Goal: Task Accomplishment & Management: Manage account settings

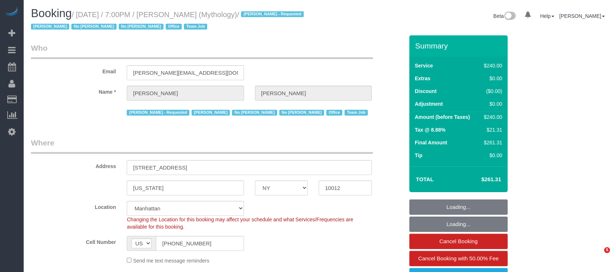
select select "NY"
select select "2"
select select "120"
select select "spot1"
select select "number:89"
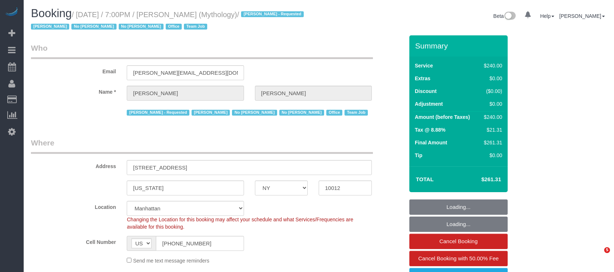
select select "number:90"
select select "number:15"
select select "number:7"
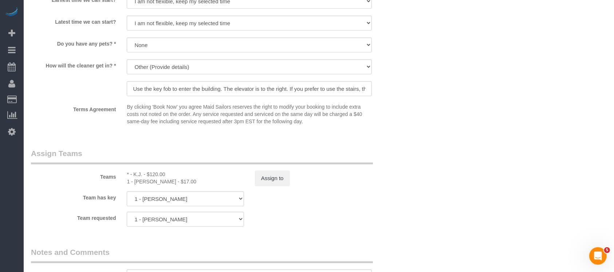
scroll to position [728, 0]
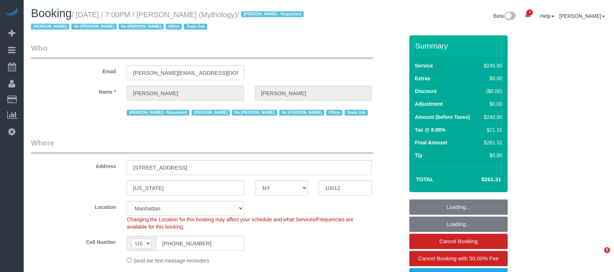
select select "NY"
select select "2"
select select "120"
select select "spot1"
select select "number:89"
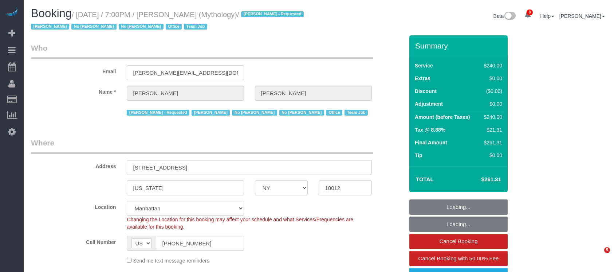
select select "number:90"
select select "number:15"
select select "number:7"
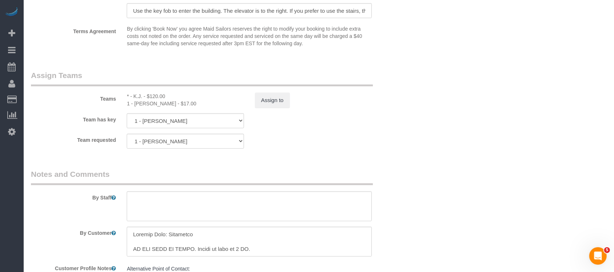
scroll to position [825, 0]
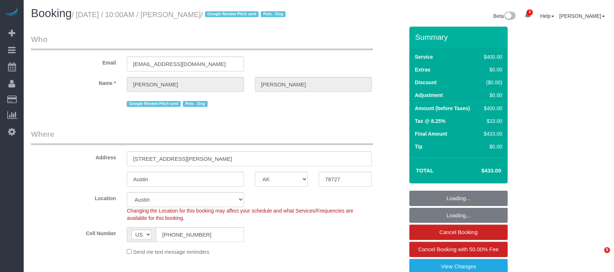
select select "[GEOGRAPHIC_DATA]"
select select "300"
select select "spot1"
select select "number:89"
select select "number:90"
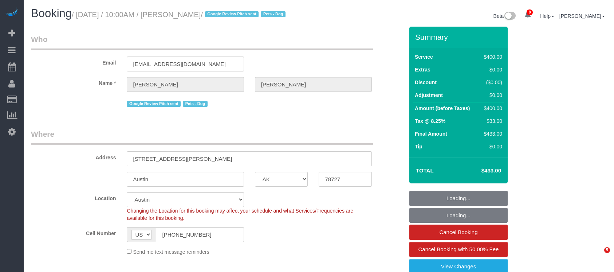
select select "number:13"
select select "number:5"
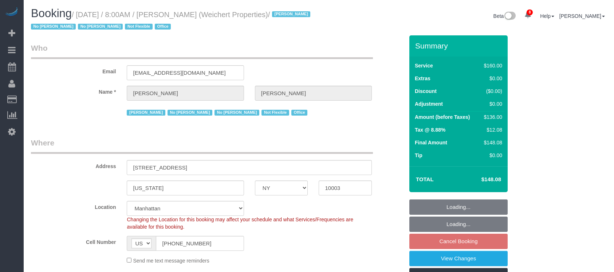
select select "NY"
select select "number:89"
select select "number:90"
select select "number:15"
select select "number:7"
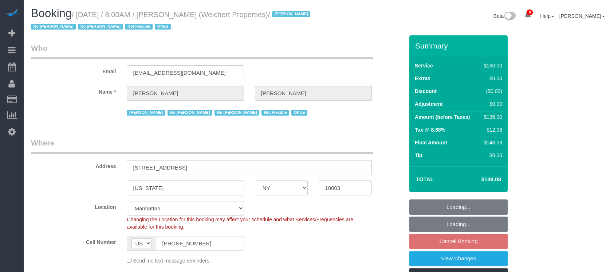
select select "number:21"
select select "spot1"
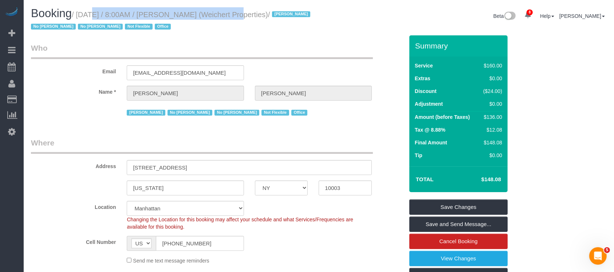
drag, startPoint x: 79, startPoint y: 16, endPoint x: 228, endPoint y: 17, distance: 148.5
click at [224, 16] on small "/ September 02, 2025 / 8:00AM / Jason Bauer (Weichert Properties) / Jacky Xu No…" at bounding box center [171, 21] width 281 height 20
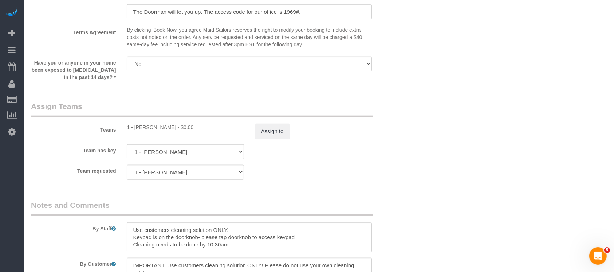
scroll to position [825, 0]
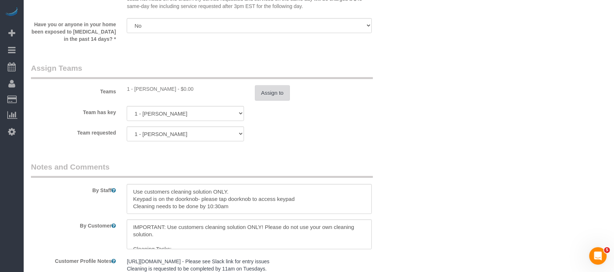
click at [273, 92] on button "Assign to" at bounding box center [272, 92] width 35 height 15
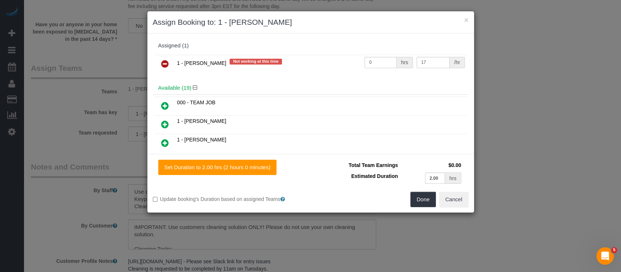
click at [162, 63] on icon at bounding box center [165, 63] width 8 height 9
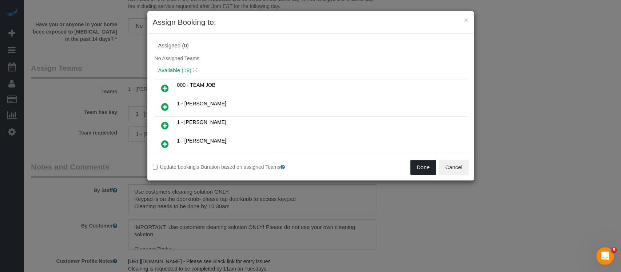
click at [423, 171] on button "Done" at bounding box center [423, 166] width 25 height 15
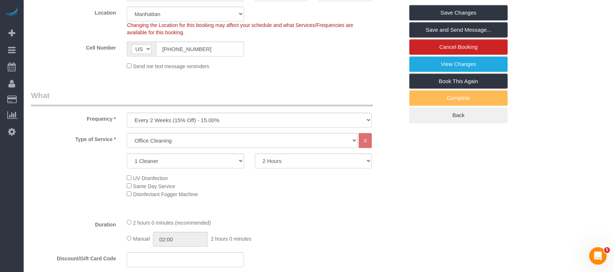
scroll to position [0, 0]
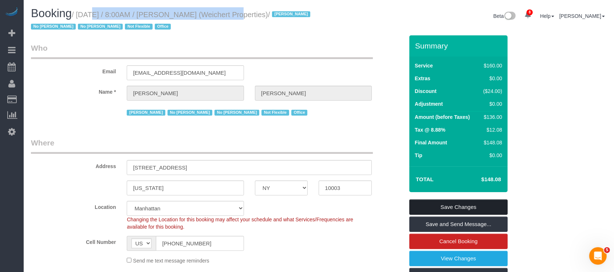
drag, startPoint x: 475, startPoint y: 203, endPoint x: 432, endPoint y: 189, distance: 45.0
click at [475, 202] on link "Save Changes" at bounding box center [458, 206] width 98 height 15
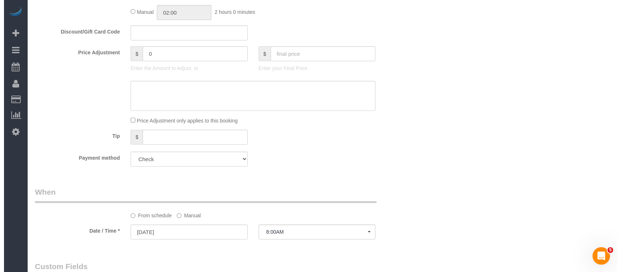
scroll to position [291, 0]
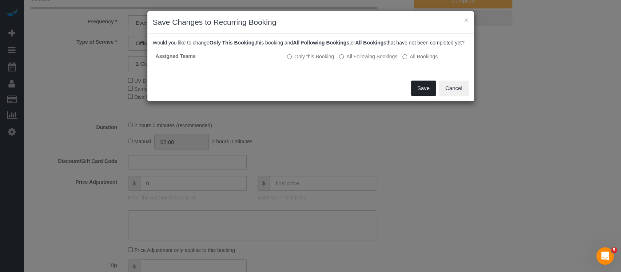
click at [425, 96] on button "Save" at bounding box center [423, 87] width 25 height 15
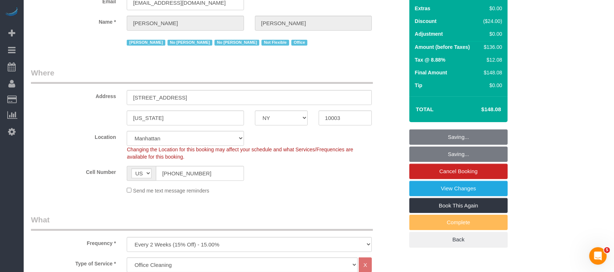
scroll to position [0, 0]
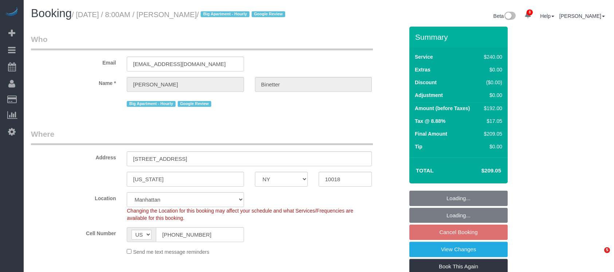
select select "NY"
select select "180"
select select "spot1"
select select "number:89"
select select "number:90"
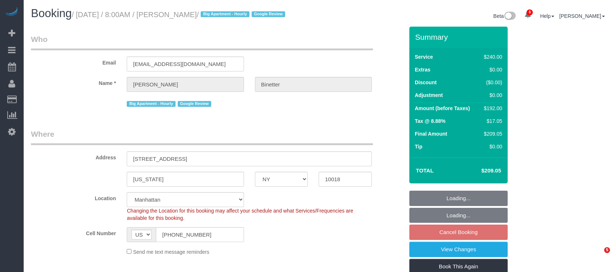
select select "number:15"
select select "number:5"
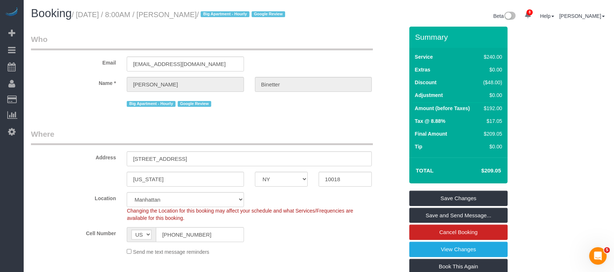
drag, startPoint x: 78, startPoint y: 13, endPoint x: 242, endPoint y: 16, distance: 164.2
click at [242, 16] on small "/ September 02, 2025 / 8:00AM / Benjamin Binetter / Big Apartment - Hourly Goog…" at bounding box center [180, 15] width 216 height 8
copy small "September 02, 2025 / 8:00AM / Benjamin Binetter"
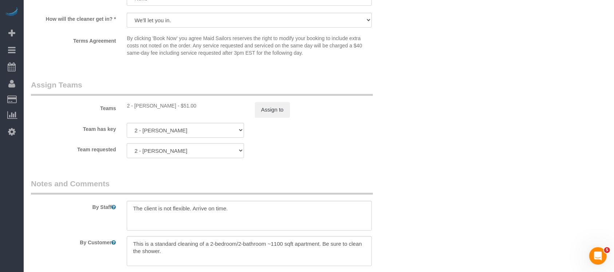
scroll to position [825, 0]
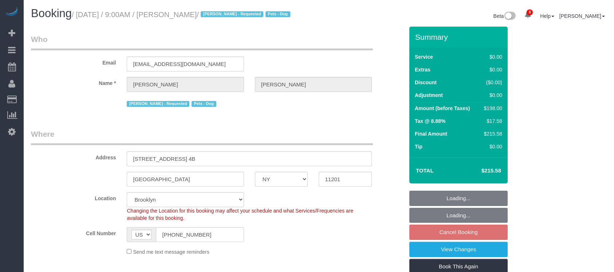
select select "NY"
select select "2"
select select "string:stripe-pm_1QRarJ4VGloSiKo7f1CdWVbw"
select select "number:57"
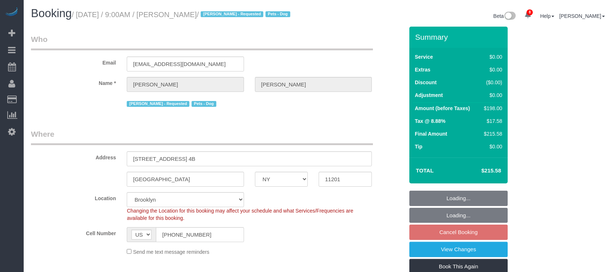
select select "number:72"
select select "number:13"
select select "number:5"
select select "spot61"
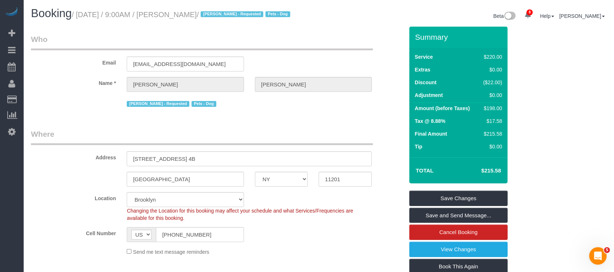
drag, startPoint x: 82, startPoint y: 16, endPoint x: 226, endPoint y: 16, distance: 144.5
click at [227, 13] on small "/ September 02, 2025 / 9:00AM / Gary Bennett / Alton Jasper - Requested Pets - …" at bounding box center [182, 15] width 221 height 8
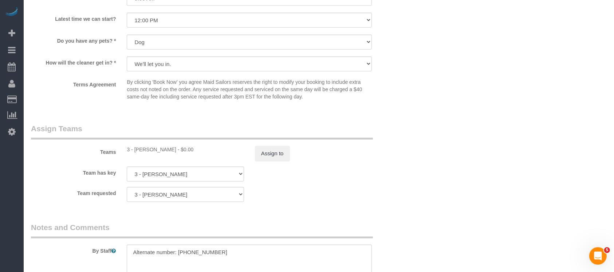
scroll to position [874, 0]
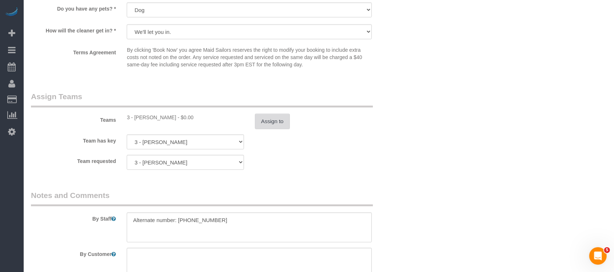
click at [267, 129] on button "Assign to" at bounding box center [272, 121] width 35 height 15
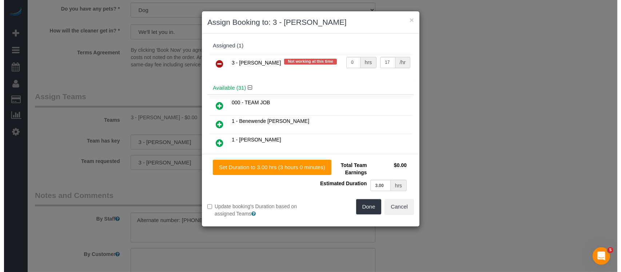
scroll to position [865, 0]
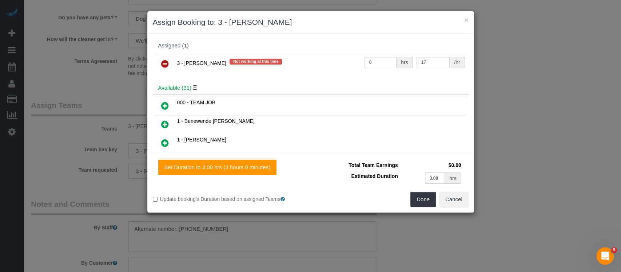
drag, startPoint x: 165, startPoint y: 62, endPoint x: 334, endPoint y: 99, distance: 173.6
click at [165, 62] on icon at bounding box center [165, 63] width 8 height 9
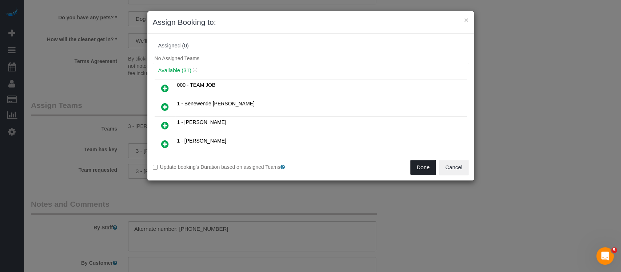
drag, startPoint x: 422, startPoint y: 167, endPoint x: 406, endPoint y: 168, distance: 16.8
click at [422, 166] on button "Done" at bounding box center [423, 166] width 25 height 15
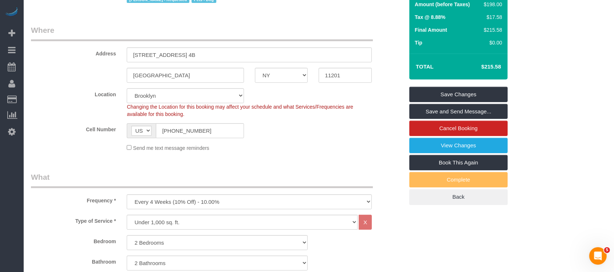
scroll to position [0, 0]
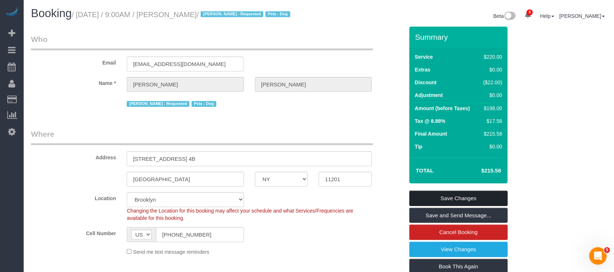
drag, startPoint x: 477, startPoint y: 205, endPoint x: 270, endPoint y: 172, distance: 208.7
click at [477, 205] on link "Save Changes" at bounding box center [458, 197] width 98 height 15
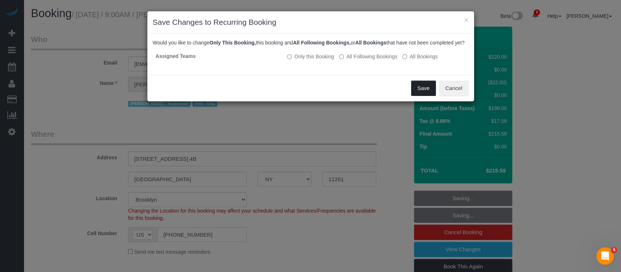
drag, startPoint x: 422, startPoint y: 95, endPoint x: 183, endPoint y: 32, distance: 246.8
click at [422, 93] on button "Save" at bounding box center [423, 87] width 25 height 15
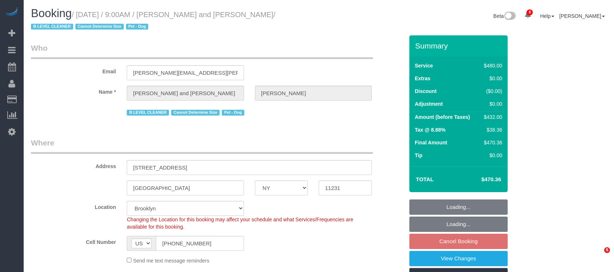
select select "NY"
select select "2"
select select "180"
select select "spot2"
select select "number:57"
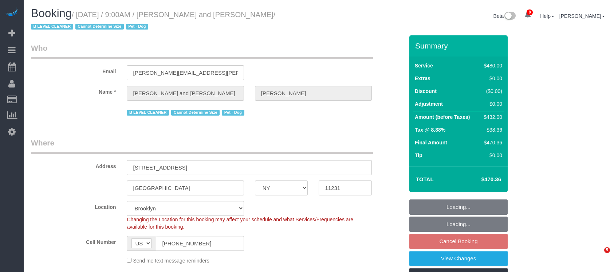
select select "number:72"
select select "number:13"
select select "number:5"
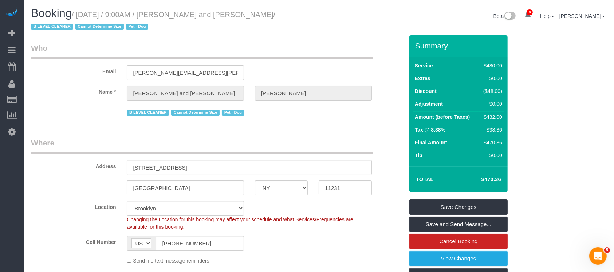
drag, startPoint x: 78, startPoint y: 14, endPoint x: 291, endPoint y: 15, distance: 212.6
click at [275, 15] on small "/ September 02, 2025 / 9:00AM / Nick Donald and Madeline Muzzi / B LEVEL CLEANE…" at bounding box center [153, 21] width 244 height 20
copy small "September 02, 2025 / 9:00AM / Nick Donald and Madeline Muzzi"
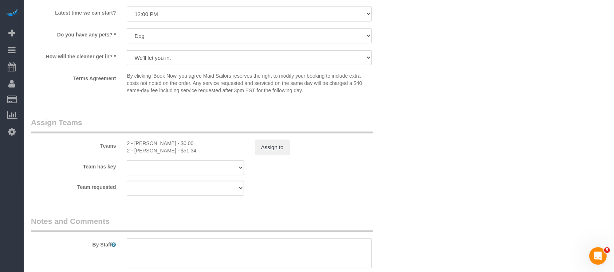
scroll to position [825, 0]
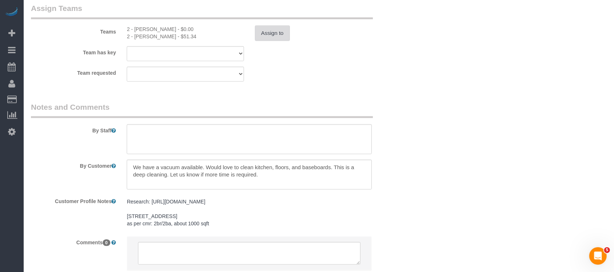
click at [266, 31] on button "Assign to" at bounding box center [272, 32] width 35 height 15
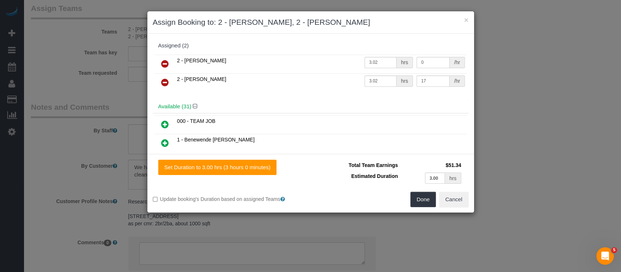
click at [164, 60] on icon at bounding box center [165, 63] width 8 height 9
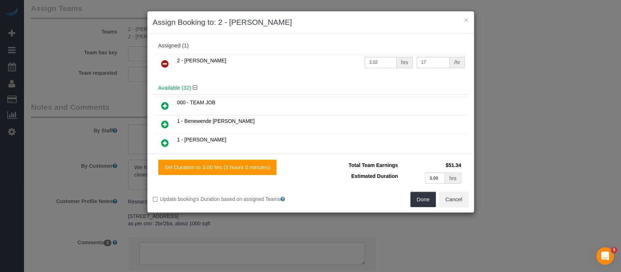
drag, startPoint x: 163, startPoint y: 103, endPoint x: 362, endPoint y: 114, distance: 199.1
click at [165, 104] on icon at bounding box center [165, 105] width 8 height 9
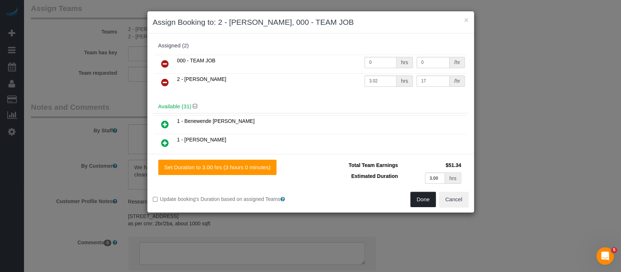
click at [417, 198] on button "Done" at bounding box center [423, 198] width 25 height 15
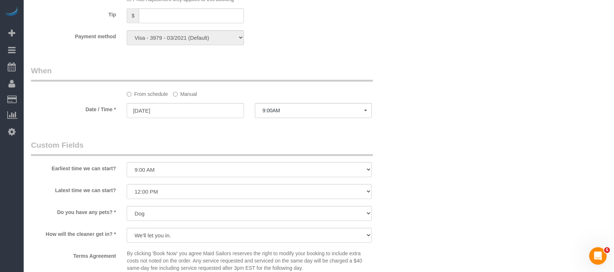
scroll to position [146, 0]
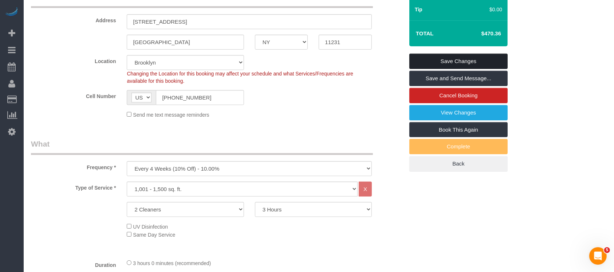
click at [467, 55] on link "Save Changes" at bounding box center [458, 61] width 98 height 15
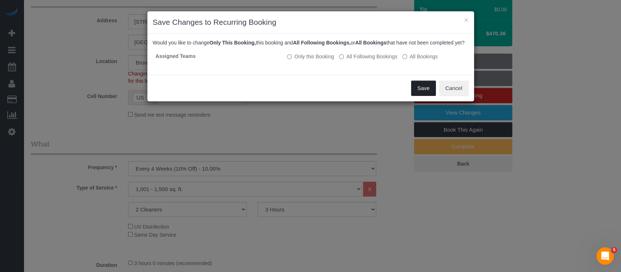
click at [418, 96] on button "Save" at bounding box center [423, 87] width 25 height 15
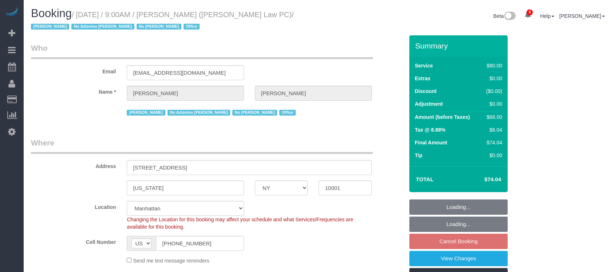
select select "NY"
select select "spot2"
select select "number:89"
select select "number:90"
select select "number:15"
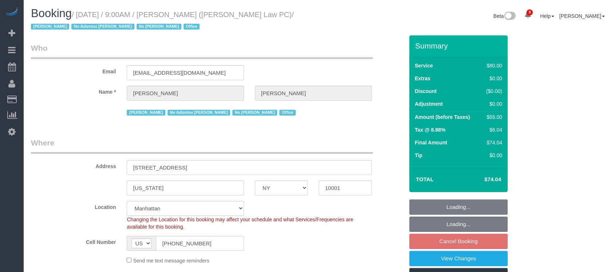
select select "number:7"
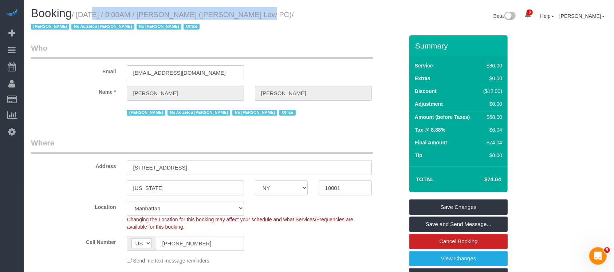
drag, startPoint x: 78, startPoint y: 11, endPoint x: 227, endPoint y: 15, distance: 148.9
click at [227, 12] on small "/ [DATE] / 9:00AM / [PERSON_NAME] ([PERSON_NAME] Law PC) / [PERSON_NAME] No Adi…" at bounding box center [162, 21] width 263 height 20
copy small "[DATE] / 9:00AM / [PERSON_NAME]"
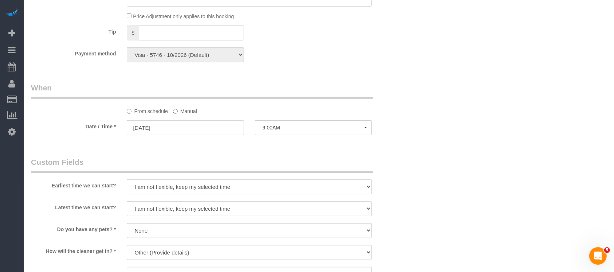
scroll to position [582, 0]
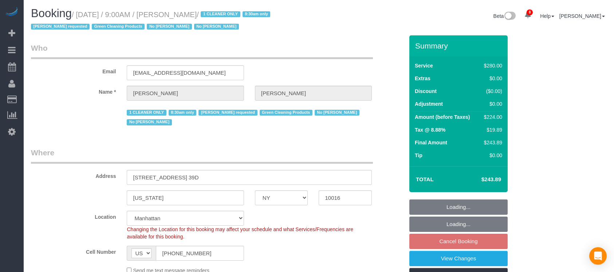
select select "NY"
select select "210"
select select "spot2"
select select "number:89"
select select "number:90"
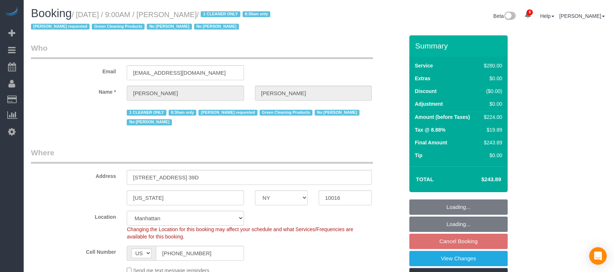
select select "number:15"
select select "number:5"
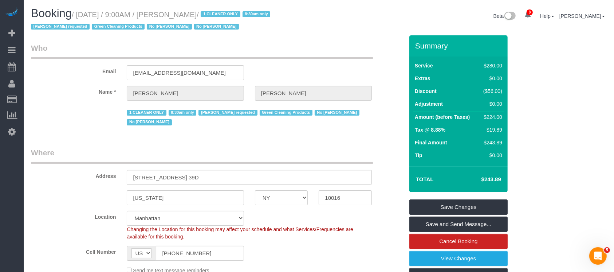
drag, startPoint x: 79, startPoint y: 15, endPoint x: 240, endPoint y: 27, distance: 162.0
click at [227, 14] on small "/ September 02, 2025 / 9:00AM / Sheila Murthy / 1 CLEANER ONLY 8:30am only Ana …" at bounding box center [151, 21] width 241 height 20
copy small "September 02, 2025 / 9:00AM / Sheila Murthy"
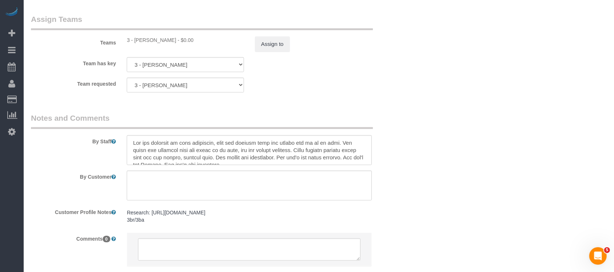
scroll to position [825, 0]
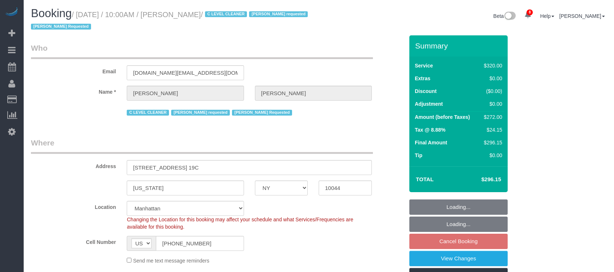
select select "NY"
select select "240"
select select "spot61"
select select "number:89"
select select "number:90"
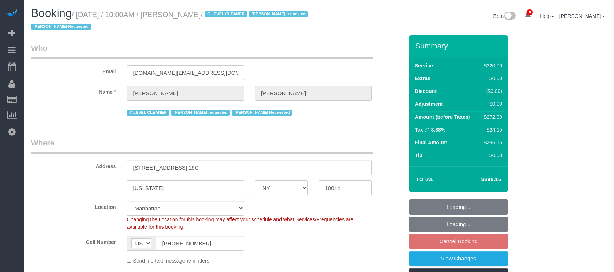
select select "number:15"
select select "number:5"
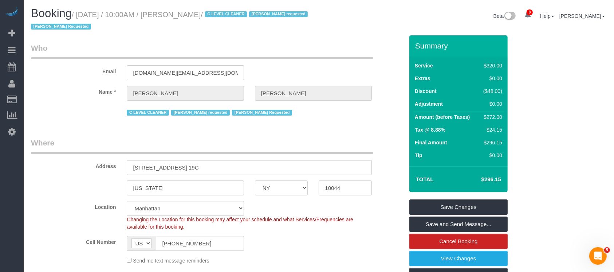
drag, startPoint x: 80, startPoint y: 12, endPoint x: 233, endPoint y: 16, distance: 153.3
click at [234, 16] on small "/ September 02, 2025 / 10:00AM / Sergio Moreno / C LEVEL CLEANER Geraldin Basti…" at bounding box center [170, 21] width 279 height 20
copy small "September 02, 2025 / 10:00AM / Sergio Moreno"
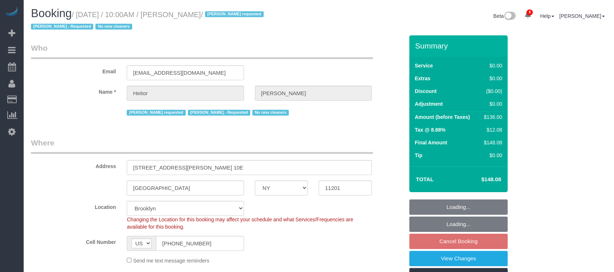
select select "NY"
select select "1"
select select "number:89"
select select "number:90"
select select "number:15"
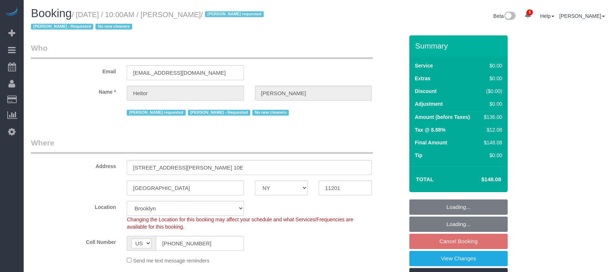
select select "number:5"
select select "spot62"
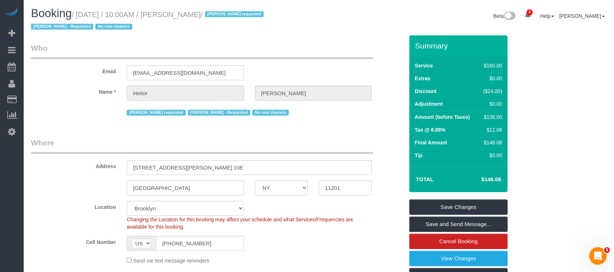
drag, startPoint x: 79, startPoint y: 13, endPoint x: 233, endPoint y: 12, distance: 154.3
click at [233, 12] on small "/ September 02, 2025 / 10:00AM / Heitor Santos / Dayanira Perez requested Hilda…" at bounding box center [148, 21] width 235 height 20
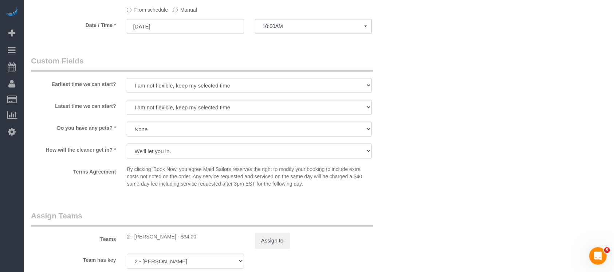
scroll to position [874, 0]
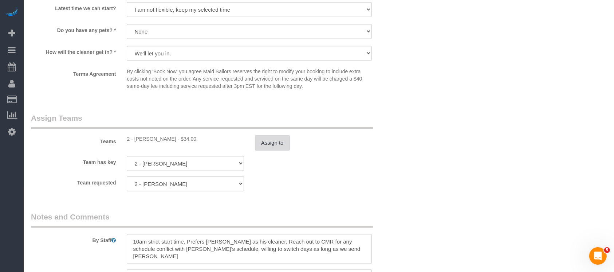
click at [268, 146] on button "Assign to" at bounding box center [272, 142] width 35 height 15
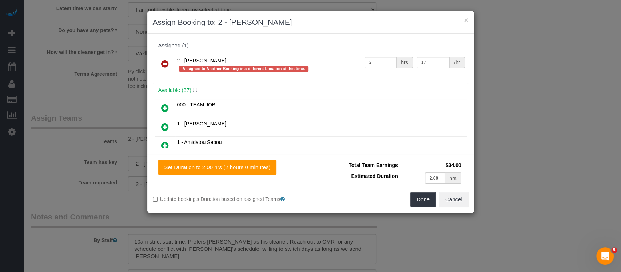
drag, startPoint x: 164, startPoint y: 63, endPoint x: 257, endPoint y: 98, distance: 99.7
click at [165, 63] on icon at bounding box center [165, 63] width 8 height 9
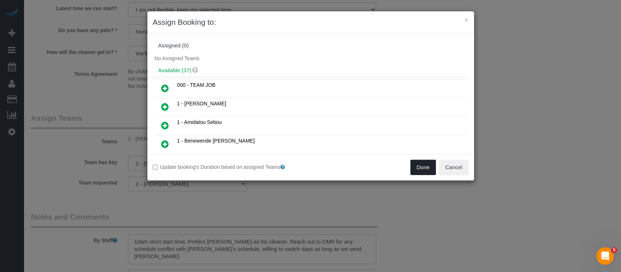
click at [420, 166] on button "Done" at bounding box center [423, 166] width 25 height 15
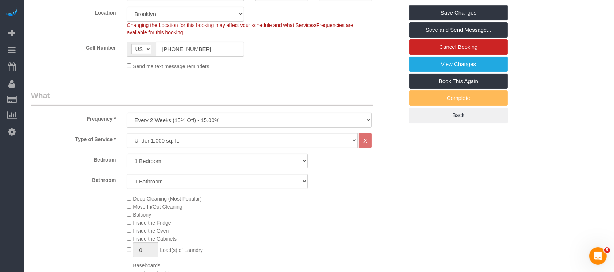
scroll to position [0, 0]
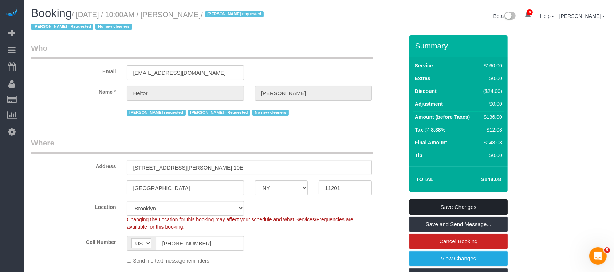
drag, startPoint x: 464, startPoint y: 203, endPoint x: 443, endPoint y: 188, distance: 26.2
click at [464, 202] on link "Save Changes" at bounding box center [458, 206] width 98 height 15
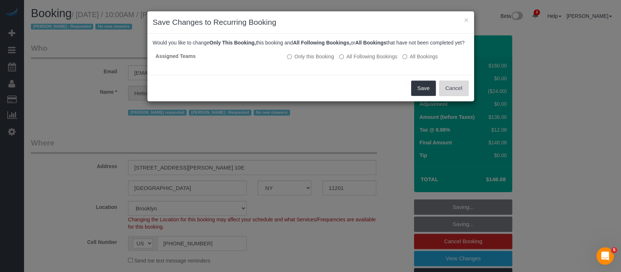
click at [464, 95] on button "Cancel" at bounding box center [453, 87] width 29 height 15
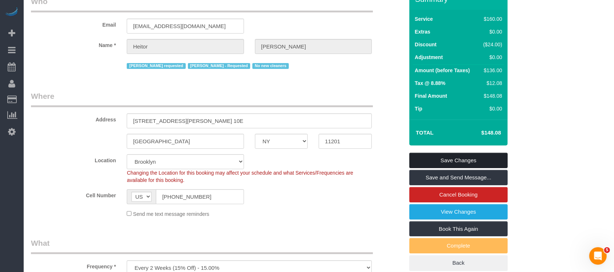
scroll to position [194, 0]
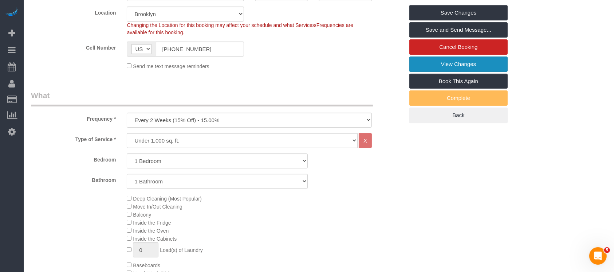
click at [468, 65] on link "View Changes" at bounding box center [458, 63] width 98 height 15
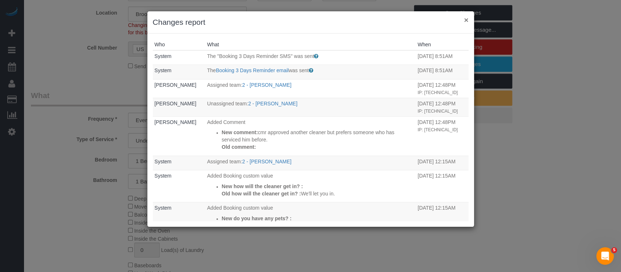
click at [466, 20] on button "×" at bounding box center [466, 20] width 4 height 8
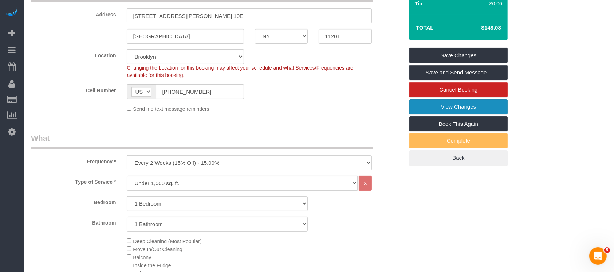
scroll to position [48, 0]
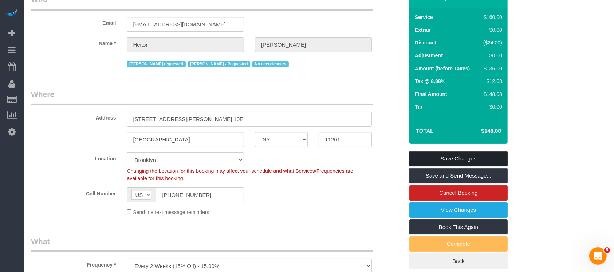
click at [473, 151] on link "Save Changes" at bounding box center [458, 158] width 98 height 15
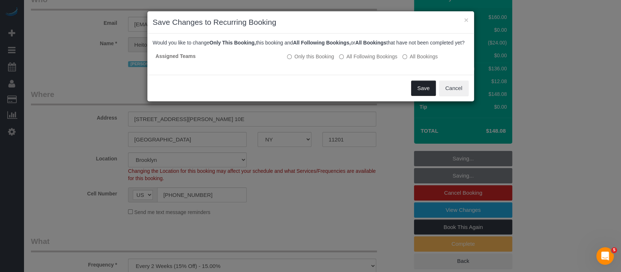
click at [426, 93] on button "Save" at bounding box center [423, 87] width 25 height 15
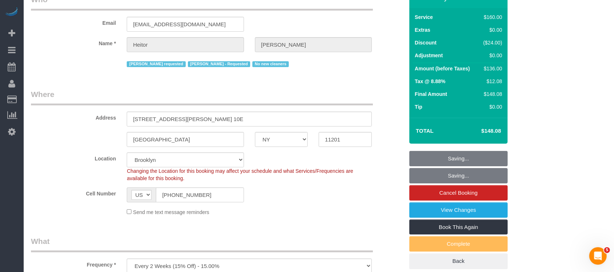
scroll to position [0, 0]
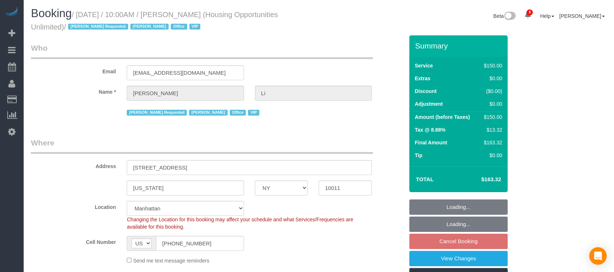
select select "NY"
select select "150"
select select "string:paypal"
select select "number:89"
select select "number:90"
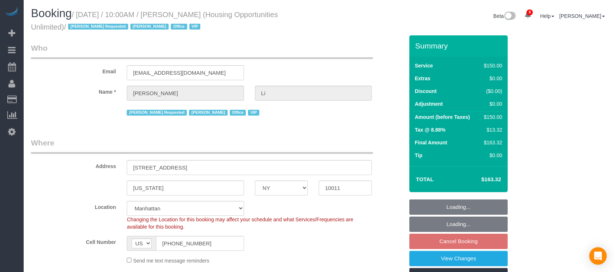
select select "number:15"
select select "number:7"
select select "54898"
select select "spot61"
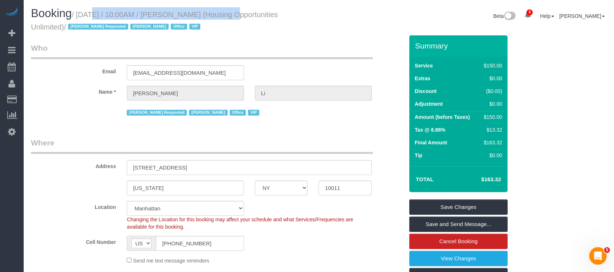
drag, startPoint x: 79, startPoint y: 12, endPoint x: 221, endPoint y: 11, distance: 141.6
click at [215, 11] on small "/ September 02, 2025 / 10:00AM / Henry Li (Housing Opportunities Unlimited) / A…" at bounding box center [154, 21] width 247 height 20
copy small "September 02, 2025 / 10:00AM / Henry Li"
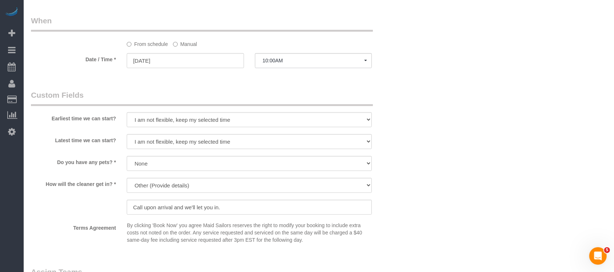
scroll to position [679, 0]
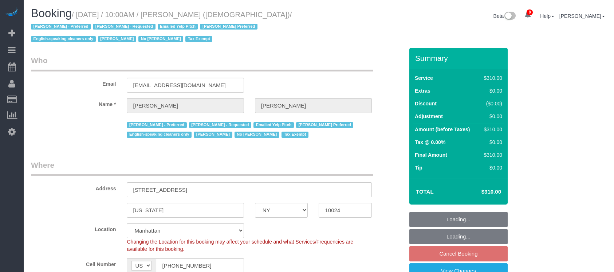
select select "NY"
select select "300"
select select "spot3"
select select "number:89"
select select "number:90"
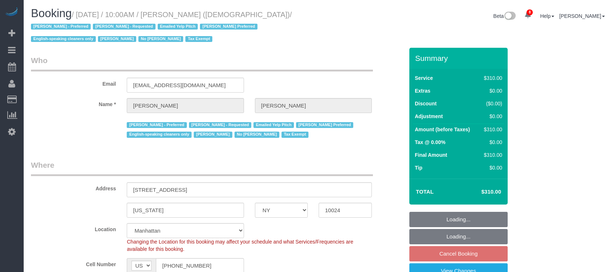
select select "number:15"
select select "number:7"
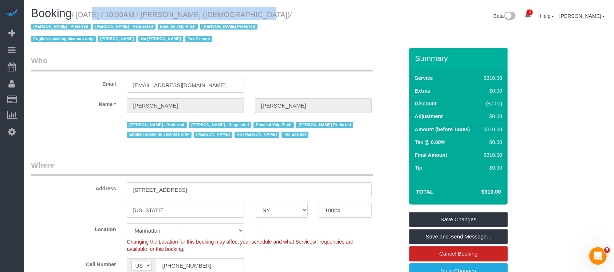
drag, startPoint x: 81, startPoint y: 13, endPoint x: 234, endPoint y: 9, distance: 153.7
click at [234, 9] on h1 "Booking / [DATE] / 10:00AM / [PERSON_NAME] ([DEMOGRAPHIC_DATA]) / [PERSON_NAME]…" at bounding box center [172, 25] width 282 height 37
copy small "[DATE] / 10:00AM / [PERSON_NAME]"
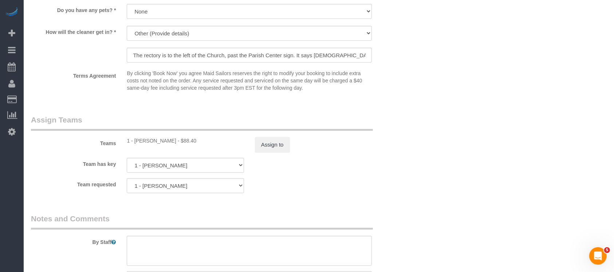
scroll to position [825, 0]
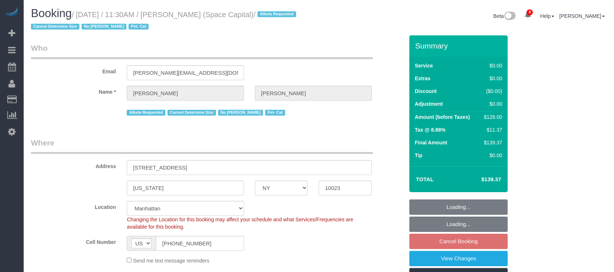
select select "NY"
select select "1"
select select "number:89"
select select "number:90"
select select "number:14"
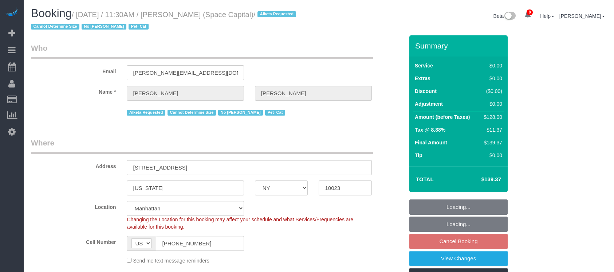
select select "number:6"
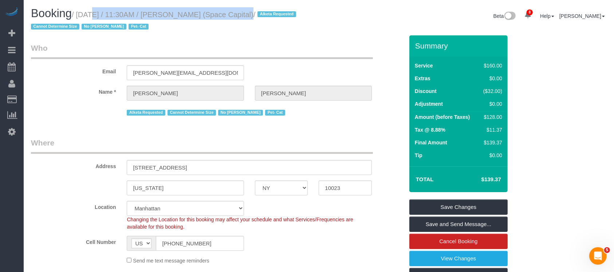
drag, startPoint x: 79, startPoint y: 14, endPoint x: 238, endPoint y: 18, distance: 159.1
click at [237, 18] on small "/ September 02, 2025 / 11:30AM / Chad Anderson (Space Capital) / Alketa Request…" at bounding box center [164, 21] width 267 height 20
copy small "September 02, 2025 / 11:30AM / Chad Anderson"
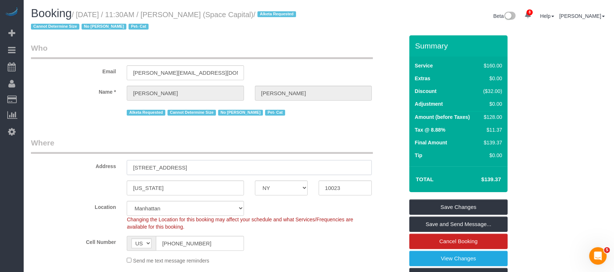
drag, startPoint x: 132, startPoint y: 167, endPoint x: 185, endPoint y: 164, distance: 53.2
click at [185, 164] on input "400 West 61st Street, Apt. 1107" at bounding box center [249, 167] width 245 height 15
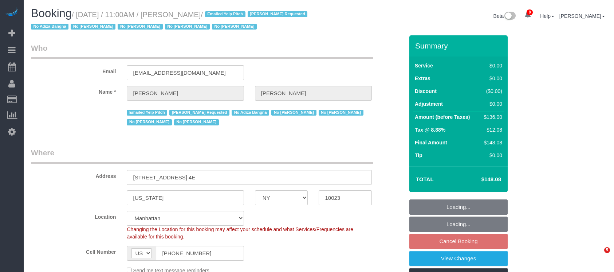
select select "NY"
select select "1"
select select "spot4"
select select "number:58"
select select "number:72"
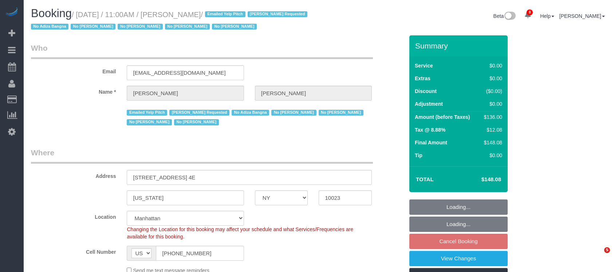
select select "number:15"
select select "number:6"
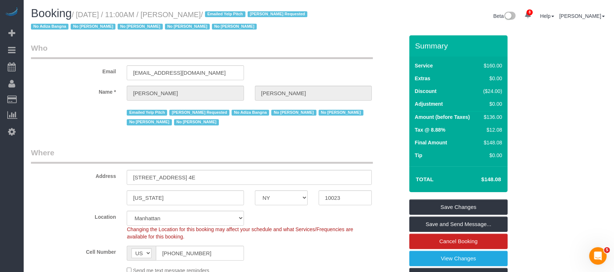
drag, startPoint x: 79, startPoint y: 12, endPoint x: 243, endPoint y: 11, distance: 164.5
click at [237, 11] on small "/ September 02, 2025 / 11:00AM / Brenna Fischer / Emailed Yelp Pitch Jasmine Sm…" at bounding box center [170, 21] width 278 height 20
copy small "September 02, 2025 / 11:00AM / Brenna Fischer"
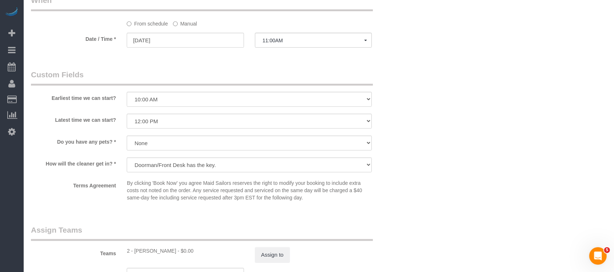
scroll to position [874, 0]
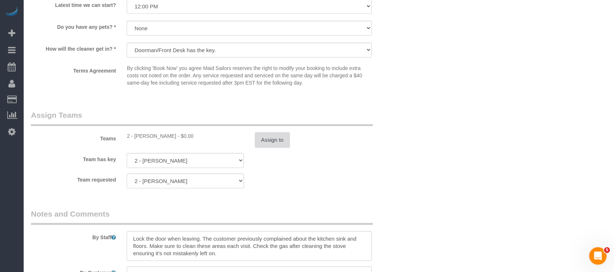
click at [267, 147] on button "Assign to" at bounding box center [272, 139] width 35 height 15
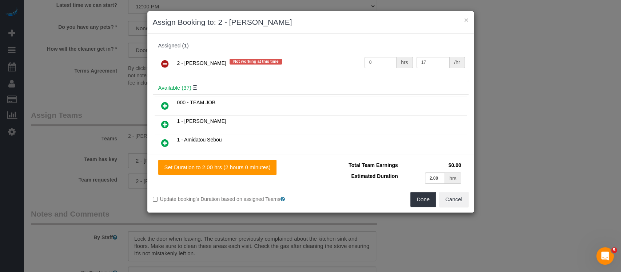
drag, startPoint x: 164, startPoint y: 63, endPoint x: 379, endPoint y: 124, distance: 224.0
click at [164, 62] on icon at bounding box center [165, 63] width 8 height 9
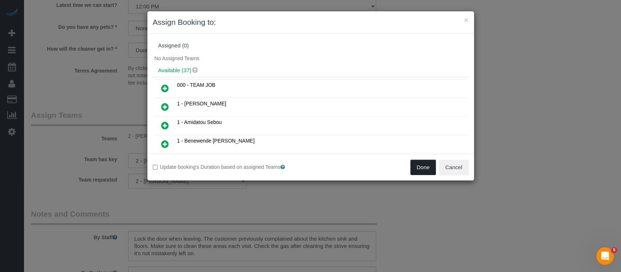
drag, startPoint x: 420, startPoint y: 166, endPoint x: 414, endPoint y: 162, distance: 7.5
click at [420, 166] on button "Done" at bounding box center [423, 166] width 25 height 15
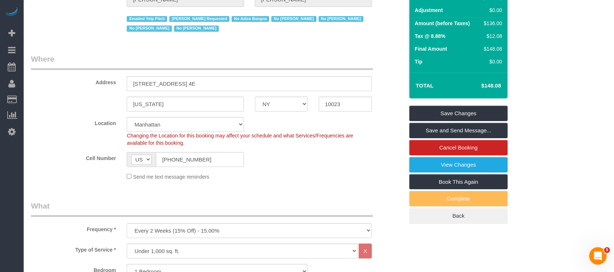
scroll to position [48, 0]
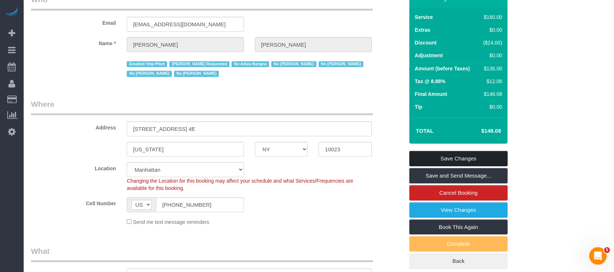
click at [459, 154] on link "Save Changes" at bounding box center [458, 158] width 98 height 15
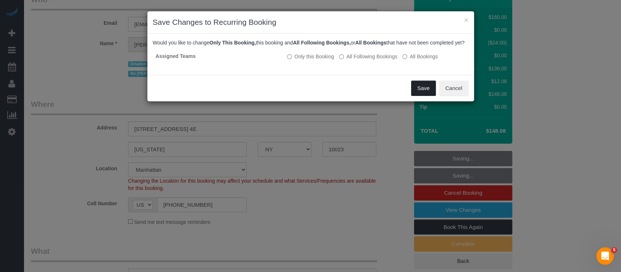
click at [424, 95] on button "Save" at bounding box center [423, 87] width 25 height 15
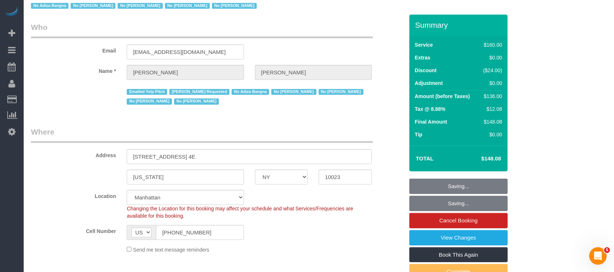
scroll to position [0, 0]
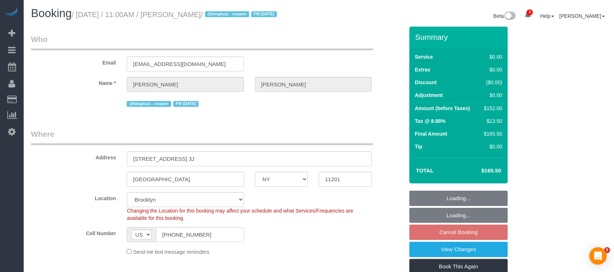
select select "NY"
select select "2"
select select "spot63"
select select "number:89"
select select "number:90"
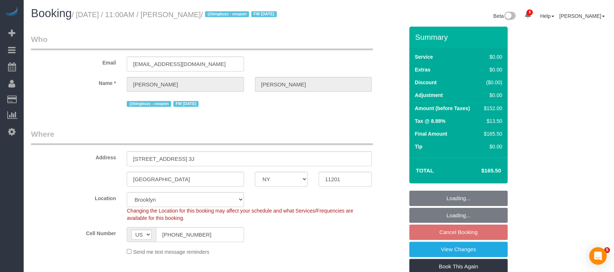
select select "number:15"
select select "number:6"
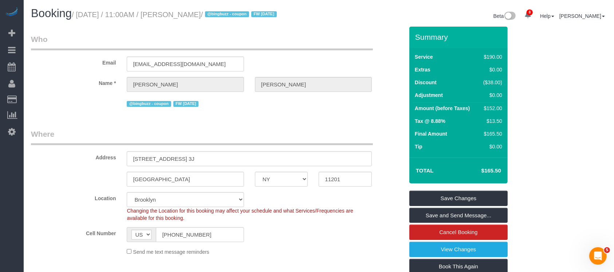
drag, startPoint x: 79, startPoint y: 14, endPoint x: 233, endPoint y: 14, distance: 154.0
click at [230, 13] on small "/ September 02, 2025 / 11:00AM / Michael Hotz / @bingbuzz - coupon FW 01/20/25" at bounding box center [175, 15] width 207 height 8
copy small "September 02, 2025 / 11:00AM / Michael Hotz"
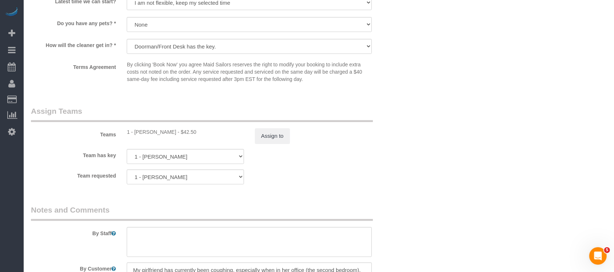
scroll to position [874, 0]
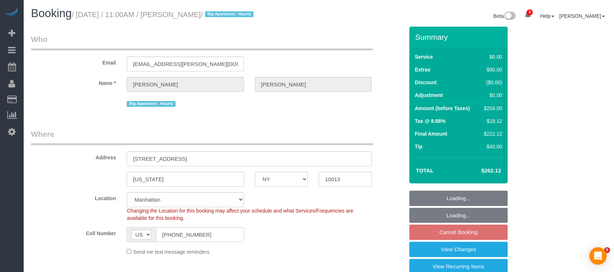
select select "NY"
select select "spot4"
select select "number:89"
select select "number:90"
select select "number:15"
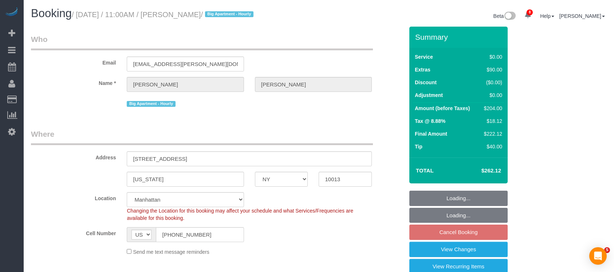
select select "number:5"
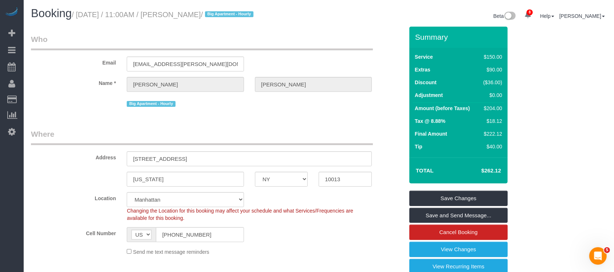
drag, startPoint x: 79, startPoint y: 13, endPoint x: 242, endPoint y: 12, distance: 162.7
click at [242, 12] on small "/ September 02, 2025 / 11:00AM / Marc Brodherson / Big Apartment - Hourly" at bounding box center [164, 15] width 184 height 8
copy small "September 02, 2025 / 11:00AM / Marc Brodherson"
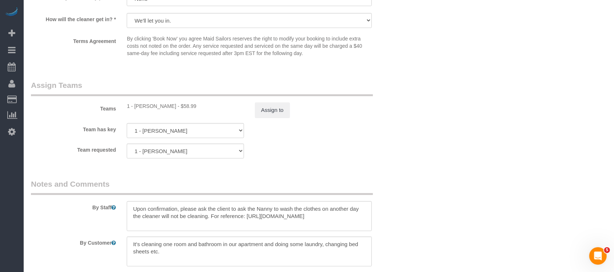
scroll to position [970, 0]
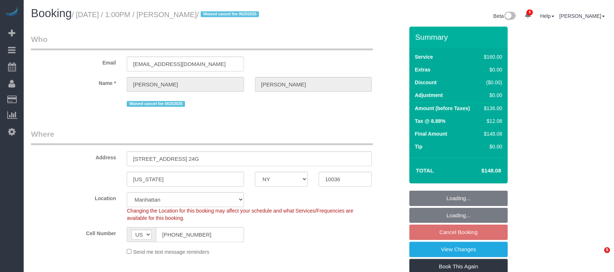
select select "NY"
select select "spot6"
select select "number:89"
select select "number:90"
select select "number:15"
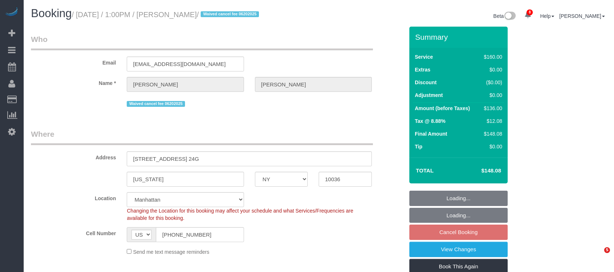
select select "number:5"
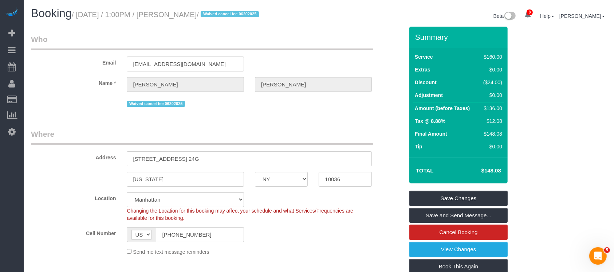
drag, startPoint x: 78, startPoint y: 13, endPoint x: 222, endPoint y: 15, distance: 144.5
click at [222, 15] on small "/ [DATE] / 1:00PM / [PERSON_NAME] / Waived cancel fee 06202025" at bounding box center [166, 15] width 189 height 8
copy small "[DATE] / 1:00PM / [PERSON_NAME]"
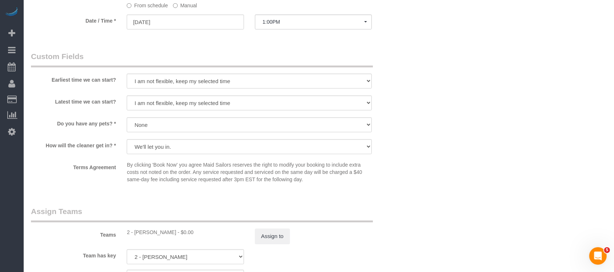
scroll to position [679, 0]
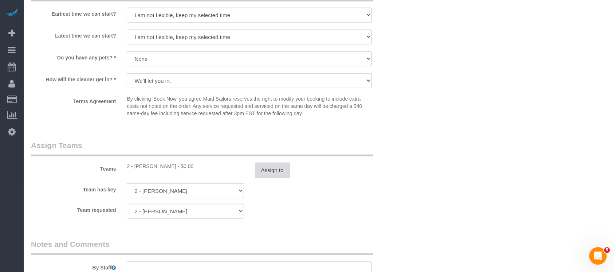
click at [272, 170] on button "Assign to" at bounding box center [272, 169] width 35 height 15
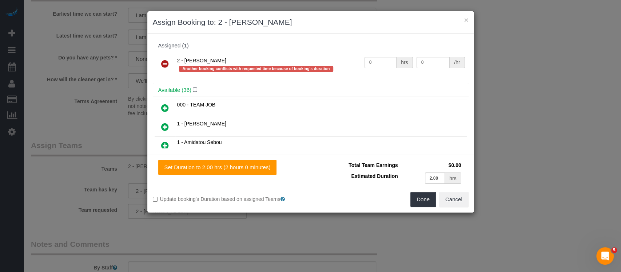
drag, startPoint x: 160, startPoint y: 61, endPoint x: 178, endPoint y: 63, distance: 18.3
click at [160, 61] on link at bounding box center [165, 64] width 17 height 15
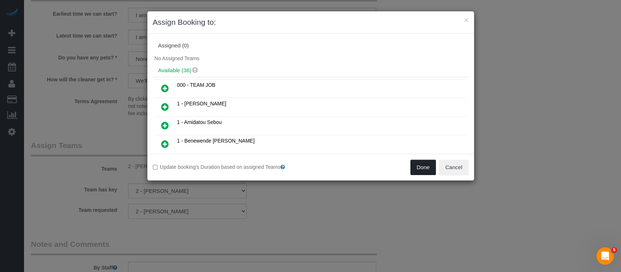
click at [430, 165] on button "Done" at bounding box center [423, 166] width 25 height 15
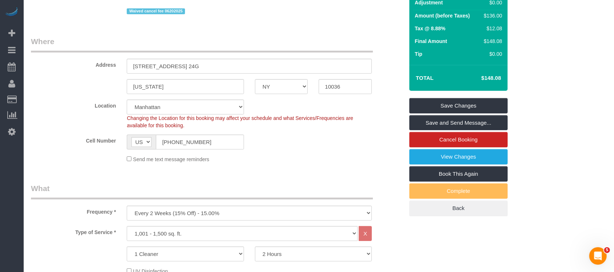
scroll to position [0, 0]
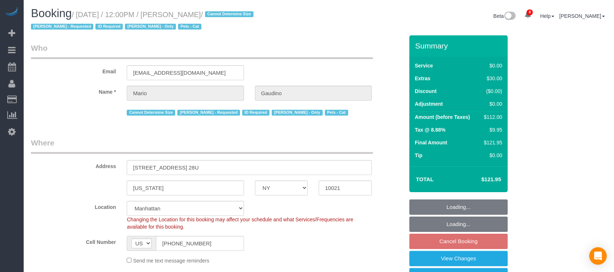
select select "NY"
select select "spot5"
select select "number:89"
select select "number:90"
select select "number:14"
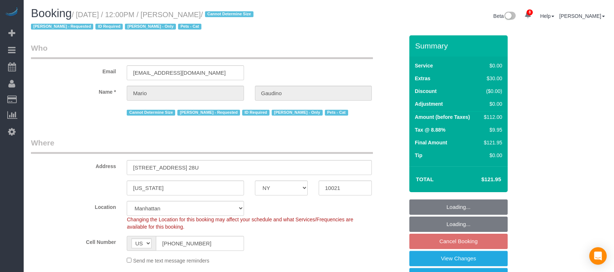
select select "number:6"
select select "number:21"
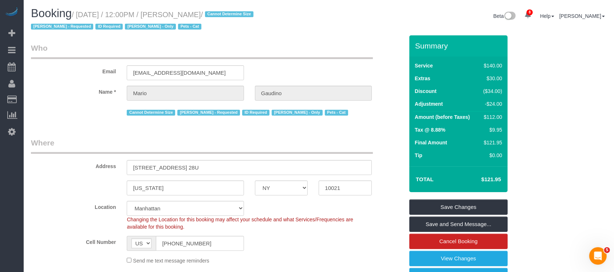
drag, startPoint x: 82, startPoint y: 15, endPoint x: 234, endPoint y: 13, distance: 152.2
click at [234, 13] on small "/ September 02, 2025 / 12:00PM / Mario Gaudino / Cannot Determine Size Emily Sm…" at bounding box center [143, 21] width 225 height 20
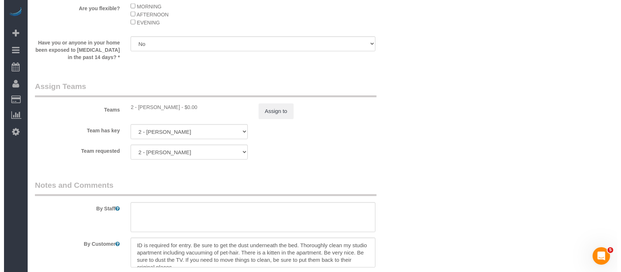
scroll to position [1019, 0]
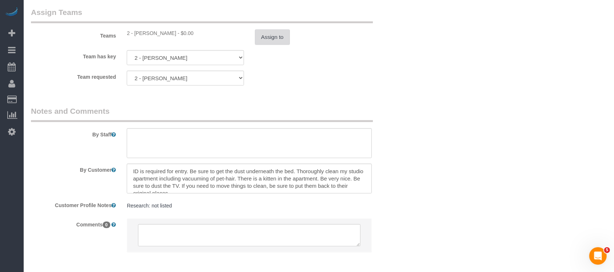
click at [274, 45] on button "Assign to" at bounding box center [272, 36] width 35 height 15
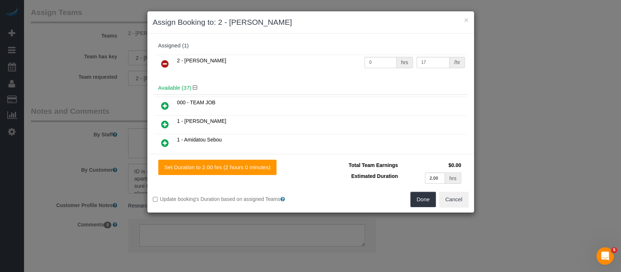
drag, startPoint x: 162, startPoint y: 63, endPoint x: 324, endPoint y: 76, distance: 162.2
click at [163, 63] on icon at bounding box center [165, 63] width 8 height 9
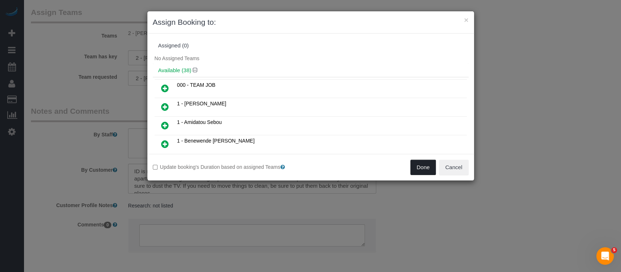
click at [416, 165] on button "Done" at bounding box center [423, 166] width 25 height 15
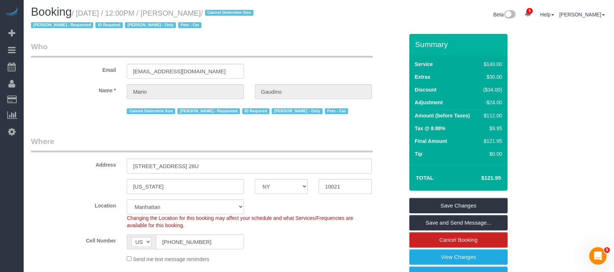
scroll to position [0, 0]
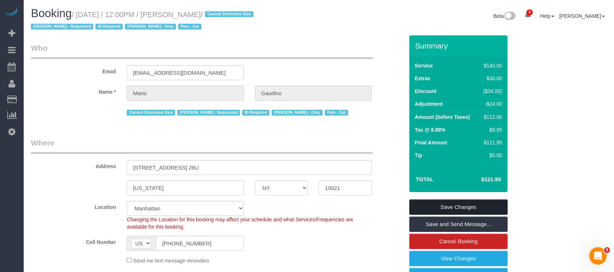
click at [455, 204] on link "Save Changes" at bounding box center [458, 206] width 98 height 15
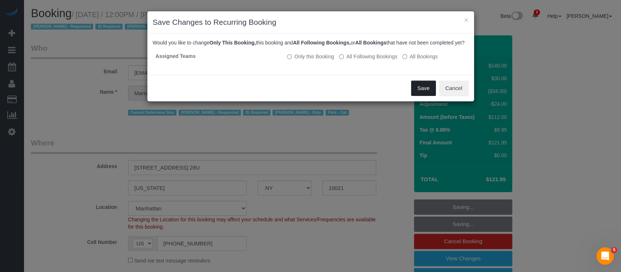
click at [429, 93] on button "Save" at bounding box center [423, 87] width 25 height 15
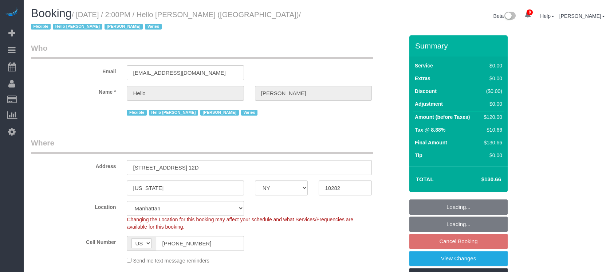
select select "NY"
select select "number:89"
select select "number:90"
select select "number:15"
select select "number:6"
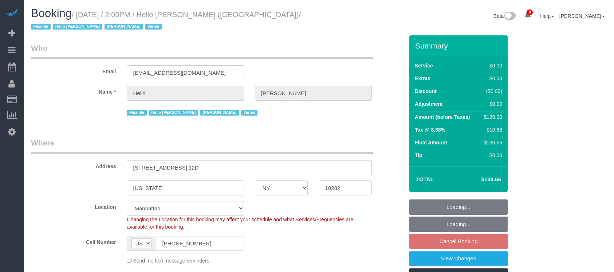
select select "object:1360"
select select "spot65"
select select "1"
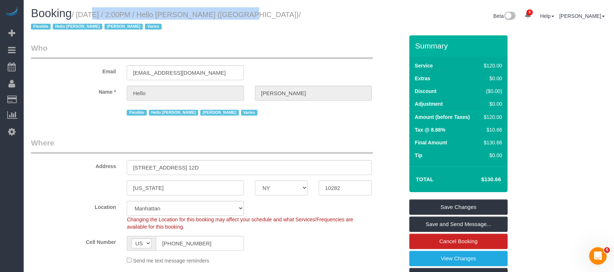
drag, startPoint x: 80, startPoint y: 15, endPoint x: 222, endPoint y: 12, distance: 141.6
click at [222, 11] on small "/ [DATE] / 2:00PM / Hello [PERSON_NAME] ([GEOGRAPHIC_DATA]) / Flexible Hello [P…" at bounding box center [166, 21] width 270 height 20
copy small "[DATE] / 2:00PM / Hello [PERSON_NAME]"
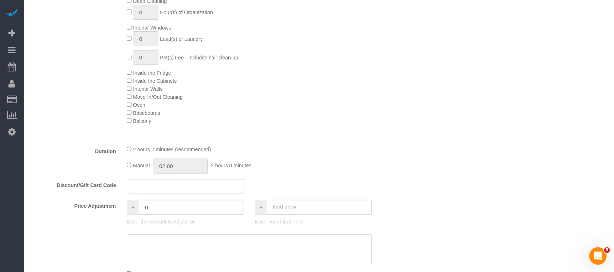
scroll to position [388, 0]
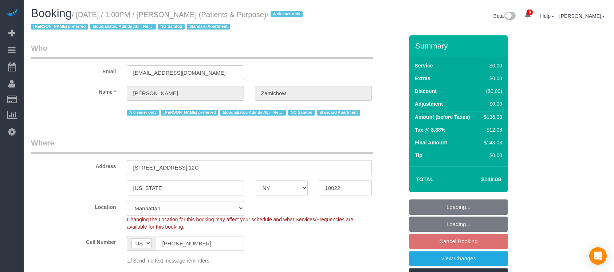
select select "NY"
select select "1"
select select "string:stripe-pm_1QChMk4VGloSiKo73YhVfFtE"
select select "spot6"
select select "number:89"
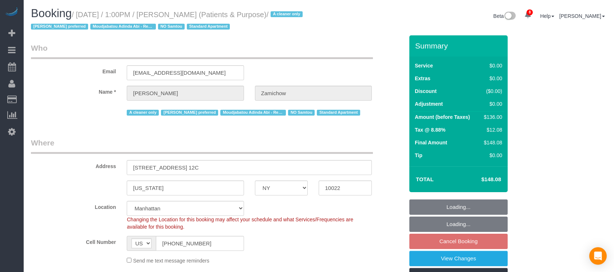
select select "number:90"
select select "number:15"
select select "number:7"
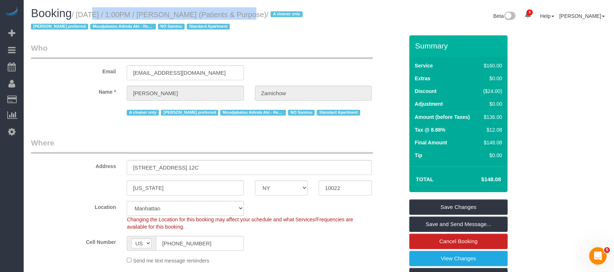
drag, startPoint x: 78, startPoint y: 14, endPoint x: 241, endPoint y: 13, distance: 163.1
click at [241, 13] on small "/ September 02, 2025 / 1:00PM / Audrey Zamichow (Patients & Purpose) / A cleane…" at bounding box center [168, 21] width 274 height 20
copy small "September 02, 2025 / 1:00PM / Audrey Zamichow"
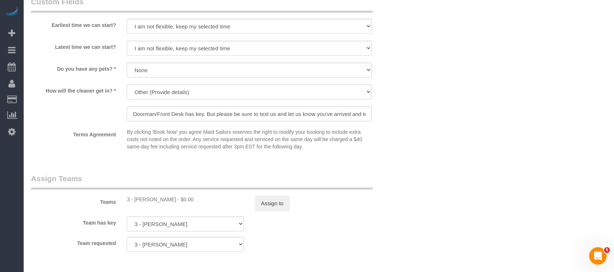
scroll to position [825, 0]
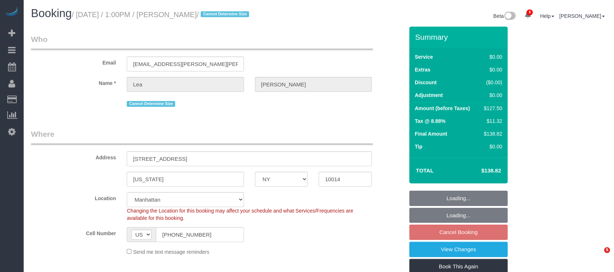
select select "NY"
select select "spot6"
select select "number:89"
select select "number:90"
select select "number:15"
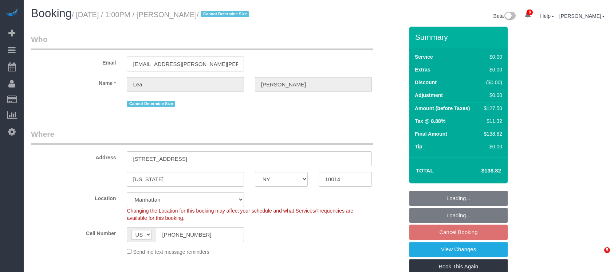
select select "number:5"
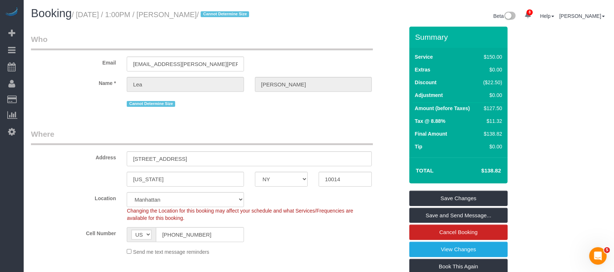
drag, startPoint x: 78, startPoint y: 14, endPoint x: 230, endPoint y: 12, distance: 152.2
click at [230, 12] on small "/ [DATE] / 1:00PM / [PERSON_NAME] / Cannot Determine Size" at bounding box center [161, 15] width 179 height 8
copy small "[DATE] / 1:00PM / [PERSON_NAME]"
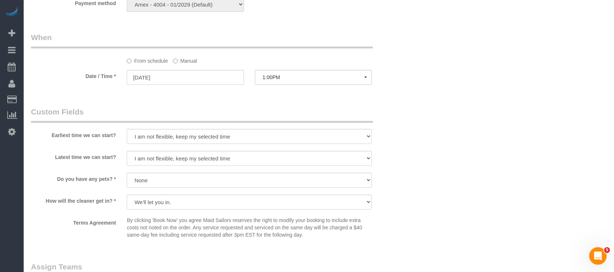
scroll to position [825, 0]
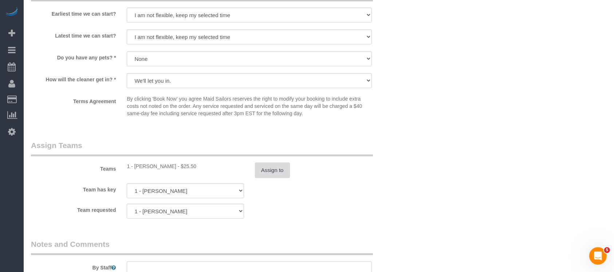
click at [271, 175] on button "Assign to" at bounding box center [272, 169] width 35 height 15
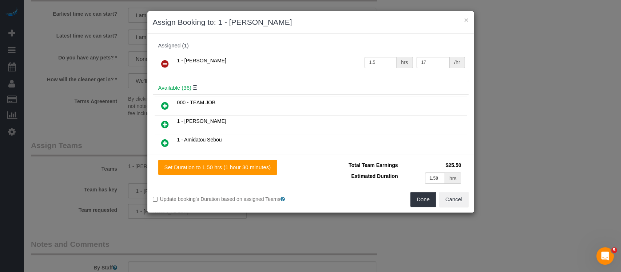
drag, startPoint x: 165, startPoint y: 61, endPoint x: 174, endPoint y: 68, distance: 11.4
click at [165, 61] on icon at bounding box center [165, 63] width 8 height 9
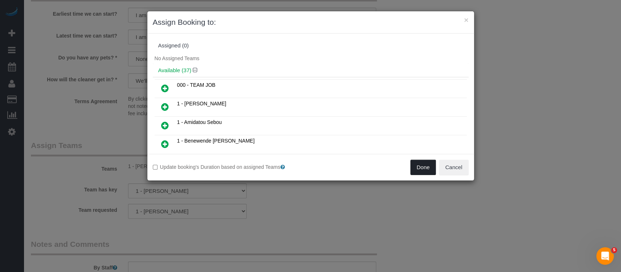
click at [422, 165] on button "Done" at bounding box center [423, 166] width 25 height 15
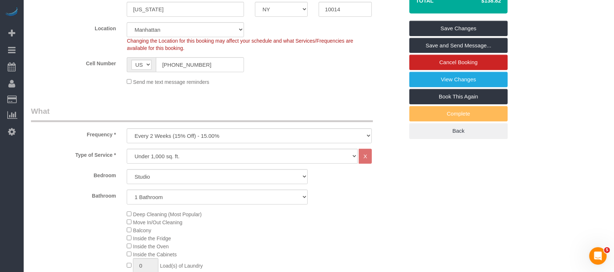
scroll to position [146, 0]
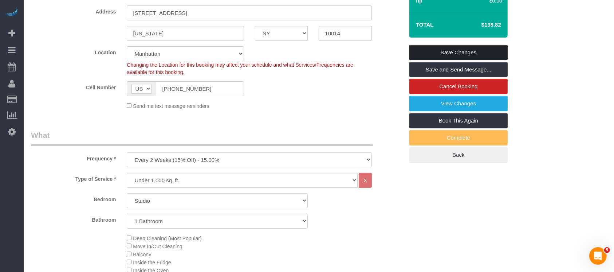
click at [464, 50] on link "Save Changes" at bounding box center [458, 52] width 98 height 15
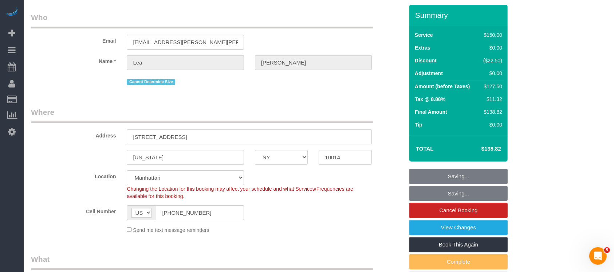
scroll to position [0, 0]
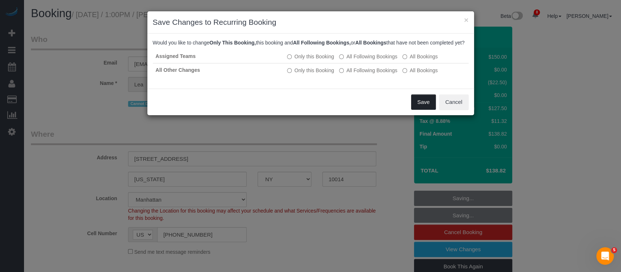
click at [427, 109] on button "Save" at bounding box center [423, 101] width 25 height 15
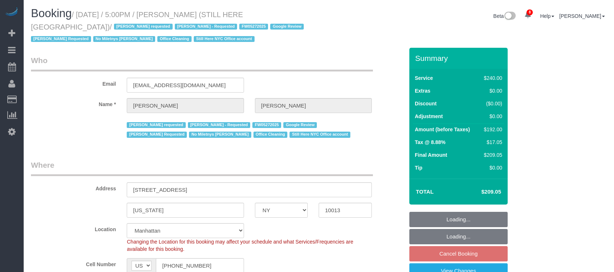
select select "NY"
select select "180"
select select "number:89"
select select "number:90"
select select "number:15"
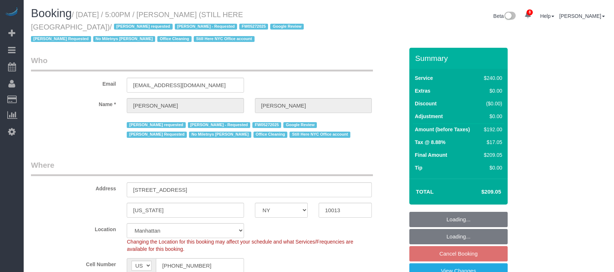
select select "number:5"
select select "spot68"
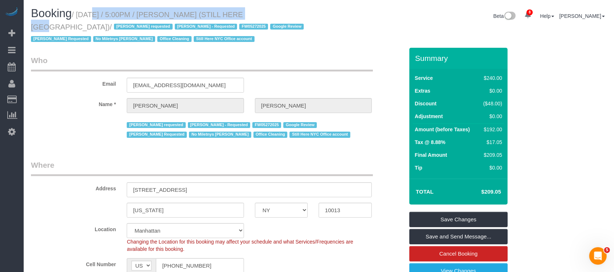
drag, startPoint x: 79, startPoint y: 16, endPoint x: 233, endPoint y: 14, distance: 154.7
click at [233, 14] on small "/ [DATE] / 5:00PM / [PERSON_NAME] (STILL HERE [GEOGRAPHIC_DATA]) / [PERSON_NAME…" at bounding box center [168, 27] width 275 height 33
copy small "[DATE] / 5:00PM / [PERSON_NAME]"
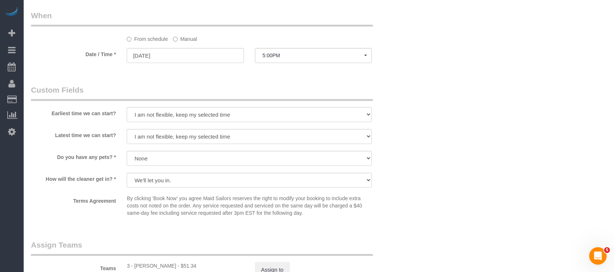
scroll to position [728, 0]
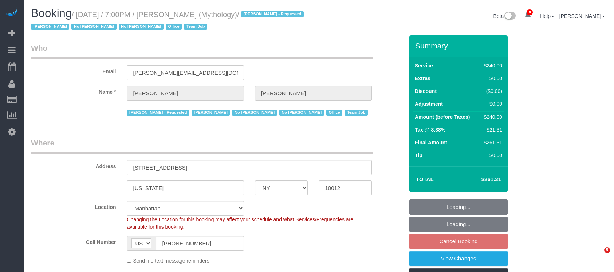
select select "NY"
select select "2"
select select "120"
select select "spot12"
select select "number:89"
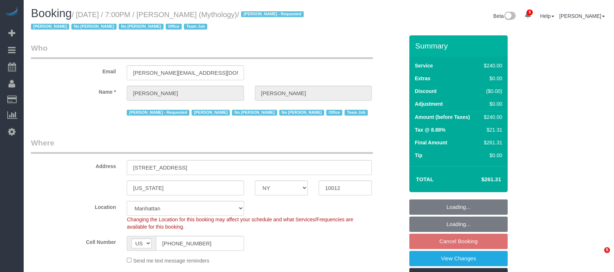
select select "number:90"
select select "number:15"
select select "number:7"
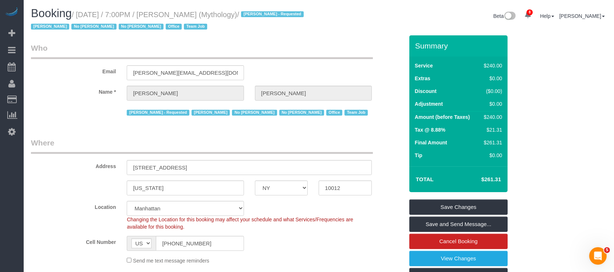
drag, startPoint x: 80, startPoint y: 13, endPoint x: 233, endPoint y: 14, distance: 153.3
click at [230, 13] on small "/ September 02, 2025 / 7:00PM / Elaine Pugsley (Mythology) / Ebony Howard - Req…" at bounding box center [168, 21] width 275 height 20
copy small "September 02, 2025 / 7:00PM / Elaine Pugsley"
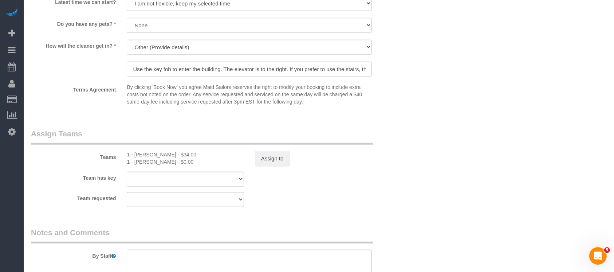
scroll to position [825, 0]
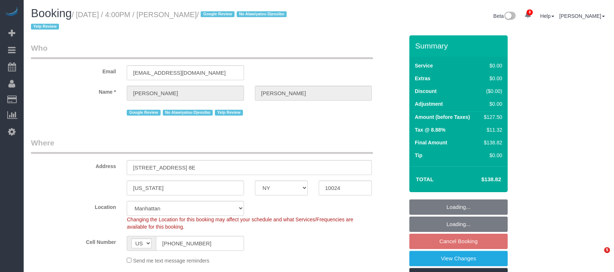
select select "NY"
select select "1"
select select "spot9"
select select "number:89"
select select "number:90"
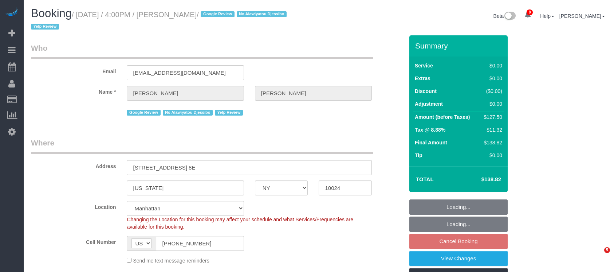
select select "number:15"
select select "number:5"
select select "number:21"
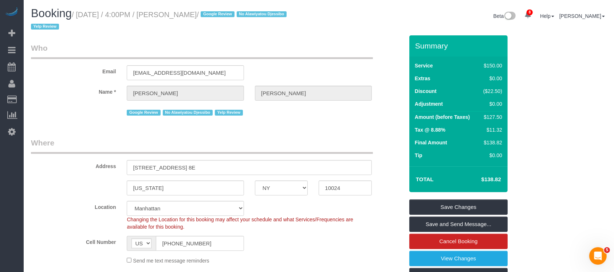
drag, startPoint x: 80, startPoint y: 13, endPoint x: 227, endPoint y: 17, distance: 147.1
click at [227, 17] on small "/ [DATE] / 4:00PM / [PERSON_NAME] / Google Review No Alawiyatou Djessibo Yelp R…" at bounding box center [160, 21] width 258 height 20
copy small "[DATE] / 4:00PM / [PERSON_NAME]"
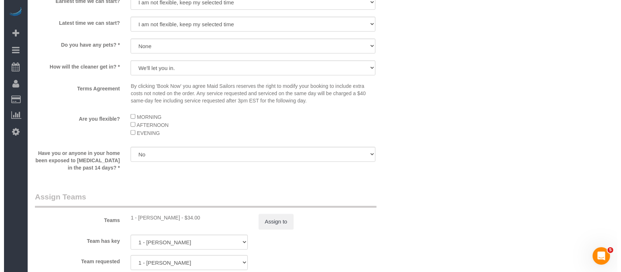
scroll to position [922, 0]
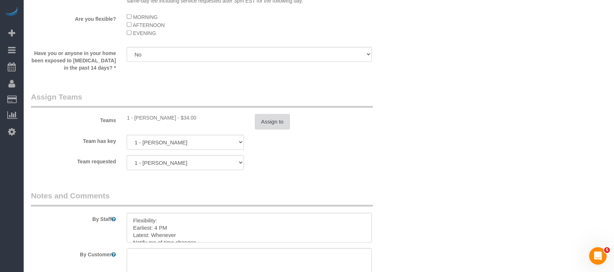
click at [275, 124] on button "Assign to" at bounding box center [272, 121] width 35 height 15
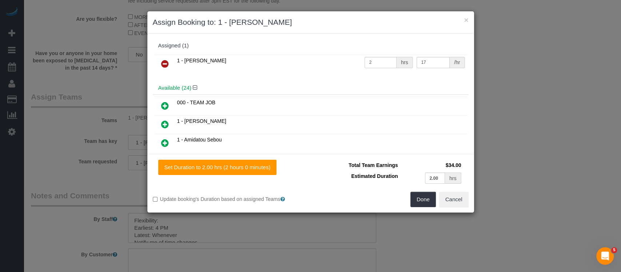
drag, startPoint x: 167, startPoint y: 62, endPoint x: 261, endPoint y: 75, distance: 94.9
click at [167, 63] on icon at bounding box center [165, 63] width 8 height 9
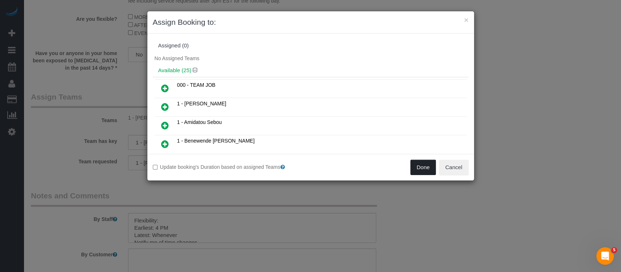
click at [422, 168] on button "Done" at bounding box center [423, 166] width 25 height 15
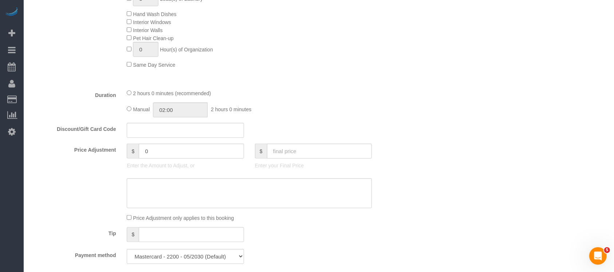
scroll to position [97, 0]
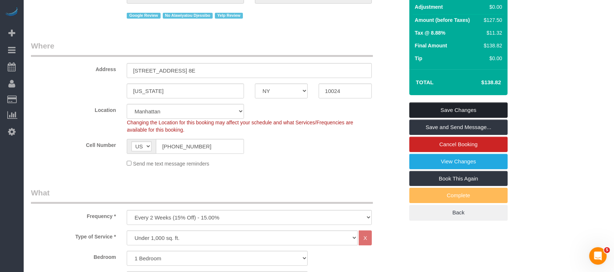
click at [479, 105] on link "Save Changes" at bounding box center [458, 109] width 98 height 15
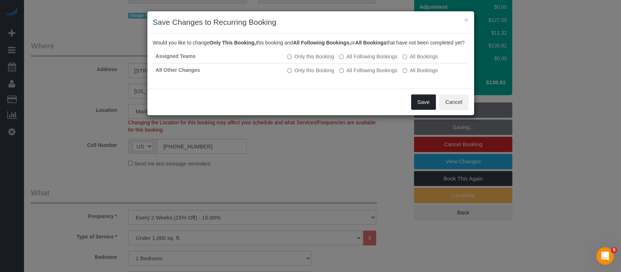
click at [422, 108] on button "Save" at bounding box center [423, 101] width 25 height 15
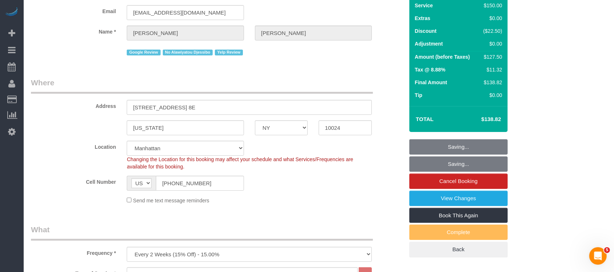
scroll to position [0, 0]
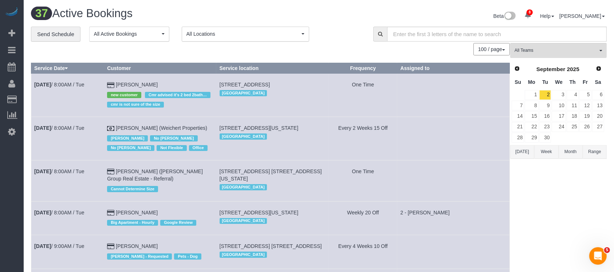
click at [284, 31] on span "All Locations" at bounding box center [242, 33] width 113 height 7
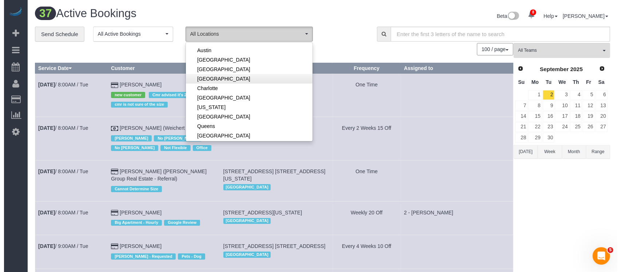
scroll to position [48, 0]
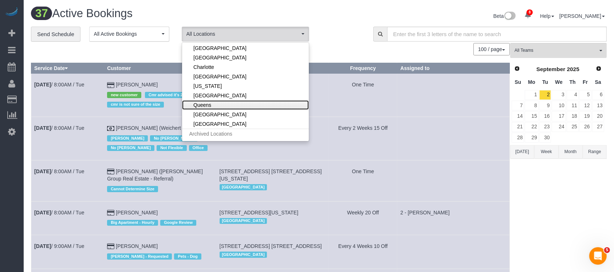
click at [216, 101] on link "Queens" at bounding box center [245, 104] width 127 height 9
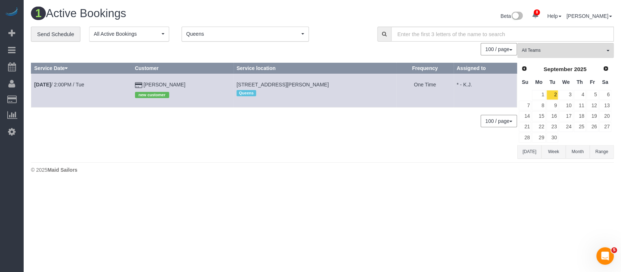
click at [297, 37] on span "Queens" at bounding box center [242, 33] width 113 height 7
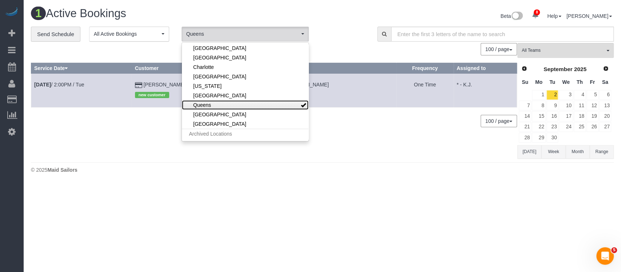
drag, startPoint x: 252, startPoint y: 104, endPoint x: 315, endPoint y: 72, distance: 70.3
click at [252, 105] on link "Queens" at bounding box center [245, 104] width 127 height 9
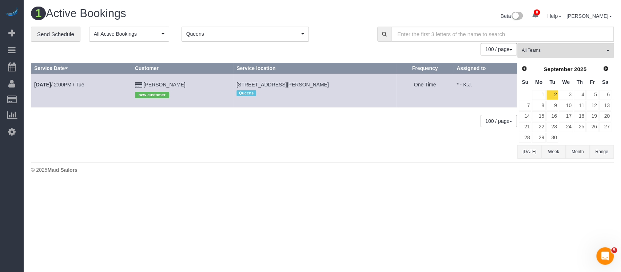
click at [341, 41] on div "**********" at bounding box center [199, 34] width 336 height 15
click at [274, 33] on span "Queens" at bounding box center [242, 33] width 113 height 7
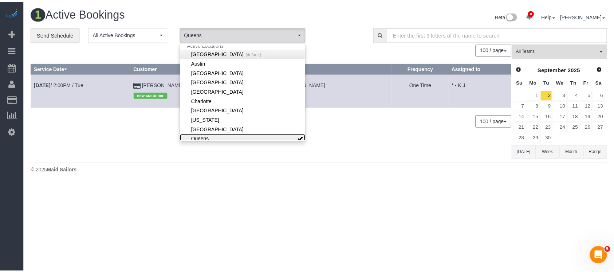
scroll to position [0, 0]
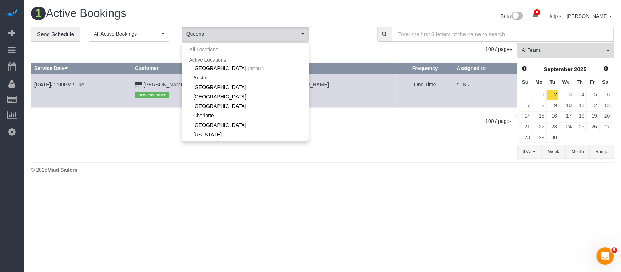
click at [211, 48] on button "All Locations" at bounding box center [204, 49] width 44 height 10
click at [340, 27] on div "**********" at bounding box center [199, 34] width 336 height 15
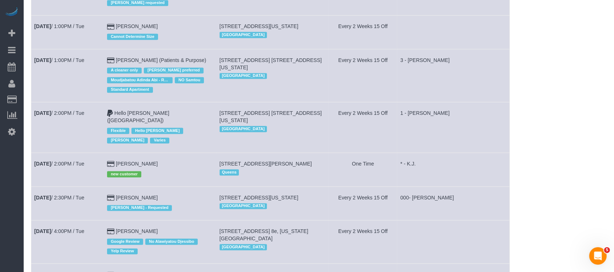
scroll to position [1413, 0]
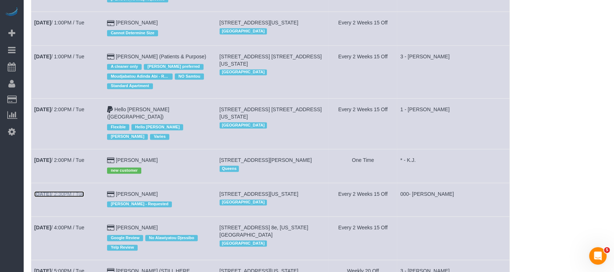
click at [72, 191] on link "Sep 2nd / 2:30PM / Tue" at bounding box center [59, 194] width 50 height 6
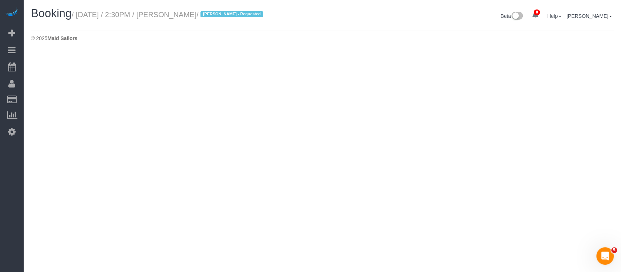
select select "NY"
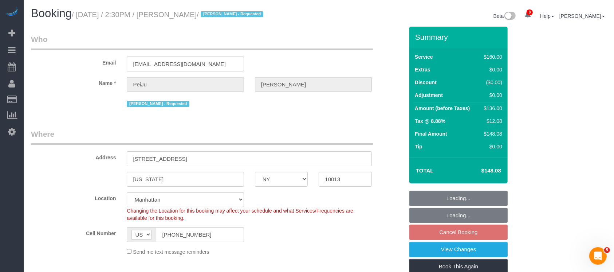
select select "string:stripe-pm_1PrMVO4VGloSiKo7kgJ7yNhI"
select select "object:5276"
select select "number:89"
select select "number:90"
select select "number:15"
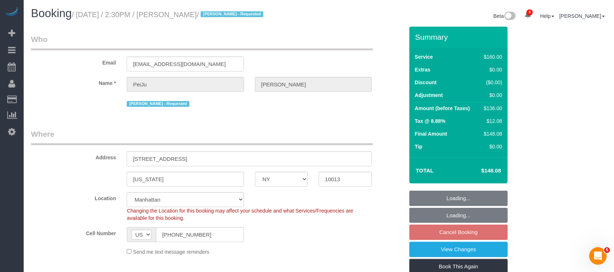
select select "number:6"
select select "object:5912"
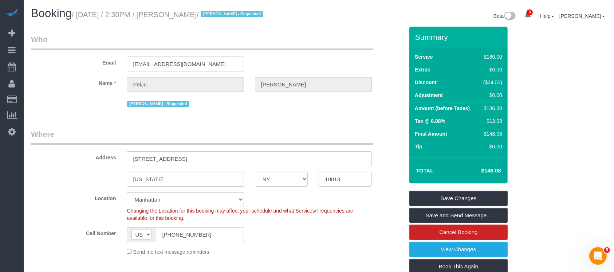
drag, startPoint x: 77, startPoint y: 14, endPoint x: 240, endPoint y: 9, distance: 162.4
click at [240, 9] on h1 "Booking / September 02, 2025 / 2:30PM / PeiJu Chien-Pott / Alketa Tomaj - Reque…" at bounding box center [172, 13] width 282 height 12
copy small "September 02, 2025 / 2:30PM / PeiJu Chien-Pott"
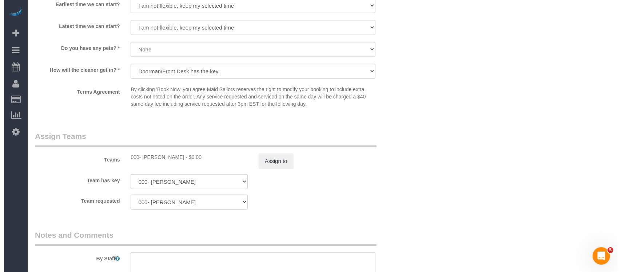
scroll to position [776, 0]
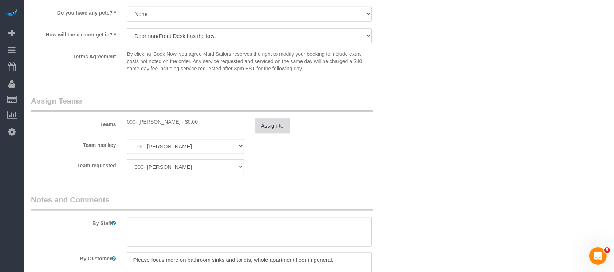
click at [273, 125] on button "Assign to" at bounding box center [272, 125] width 35 height 15
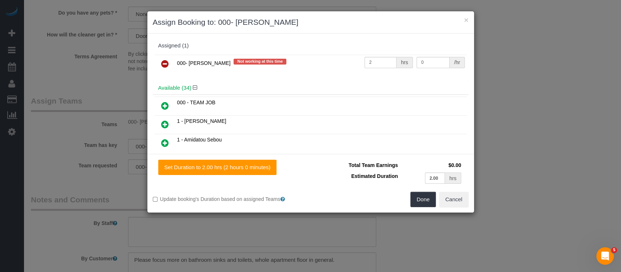
click at [163, 62] on icon at bounding box center [165, 63] width 8 height 9
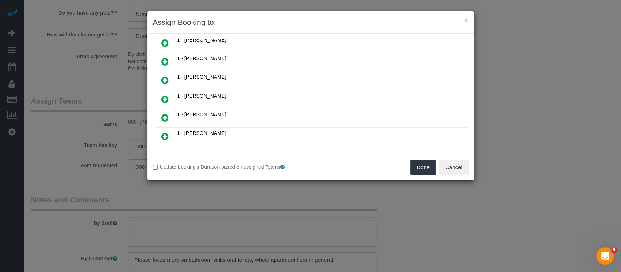
scroll to position [291, 0]
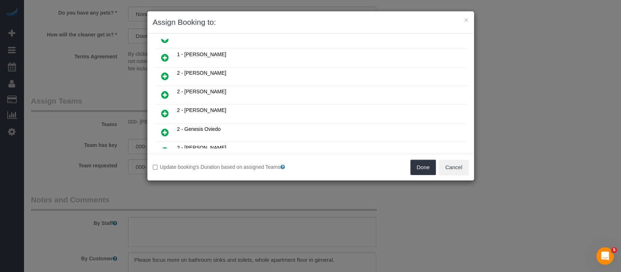
drag, startPoint x: 164, startPoint y: 68, endPoint x: 232, endPoint y: 75, distance: 68.4
click at [163, 72] on icon at bounding box center [165, 76] width 8 height 9
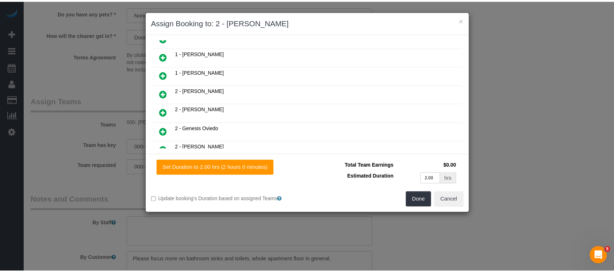
scroll to position [308, 0]
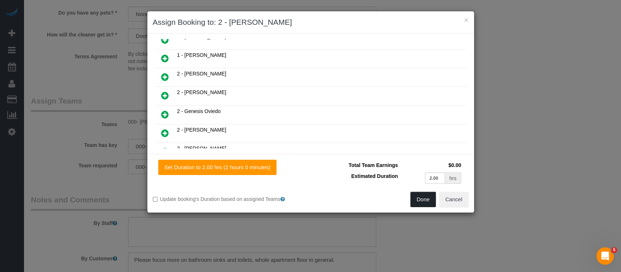
click at [416, 196] on button "Done" at bounding box center [423, 198] width 25 height 15
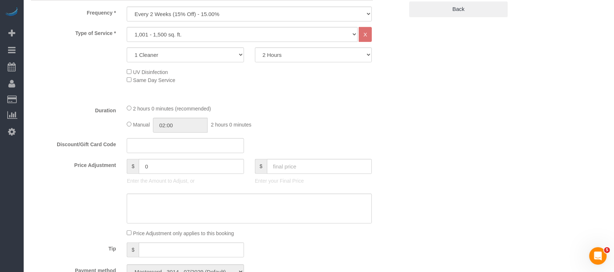
scroll to position [97, 0]
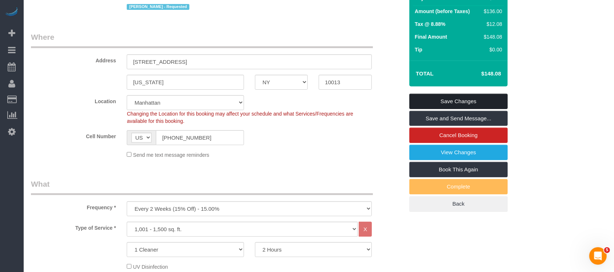
drag, startPoint x: 458, startPoint y: 100, endPoint x: 412, endPoint y: 100, distance: 45.1
click at [458, 100] on link "Save Changes" at bounding box center [458, 101] width 98 height 15
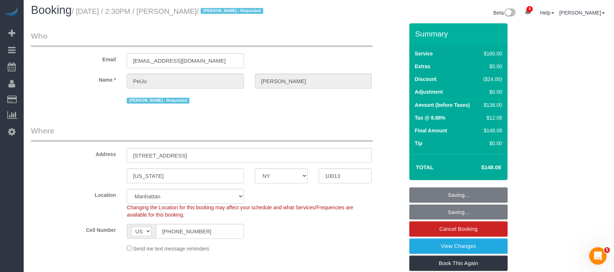
scroll to position [0, 0]
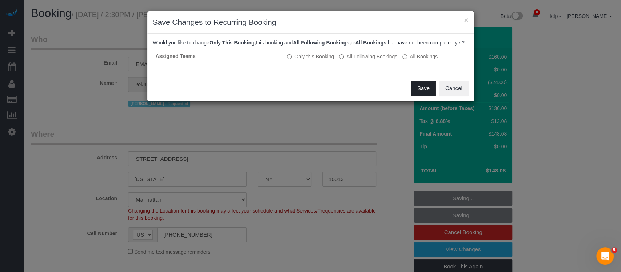
drag, startPoint x: 419, startPoint y: 95, endPoint x: 404, endPoint y: 105, distance: 18.4
click at [419, 95] on button "Save" at bounding box center [423, 87] width 25 height 15
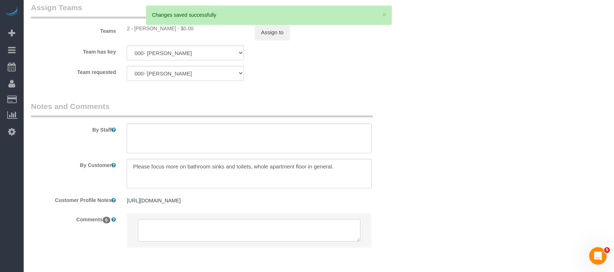
scroll to position [874, 0]
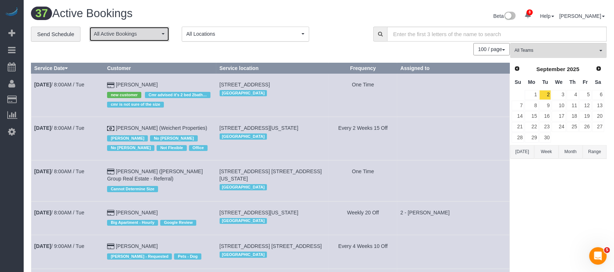
click at [164, 32] on button "All Active Bookings" at bounding box center [129, 34] width 80 height 15
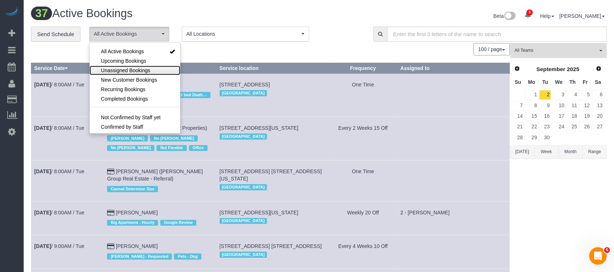
click at [133, 68] on span "Unassigned Bookings" at bounding box center [125, 70] width 49 height 7
select select "**********"
drag, startPoint x: 228, startPoint y: 50, endPoint x: 232, endPoint y: 50, distance: 4.4
click at [228, 50] on div "100 / page 10 / page 20 / page 30 / page 40 / page 50 / page 100 / page" at bounding box center [270, 49] width 479 height 12
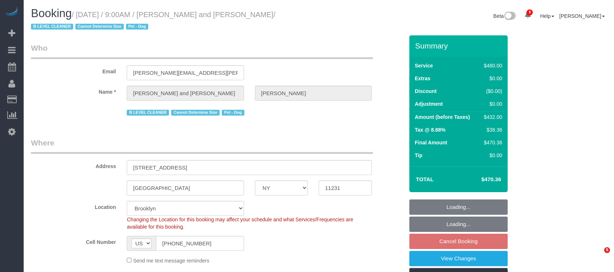
select select "NY"
select select "2"
select select "180"
select select "spot2"
select select "number:57"
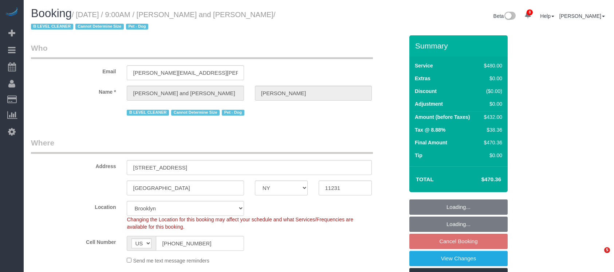
select select "number:72"
select select "number:13"
select select "number:5"
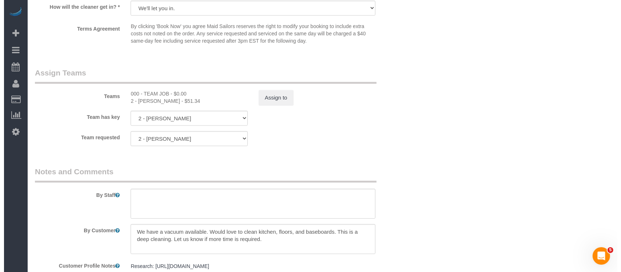
scroll to position [776, 0]
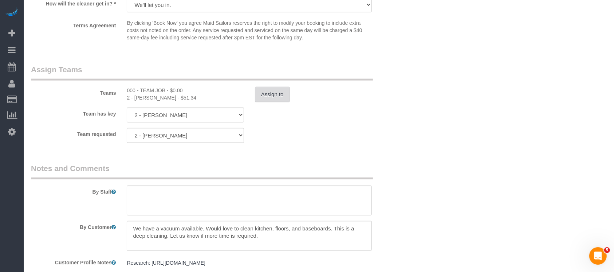
click at [274, 94] on button "Assign to" at bounding box center [272, 94] width 35 height 15
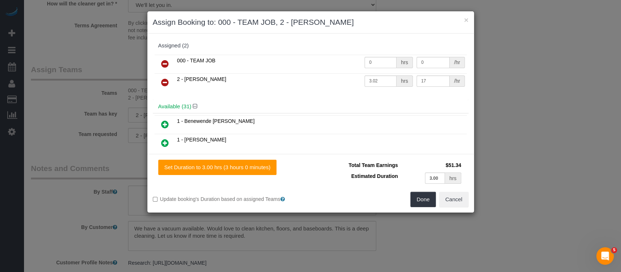
drag, startPoint x: 159, startPoint y: 61, endPoint x: 175, endPoint y: 60, distance: 15.7
click at [160, 61] on link at bounding box center [165, 64] width 17 height 15
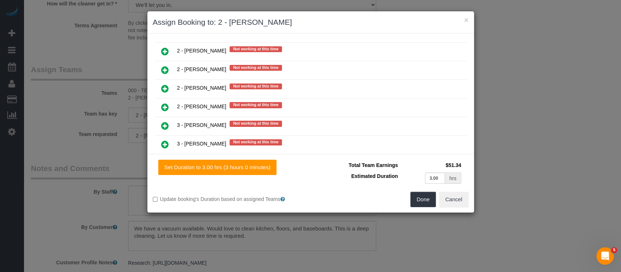
scroll to position [1068, 0]
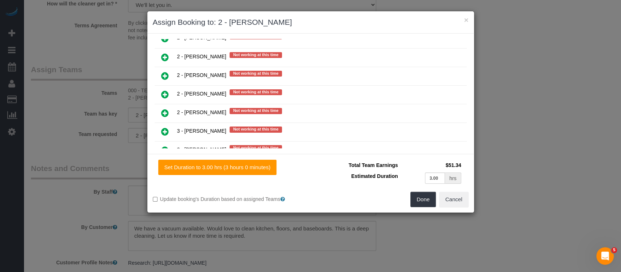
click at [164, 108] on icon at bounding box center [165, 112] width 8 height 9
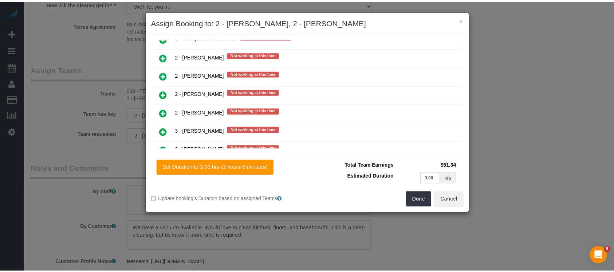
scroll to position [1086, 0]
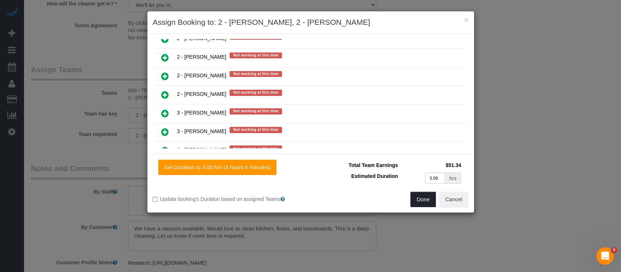
drag, startPoint x: 422, startPoint y: 197, endPoint x: 362, endPoint y: 150, distance: 75.7
click at [420, 196] on button "Done" at bounding box center [423, 198] width 25 height 15
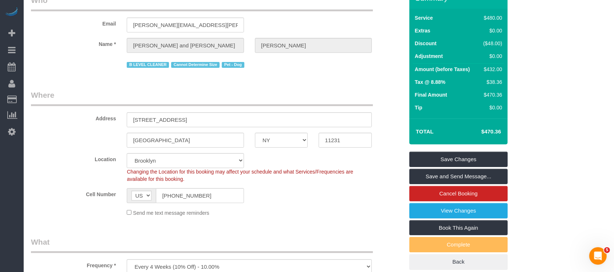
scroll to position [0, 0]
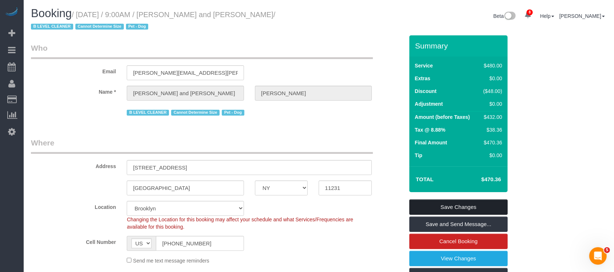
drag, startPoint x: 464, startPoint y: 207, endPoint x: 245, endPoint y: 162, distance: 223.7
click at [463, 207] on link "Save Changes" at bounding box center [458, 206] width 98 height 15
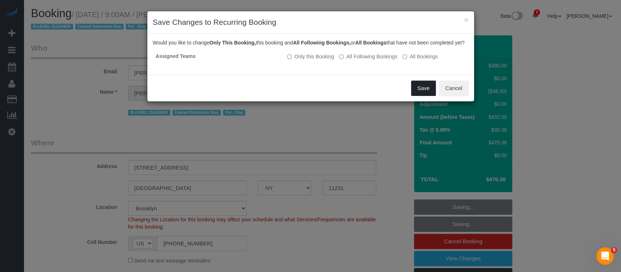
click at [420, 93] on button "Save" at bounding box center [423, 87] width 25 height 15
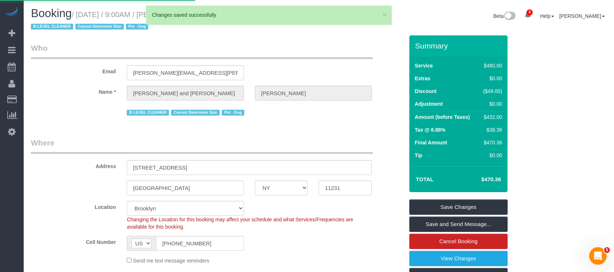
select select "**********"
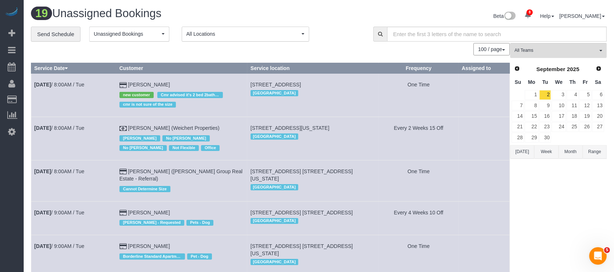
drag, startPoint x: 147, startPoint y: 128, endPoint x: 99, endPoint y: 137, distance: 49.1
click at [76, 147] on td "Sep 2nd / 8:00AM / Tue" at bounding box center [73, 138] width 85 height 43
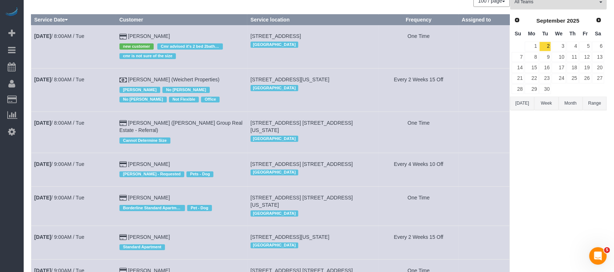
drag, startPoint x: 72, startPoint y: 120, endPoint x: 50, endPoint y: 139, distance: 29.2
click at [50, 142] on td "Sep 2nd / 8:00AM / Tue" at bounding box center [73, 132] width 85 height 41
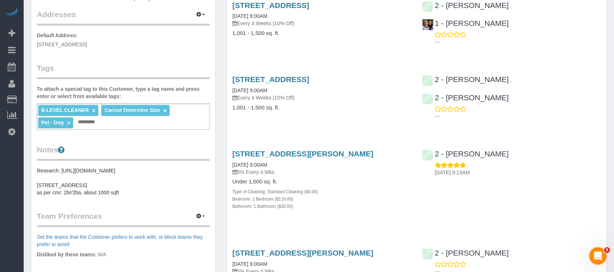
scroll to position [48, 0]
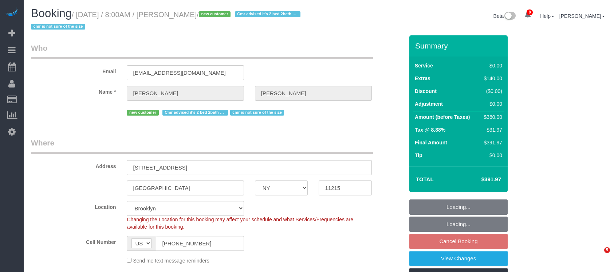
select select "NY"
select select "2"
select select "number:56"
select select "number:90"
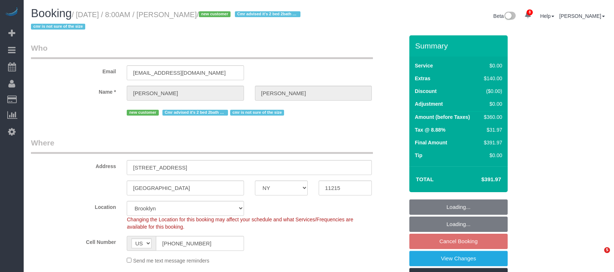
select select "number:15"
select select "number:5"
select select "spot1"
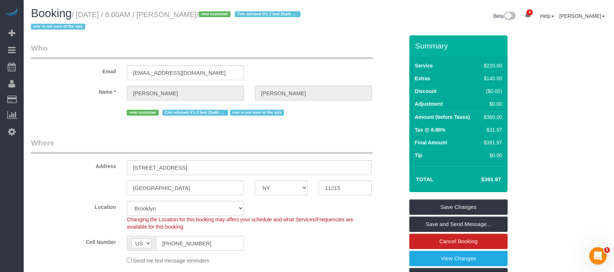
drag, startPoint x: 80, startPoint y: 13, endPoint x: 262, endPoint y: 17, distance: 182.8
click at [262, 17] on small "/ [DATE] / 8:00AM / [PERSON_NAME] / new customer [PERSON_NAME] advised it's 2 b…" at bounding box center [167, 21] width 272 height 20
copy small "[DATE] / 8:00AM / [PERSON_NAME]"
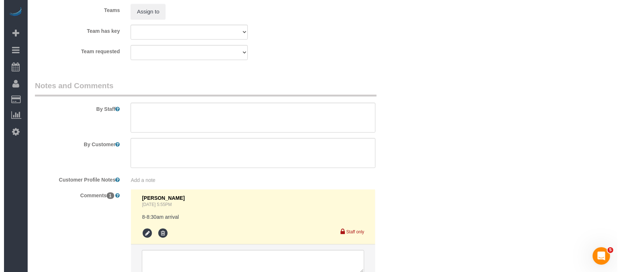
scroll to position [970, 0]
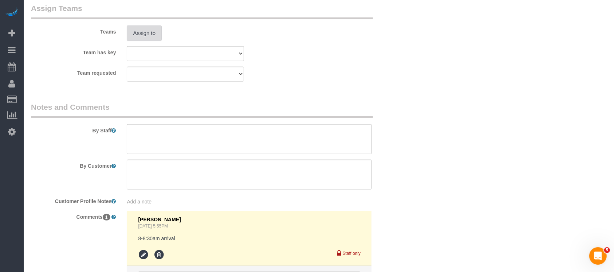
click at [149, 35] on button "Assign to" at bounding box center [144, 32] width 35 height 15
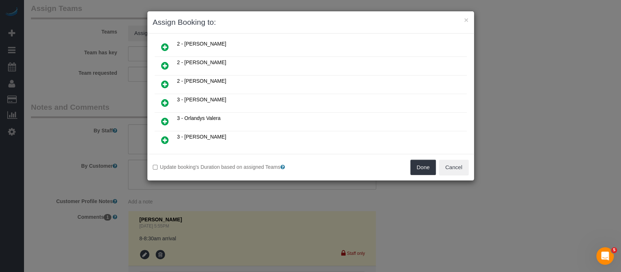
scroll to position [198, 0]
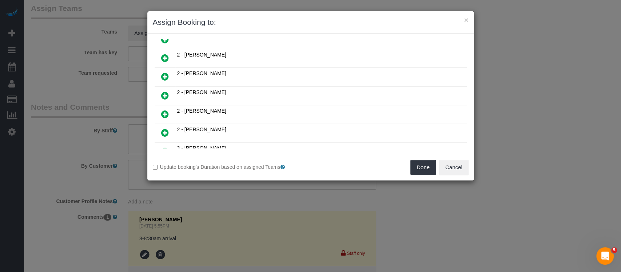
drag, startPoint x: 162, startPoint y: 52, endPoint x: 170, endPoint y: 55, distance: 8.2
click at [162, 54] on icon at bounding box center [165, 58] width 8 height 9
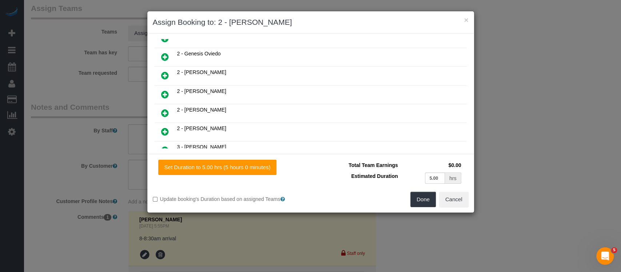
scroll to position [215, 0]
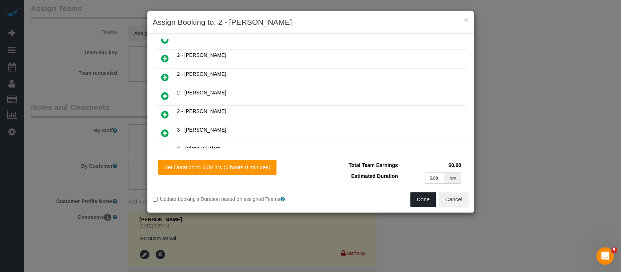
click at [420, 199] on button "Done" at bounding box center [423, 198] width 25 height 15
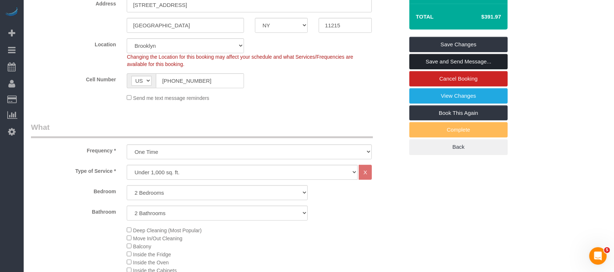
scroll to position [97, 0]
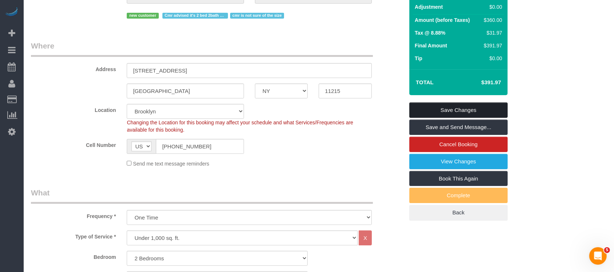
click at [475, 109] on link "Save Changes" at bounding box center [458, 109] width 98 height 15
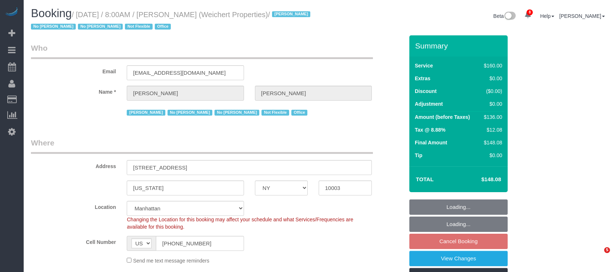
select select "NY"
select select "spot1"
select select "number:89"
select select "number:90"
select select "number:15"
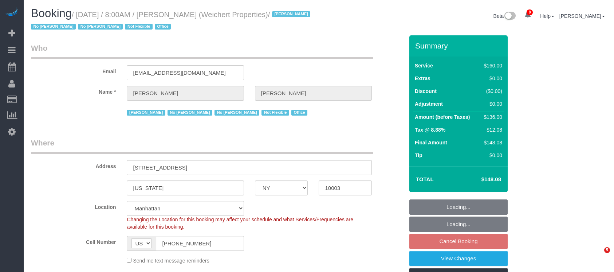
select select "number:7"
select select "number:21"
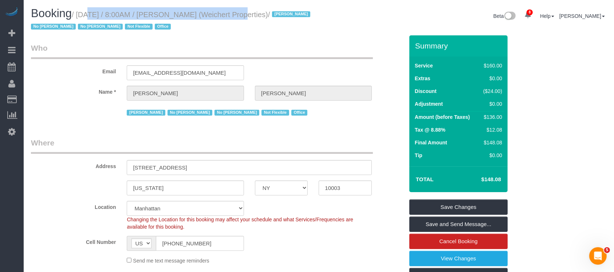
drag, startPoint x: 78, startPoint y: 13, endPoint x: 223, endPoint y: 30, distance: 145.5
click at [224, 17] on small "/ September 02, 2025 / 8:00AM / Jason Bauer (Weichert Properties) / Jacky Xu No…" at bounding box center [171, 21] width 281 height 20
copy small "September 02, 2025 / 8:00AM / Jason Bauer"
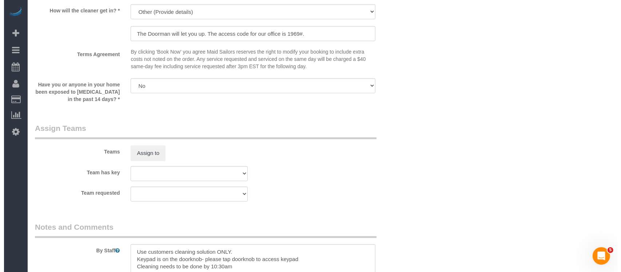
scroll to position [825, 0]
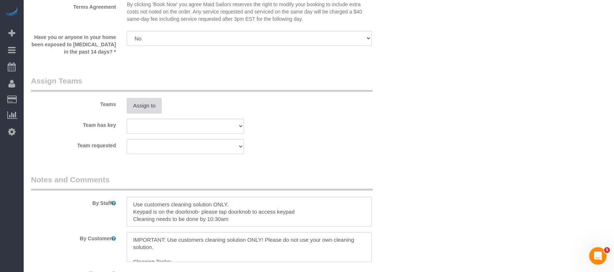
click at [153, 106] on button "Assign to" at bounding box center [144, 105] width 35 height 15
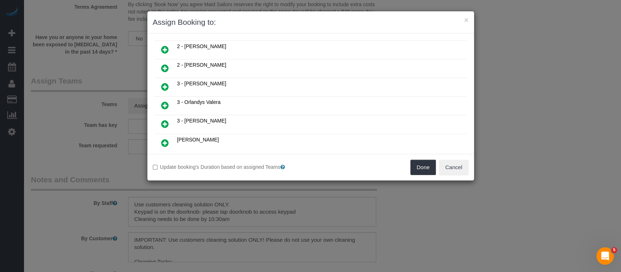
scroll to position [437, 0]
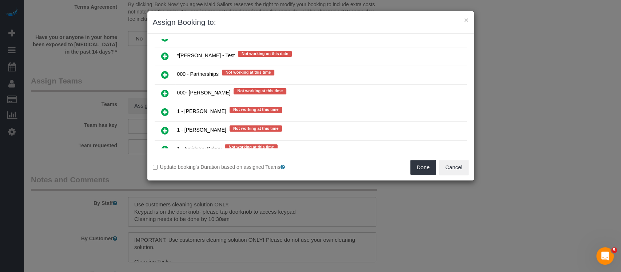
drag, startPoint x: 163, startPoint y: 82, endPoint x: 211, endPoint y: 106, distance: 54.1
click at [163, 89] on icon at bounding box center [165, 93] width 8 height 9
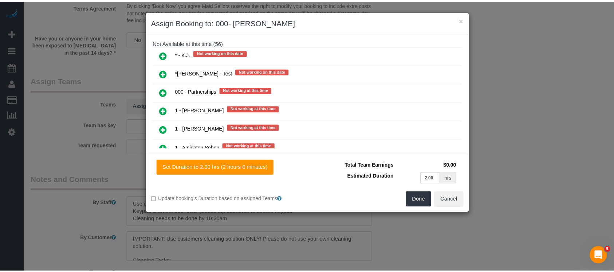
scroll to position [454, 0]
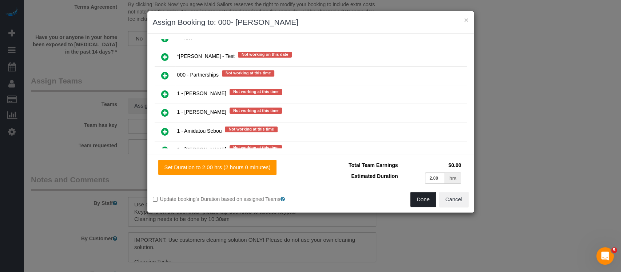
click at [424, 198] on button "Done" at bounding box center [423, 198] width 25 height 15
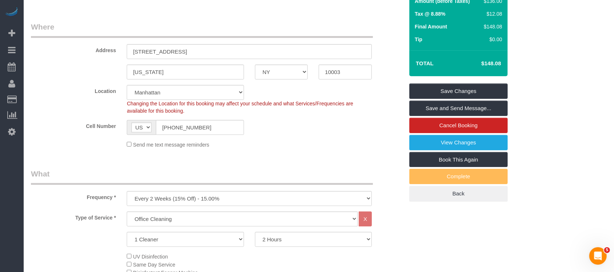
scroll to position [0, 0]
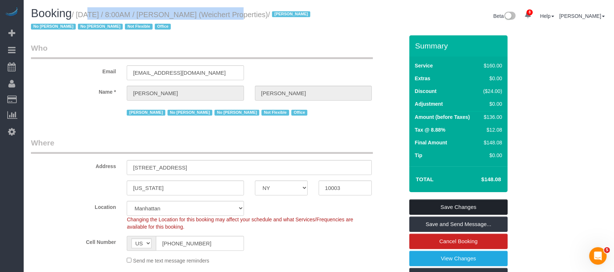
drag, startPoint x: 469, startPoint y: 204, endPoint x: 452, endPoint y: 200, distance: 16.9
click at [468, 204] on link "Save Changes" at bounding box center [458, 206] width 98 height 15
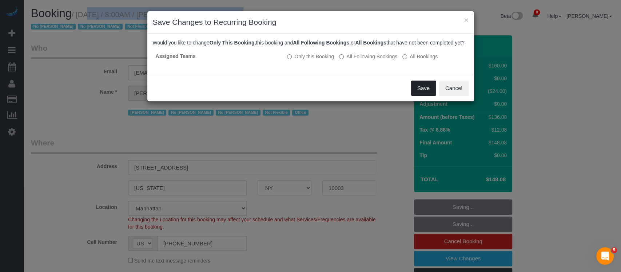
click at [426, 96] on button "Save" at bounding box center [423, 87] width 25 height 15
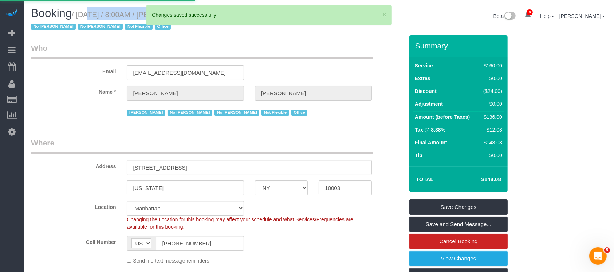
select select "**********"
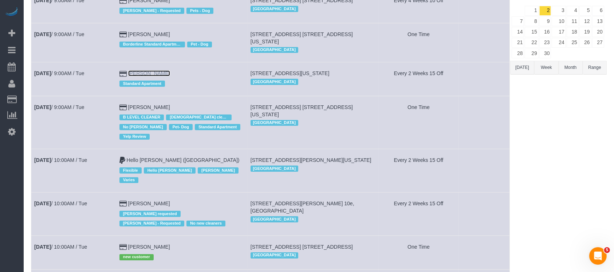
scroll to position [97, 0]
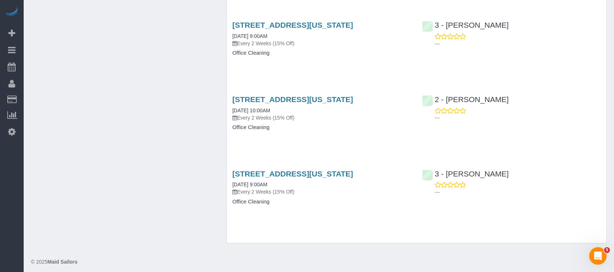
scroll to position [1699, 0]
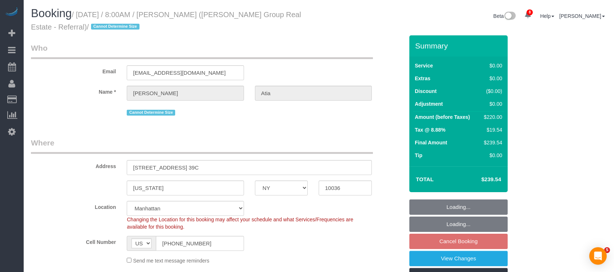
select select "NY"
select select "2"
select select "number:56"
select select "number:74"
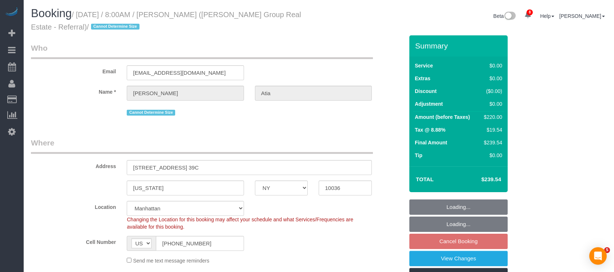
select select "number:15"
select select "number:6"
select select "spot59"
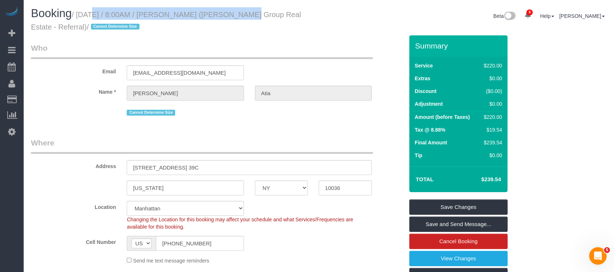
drag, startPoint x: 79, startPoint y: 18, endPoint x: 217, endPoint y: 15, distance: 138.4
click at [217, 15] on small "/ September 02, 2025 / 8:00AM / Leslie Atia (Batra Group Real Estate - Referral…" at bounding box center [166, 21] width 270 height 20
copy small "September 02, 2025 / 8:00AM / Leslie Atia"
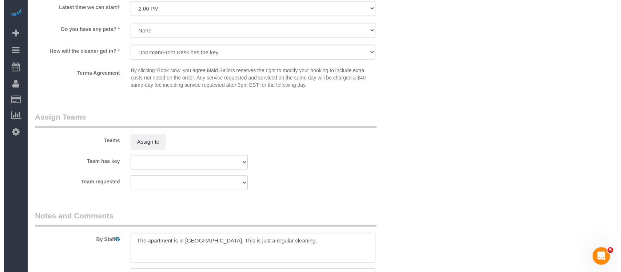
scroll to position [922, 0]
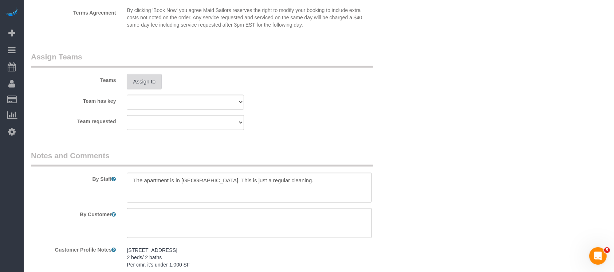
click at [152, 87] on button "Assign to" at bounding box center [144, 81] width 35 height 15
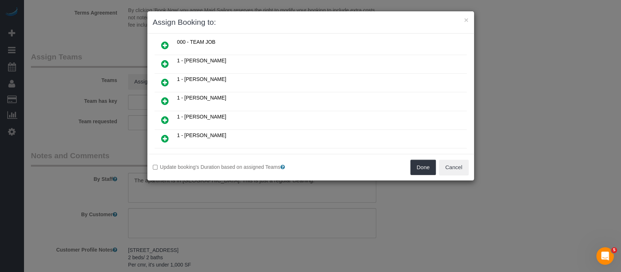
scroll to position [97, 0]
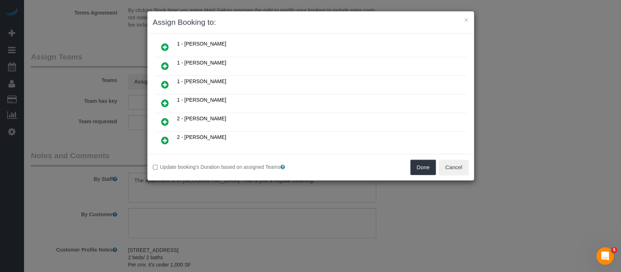
click at [163, 99] on icon at bounding box center [165, 103] width 8 height 9
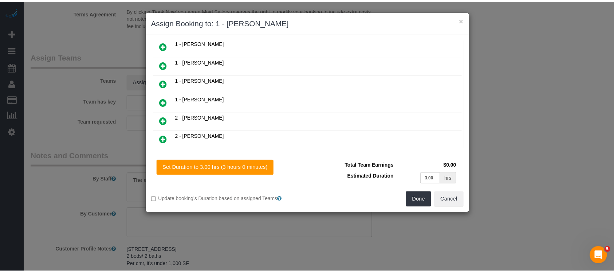
scroll to position [114, 0]
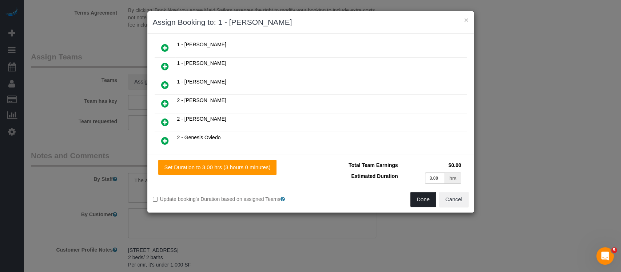
click at [419, 195] on button "Done" at bounding box center [423, 198] width 25 height 15
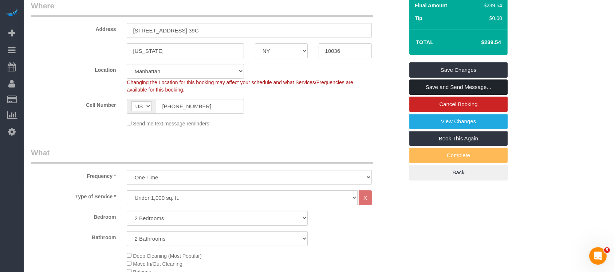
scroll to position [97, 0]
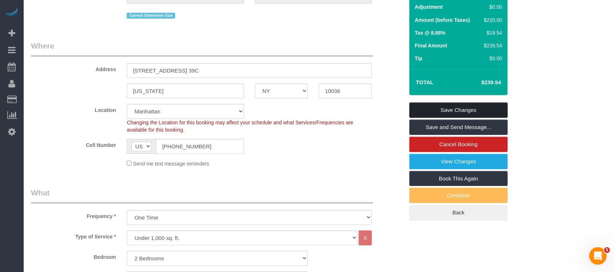
click at [465, 108] on link "Save Changes" at bounding box center [458, 109] width 98 height 15
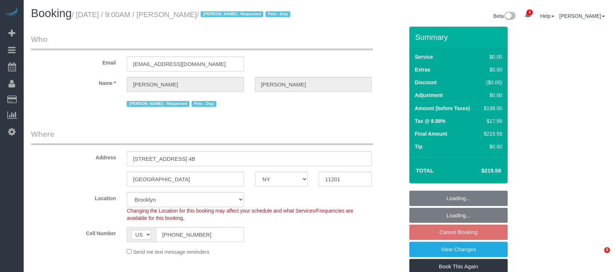
select select "NY"
select select "2"
select select "string:stripe-pm_1QRarJ4VGloSiKo7f1CdWVbw"
select select "spot61"
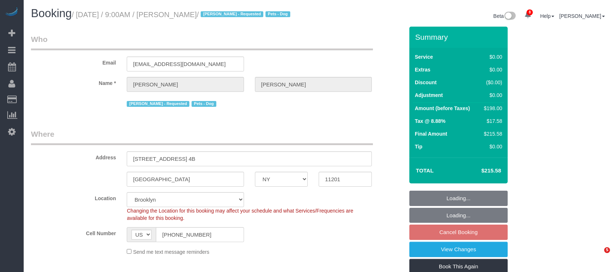
select select "number:57"
select select "number:72"
select select "number:13"
select select "number:5"
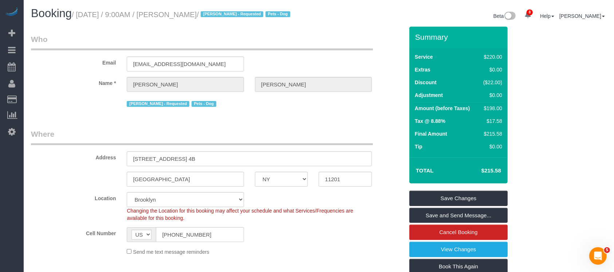
drag, startPoint x: 78, startPoint y: 13, endPoint x: 227, endPoint y: 16, distance: 148.9
click at [227, 15] on small "/ [DATE] / 9:00AM / [PERSON_NAME] / [PERSON_NAME] - Requested Pets - Dog" at bounding box center [182, 15] width 221 height 8
copy small "[DATE] / 9:00AM / [PERSON_NAME]"
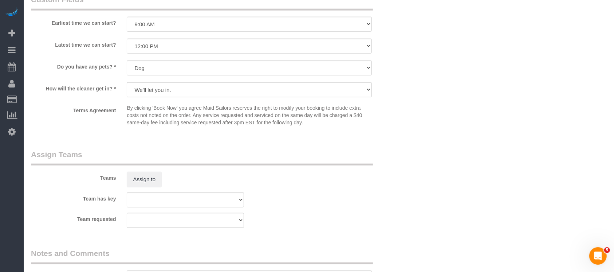
scroll to position [922, 0]
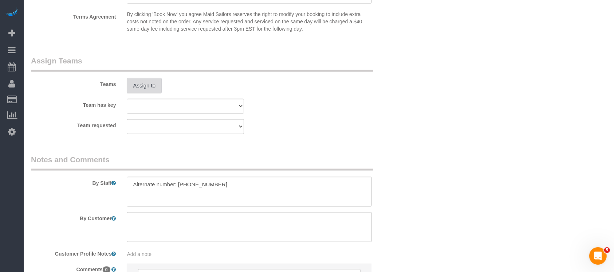
click at [137, 93] on button "Assign to" at bounding box center [144, 85] width 35 height 15
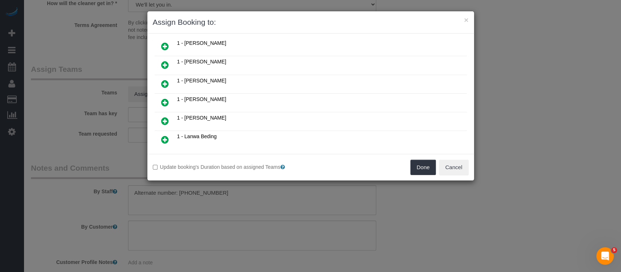
scroll to position [194, 0]
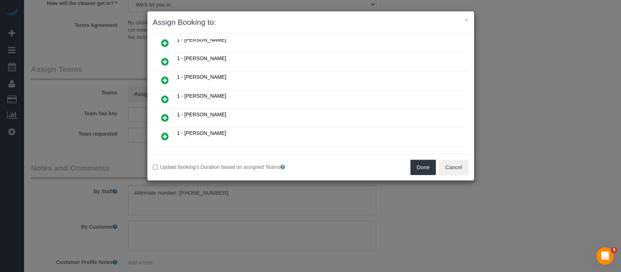
click at [162, 57] on icon at bounding box center [165, 61] width 8 height 9
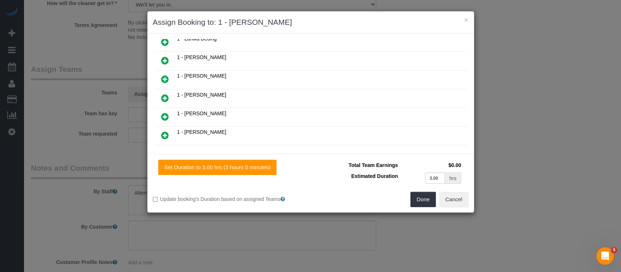
scroll to position [211, 0]
click at [419, 197] on button "Done" at bounding box center [423, 198] width 25 height 15
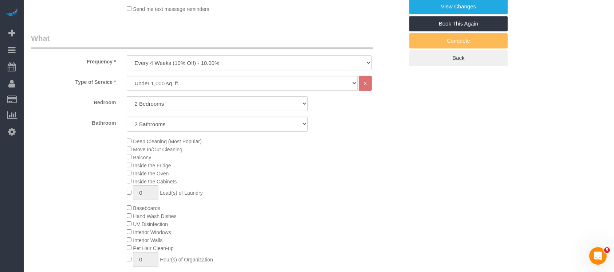
scroll to position [97, 0]
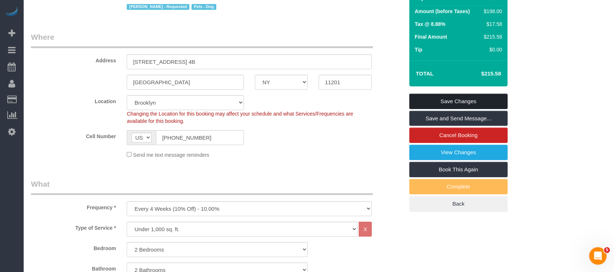
click at [469, 106] on link "Save Changes" at bounding box center [458, 101] width 98 height 15
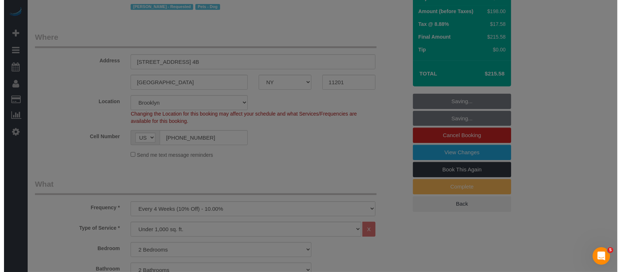
scroll to position [88, 0]
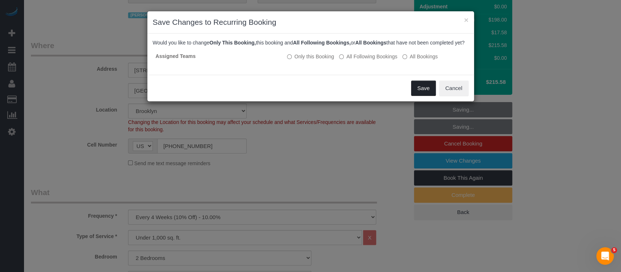
click at [424, 93] on button "Save" at bounding box center [423, 87] width 25 height 15
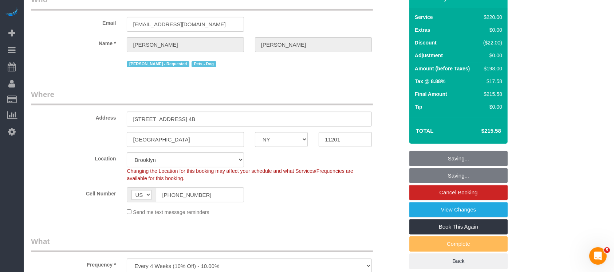
scroll to position [0, 0]
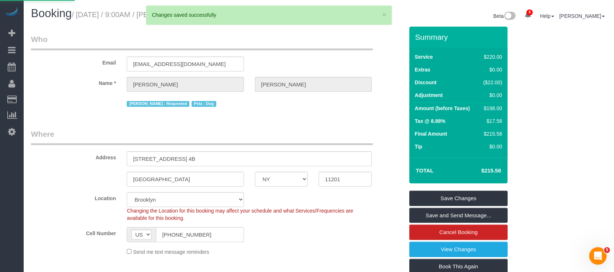
select select "**********"
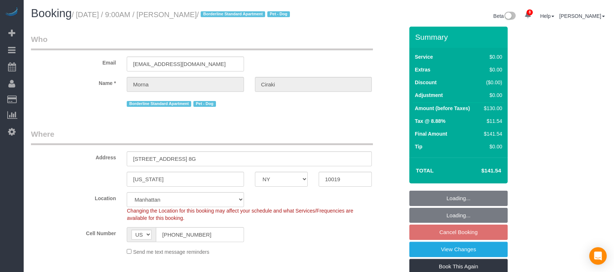
select select "NY"
select select "1"
select select "spot2"
select select "number:56"
select select "number:70"
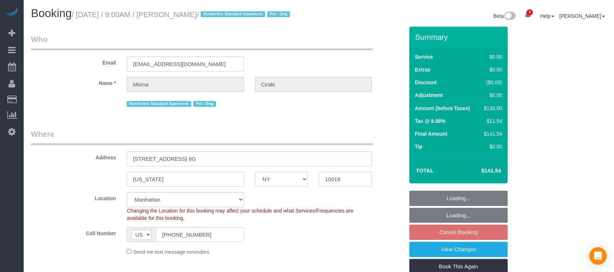
select select "number:13"
select select "number:5"
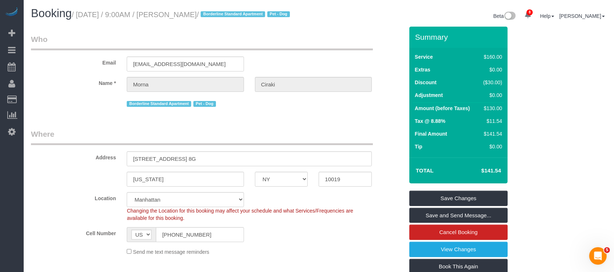
drag, startPoint x: 79, startPoint y: 15, endPoint x: 233, endPoint y: 12, distance: 153.3
click at [227, 13] on small "/ September 02, 2025 / 9:00AM / Morna Ciraki / Borderline Standard Apartment Pe…" at bounding box center [182, 15] width 220 height 8
copy small "September 02, 2025 / 9:00AM / Morna Ciraki"
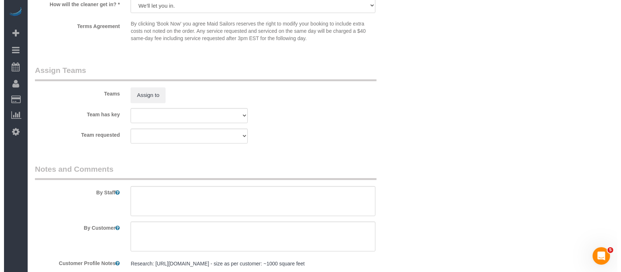
scroll to position [970, 0]
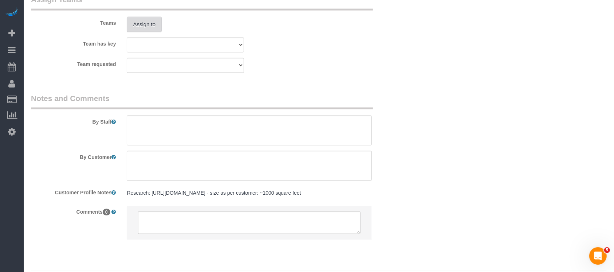
click at [144, 32] on button "Assign to" at bounding box center [144, 24] width 35 height 15
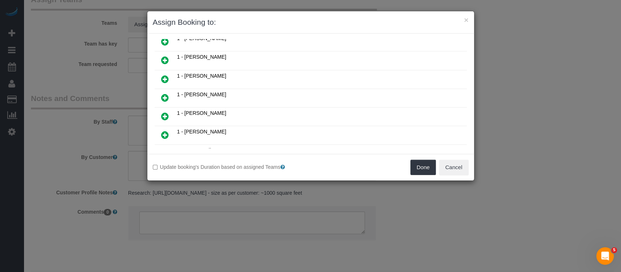
scroll to position [146, 0]
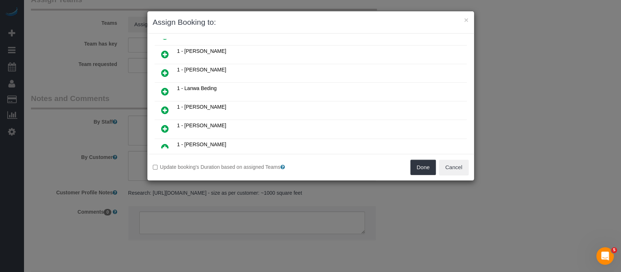
click at [164, 51] on icon at bounding box center [165, 54] width 8 height 9
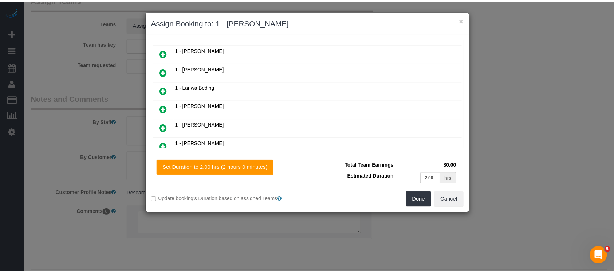
scroll to position [163, 0]
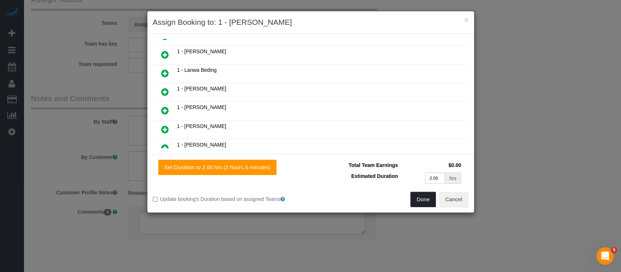
click at [418, 198] on button "Done" at bounding box center [423, 198] width 25 height 15
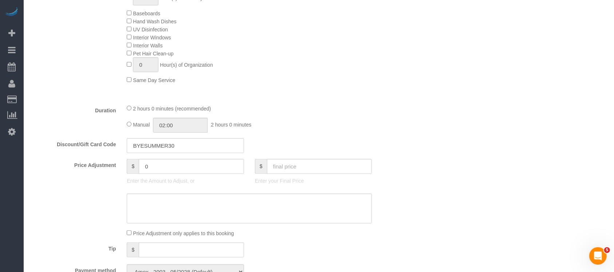
scroll to position [97, 0]
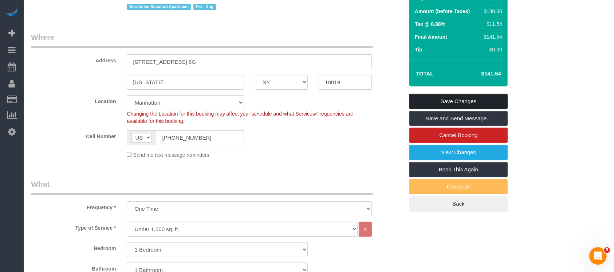
click at [463, 109] on link "Save Changes" at bounding box center [458, 101] width 98 height 15
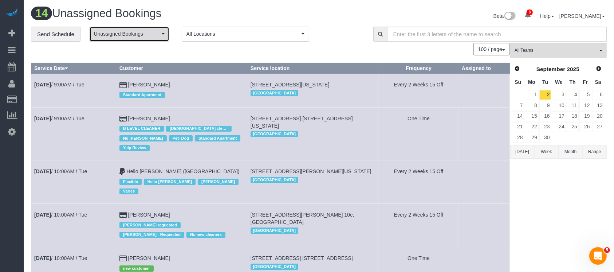
click at [150, 31] on span "Unassigned Bookings" at bounding box center [127, 33] width 66 height 7
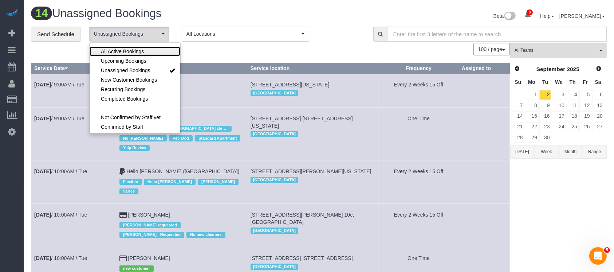
click at [131, 49] on span "All Active Bookings" at bounding box center [122, 51] width 43 height 7
click at [216, 49] on div "100 / page 10 / page 20 / page 30 / page 40 / page 50 / page 100 / page" at bounding box center [270, 49] width 479 height 12
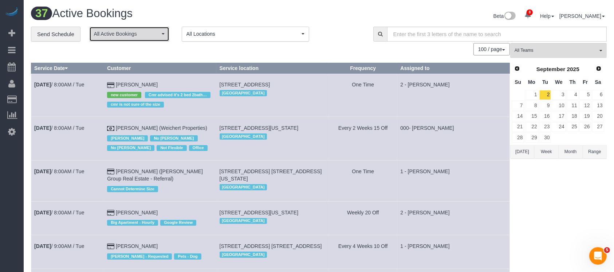
click at [146, 32] on span "All Active Bookings" at bounding box center [127, 33] width 66 height 7
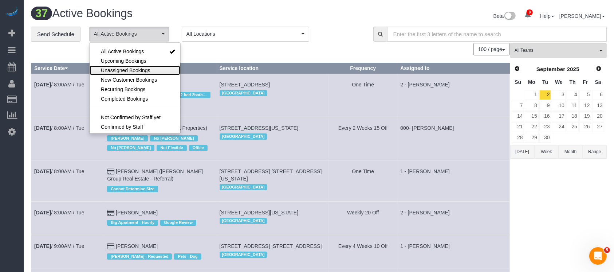
click at [142, 67] on span "Unassigned Bookings" at bounding box center [125, 70] width 49 height 7
select select "**********"
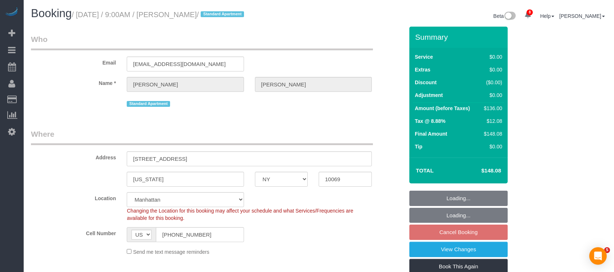
select select "NY"
select select "1"
select select "spot2"
select select "number:89"
select select "number:90"
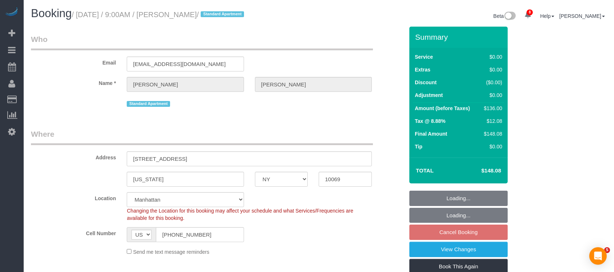
select select "number:15"
select select "number:5"
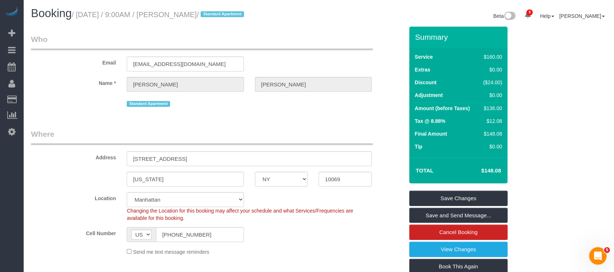
drag, startPoint x: 76, startPoint y: 11, endPoint x: 239, endPoint y: 36, distance: 165.0
click at [224, 15] on small "/ September 02, 2025 / 9:00AM / Liz Huizenga / Standard Apartment" at bounding box center [159, 15] width 174 height 8
copy small "September 02, 2025 / 9:00AM / Liz Huizenga"
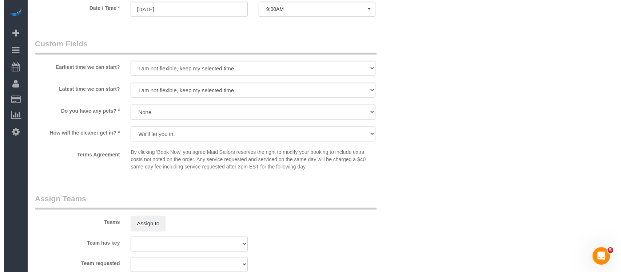
scroll to position [874, 0]
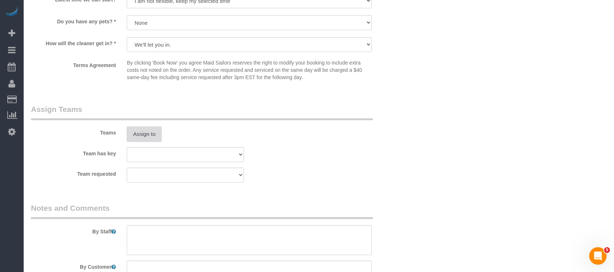
click at [152, 133] on button "Assign to" at bounding box center [144, 133] width 35 height 15
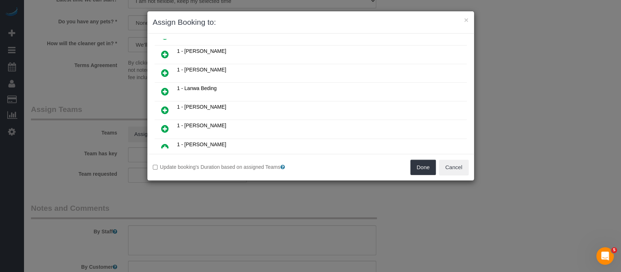
scroll to position [194, 0]
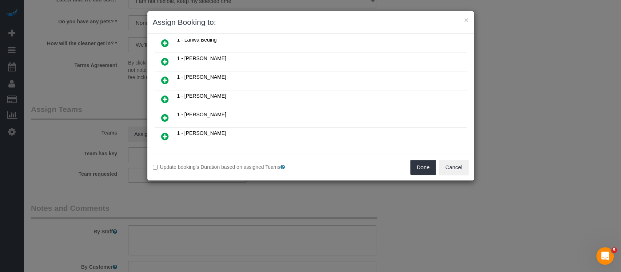
drag, startPoint x: 167, startPoint y: 93, endPoint x: 204, endPoint y: 100, distance: 37.6
click at [167, 95] on icon at bounding box center [165, 99] width 8 height 9
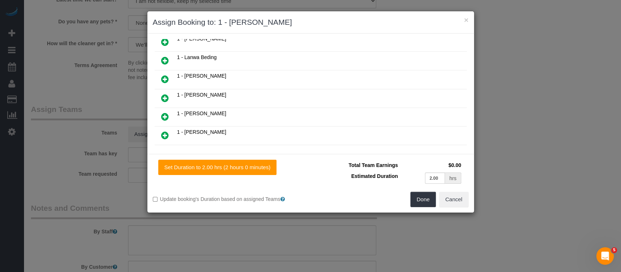
scroll to position [211, 0]
click at [419, 201] on button "Done" at bounding box center [423, 198] width 25 height 15
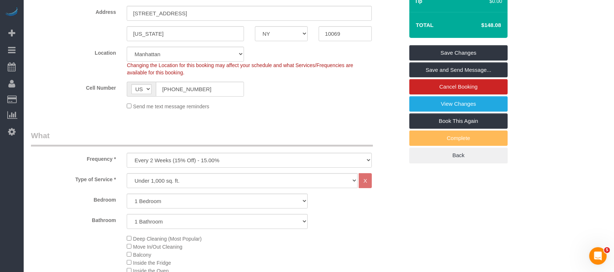
scroll to position [0, 0]
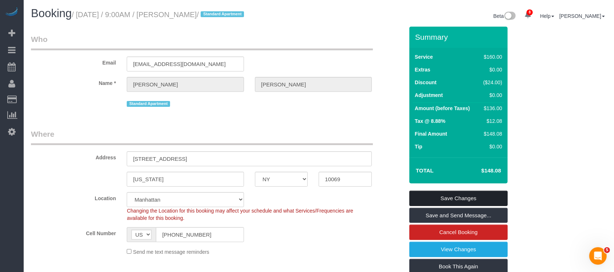
click at [444, 194] on link "Save Changes" at bounding box center [458, 197] width 98 height 15
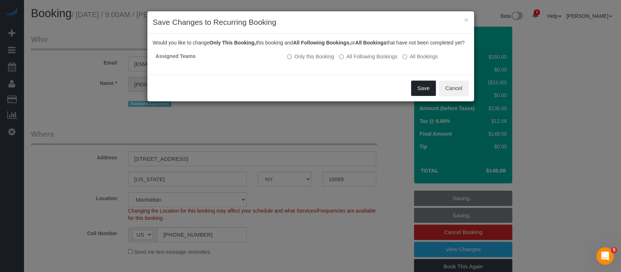
click at [426, 96] on button "Save" at bounding box center [423, 87] width 25 height 15
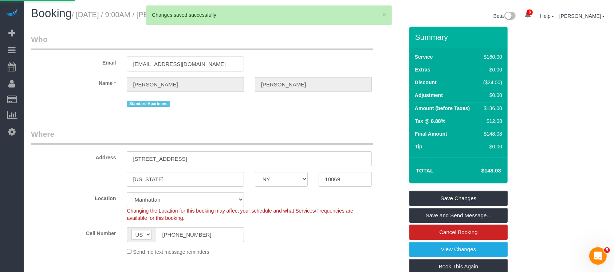
select select "**********"
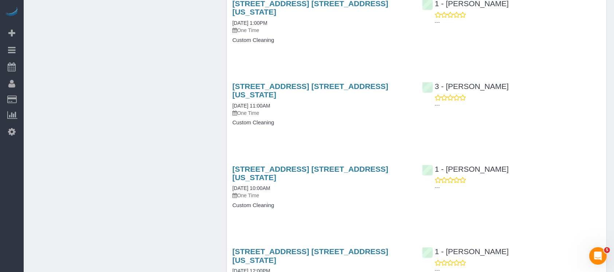
scroll to position [582, 0]
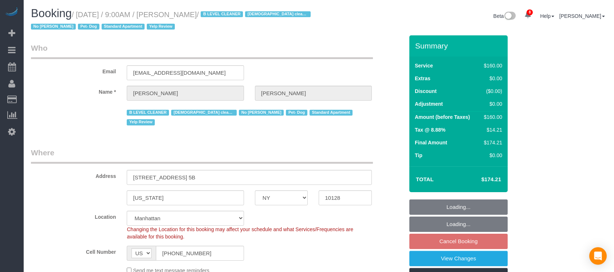
select select "NY"
select select "string:stripe-pm_1RjheQ4VGloSiKo7tm9rNbR6"
select select "spot2"
select select "number:57"
select select "number:77"
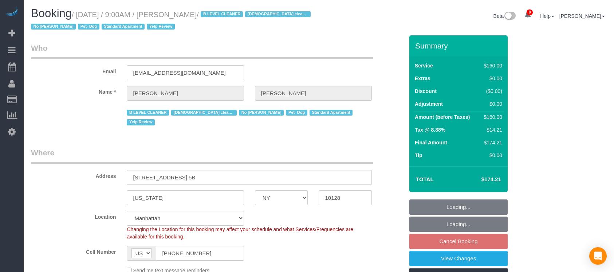
select select "number:13"
select select "number:5"
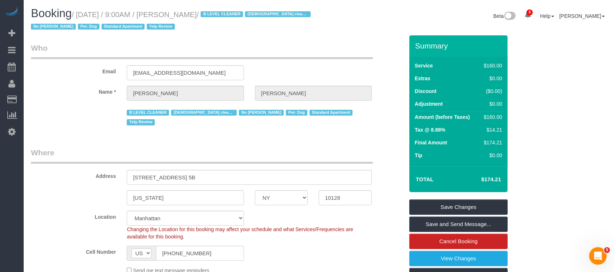
drag, startPoint x: 80, startPoint y: 13, endPoint x: 204, endPoint y: 1, distance: 124.0
click at [216, 11] on small "/ [DATE] / 9:00AM / [PERSON_NAME] / B LEVEL CLEANER [DEMOGRAPHIC_DATA] cleaner …" at bounding box center [172, 21] width 282 height 20
copy small "[DATE] / 9:00AM / [PERSON_NAME]"
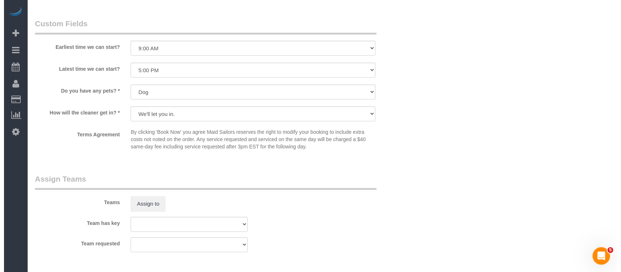
scroll to position [776, 0]
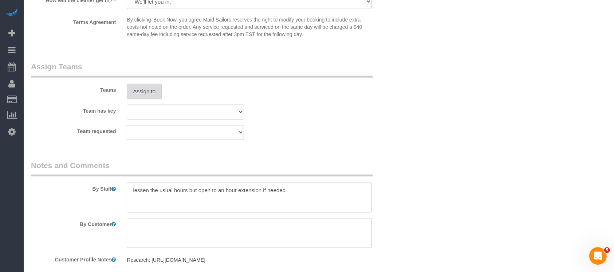
click at [145, 84] on button "Assign to" at bounding box center [144, 91] width 35 height 15
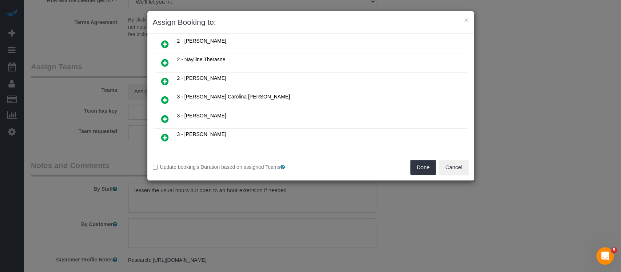
scroll to position [437, 0]
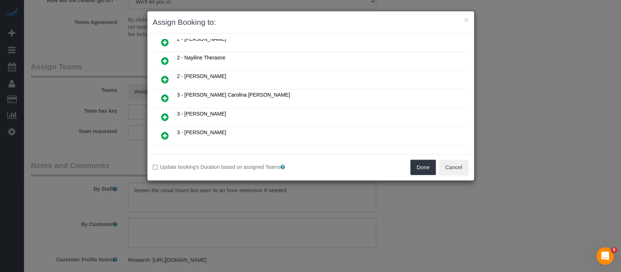
click at [166, 112] on icon at bounding box center [165, 116] width 8 height 9
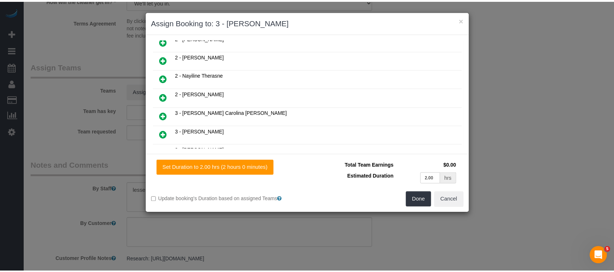
scroll to position [454, 0]
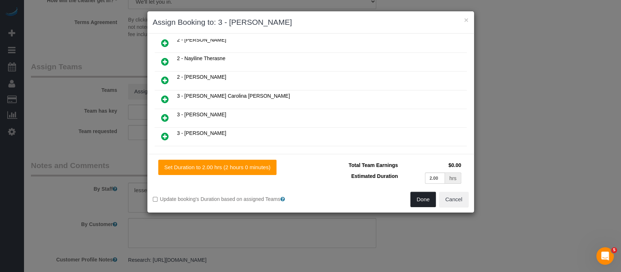
drag, startPoint x: 417, startPoint y: 198, endPoint x: 415, endPoint y: 193, distance: 5.4
click at [417, 197] on button "Done" at bounding box center [423, 198] width 25 height 15
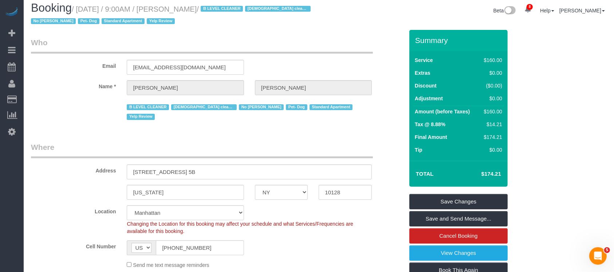
scroll to position [0, 0]
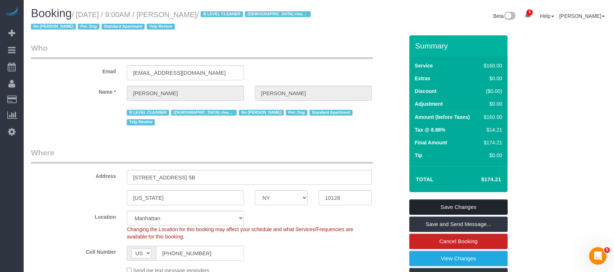
click at [459, 203] on link "Save Changes" at bounding box center [458, 206] width 98 height 15
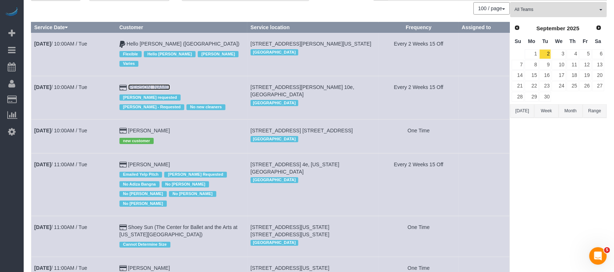
scroll to position [97, 0]
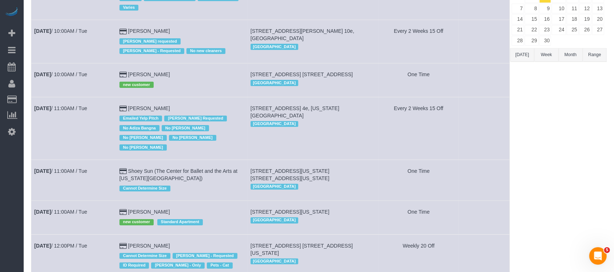
drag, startPoint x: 137, startPoint y: 62, endPoint x: 112, endPoint y: 67, distance: 26.0
click at [91, 71] on td "[DATE] 10:00AM / Tue" at bounding box center [73, 79] width 85 height 33
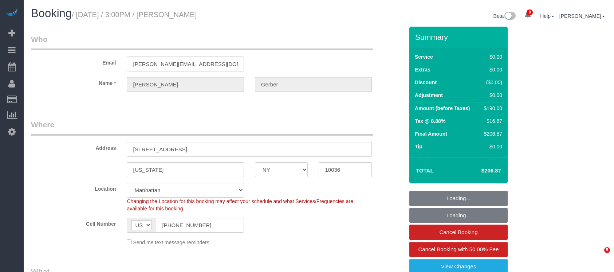
select select "NY"
select select "string:stripe-pm_1S1vJM4VGloSiKo76Xl81MPA"
select select "spot1"
select select "number:89"
select select "number:90"
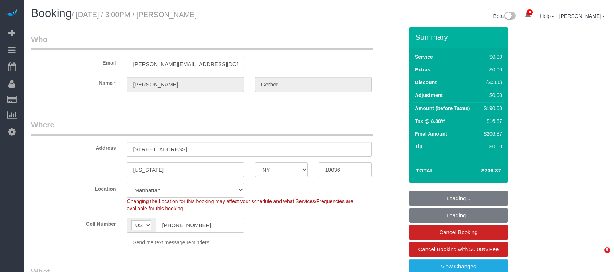
select select "number:15"
select select "number:5"
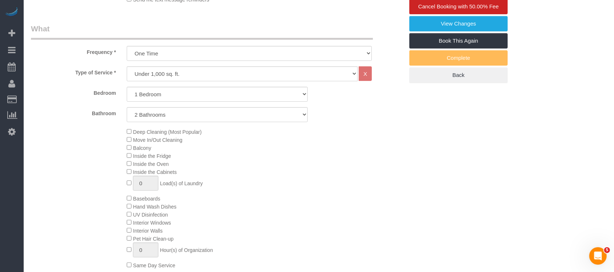
select select "1"
select select "2"
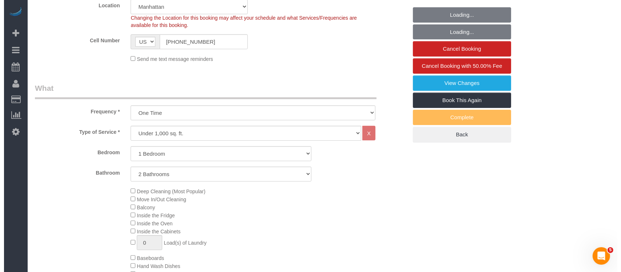
scroll to position [97, 0]
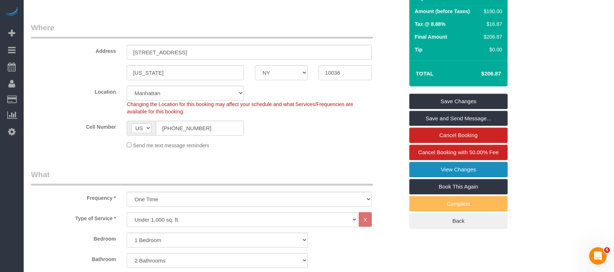
click at [464, 167] on link "View Changes" at bounding box center [458, 169] width 98 height 15
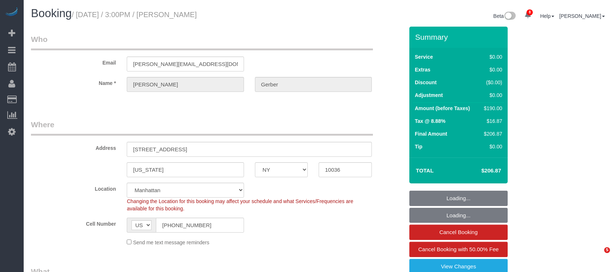
select select "NY"
select select "number:89"
select select "number:90"
select select "number:15"
select select "number:5"
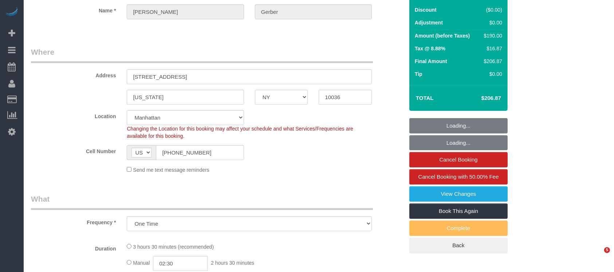
select select "object:941"
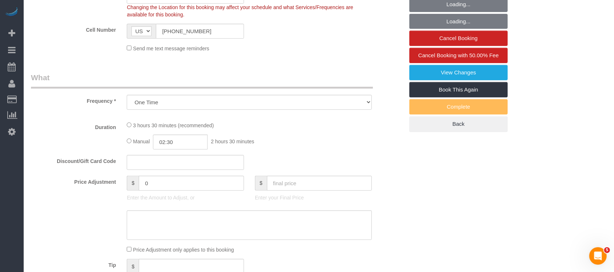
select select "string:stripe-pm_1S1vJM4VGloSiKo76Xl81MPA"
select select "1"
select select "2"
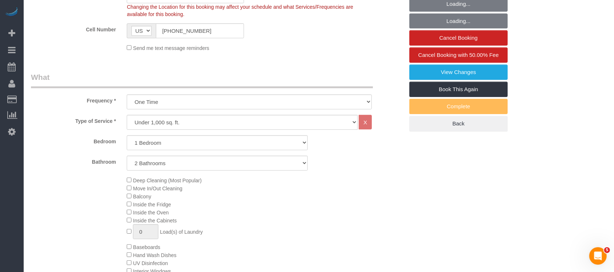
select select "spot1"
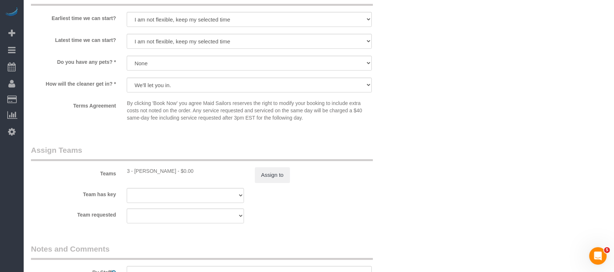
scroll to position [825, 0]
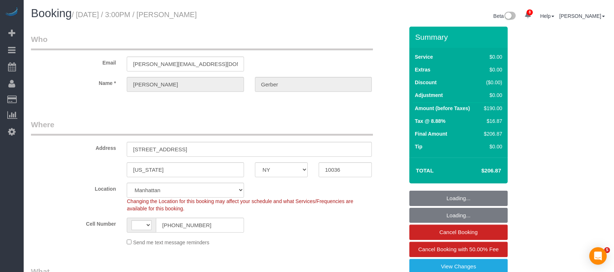
select select "NY"
select select "string:stripe-pm_1S1vJM4VGloSiKo76Xl81MPA"
select select "number:89"
select select "number:90"
select select "number:15"
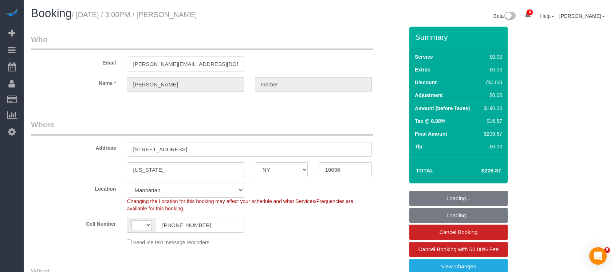
select select "number:5"
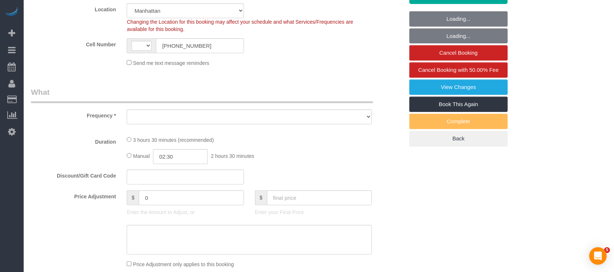
select select "string:[GEOGRAPHIC_DATA]"
select select "object:1339"
select select "1"
select select "2"
select select "spot1"
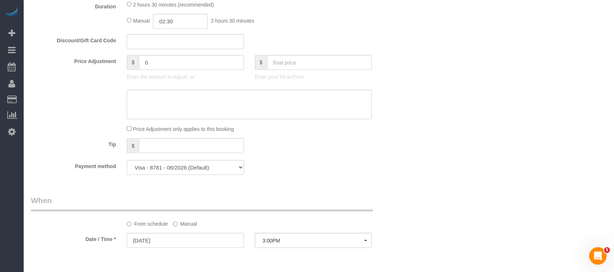
scroll to position [534, 0]
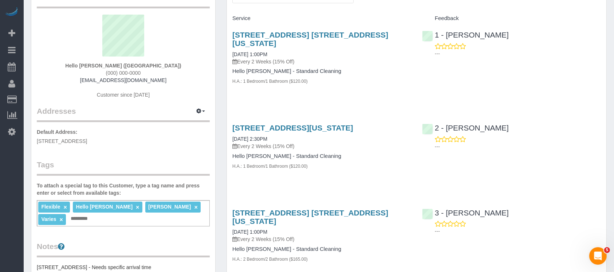
scroll to position [48, 0]
drag, startPoint x: 36, startPoint y: 138, endPoint x: 98, endPoint y: 143, distance: 61.7
click at [84, 137] on div "Customer Info Edit Contact Info Send Message Email Preferences Special Sales Ta…" at bounding box center [123, 246] width 184 height 535
copy span "218 Guernsey Street,"
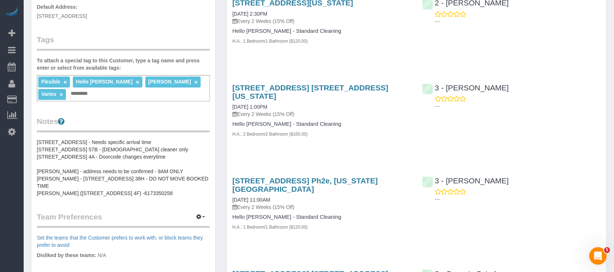
scroll to position [194, 0]
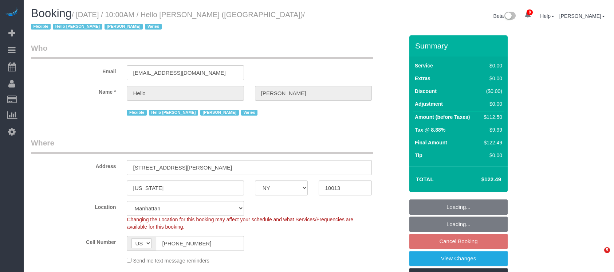
select select "NY"
select select "spot3"
select select "number:89"
select select "number:90"
select select "number:15"
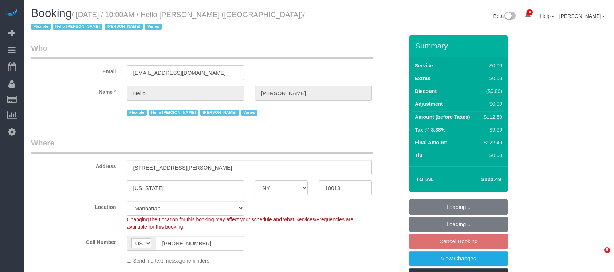
select select "number:6"
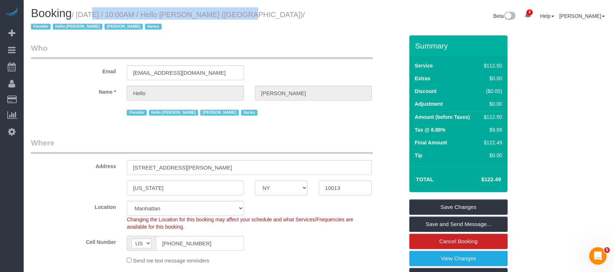
drag, startPoint x: 79, startPoint y: 15, endPoint x: 225, endPoint y: 59, distance: 152.1
click at [222, 13] on small "/ September 02, 2025 / 10:00AM / Hello Alfred (NYC) / Flexible Hello Alfred Jac…" at bounding box center [168, 21] width 274 height 20
copy small "September 02, 2025 / 10:00AM / Hello Alfred"
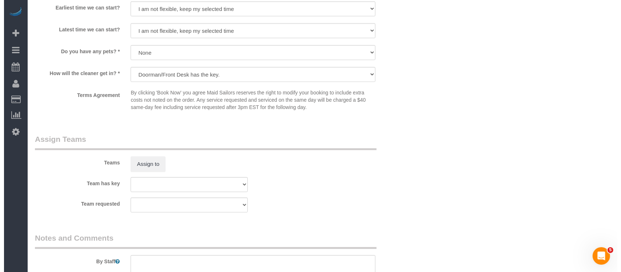
scroll to position [874, 0]
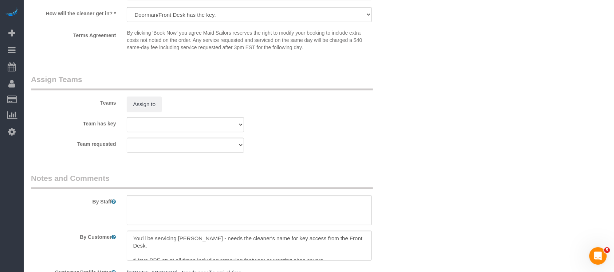
click at [151, 115] on sui-booking-teams "Teams Assign to Team has key 000- Donna Mercado 000 - Partnerships 000 - TEAM J…" at bounding box center [217, 113] width 373 height 79
click at [154, 106] on button "Assign to" at bounding box center [144, 103] width 35 height 15
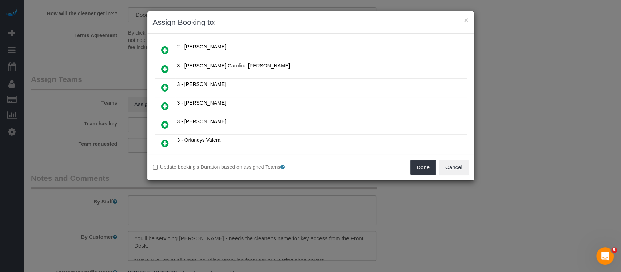
scroll to position [485, 0]
click at [163, 120] on icon at bounding box center [165, 124] width 8 height 9
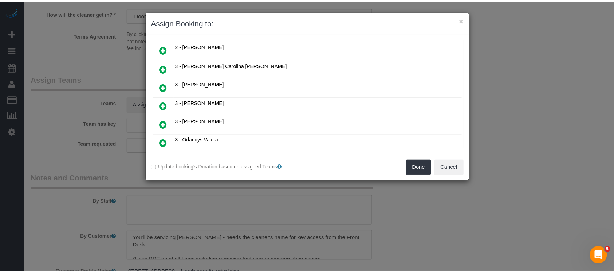
scroll to position [502, 0]
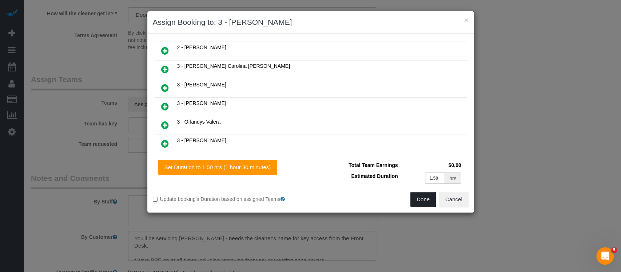
click at [423, 198] on button "Done" at bounding box center [423, 198] width 25 height 15
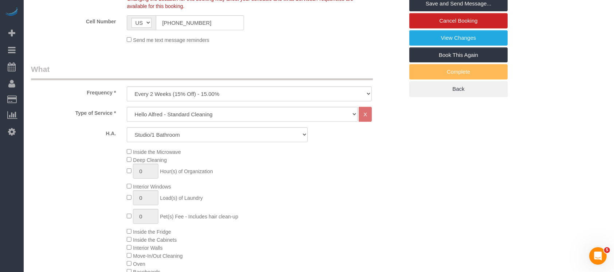
scroll to position [48, 0]
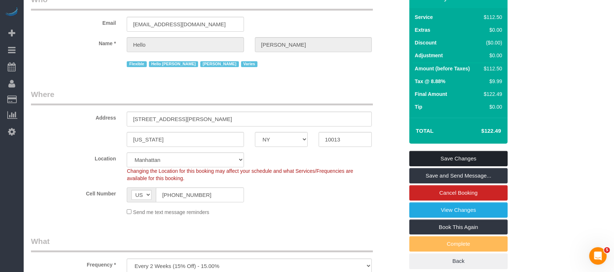
click at [475, 158] on link "Save Changes" at bounding box center [458, 158] width 98 height 15
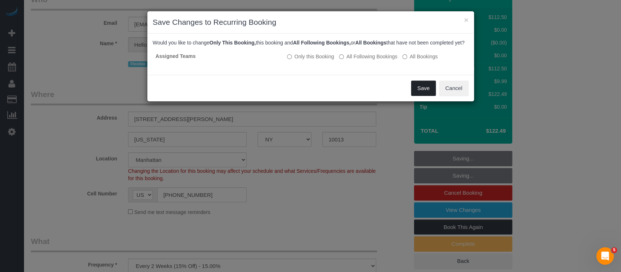
click at [422, 94] on button "Save" at bounding box center [423, 87] width 25 height 15
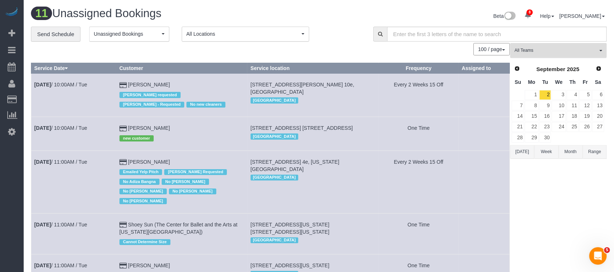
click at [600, 48] on button "All Teams" at bounding box center [558, 50] width 96 height 15
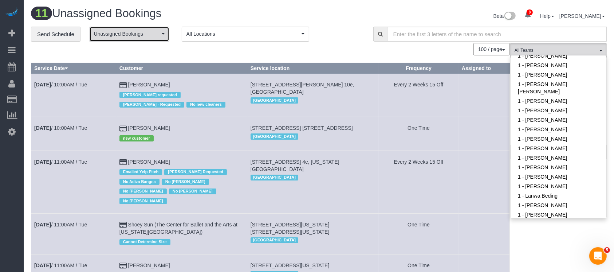
click at [155, 29] on button "Unassigned Bookings" at bounding box center [129, 34] width 80 height 15
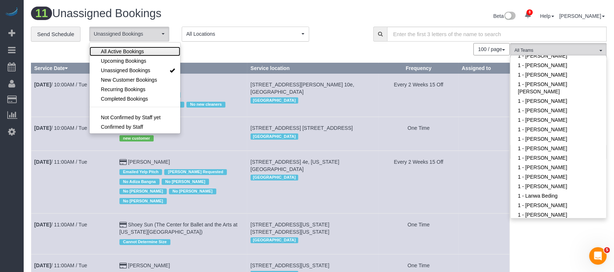
click at [132, 51] on span "All Active Bookings" at bounding box center [122, 51] width 43 height 7
click at [225, 44] on div "100 / page 10 / page 20 / page 30 / page 40 / page 50 / page 100 / page" at bounding box center [270, 49] width 479 height 12
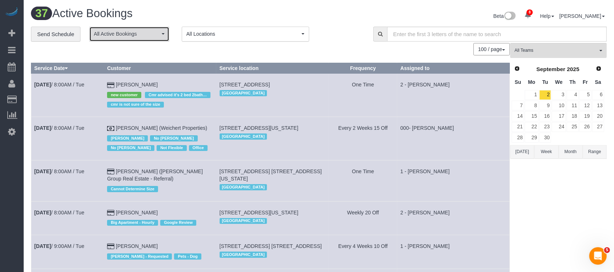
click at [158, 36] on span "All Active Bookings" at bounding box center [127, 33] width 66 height 7
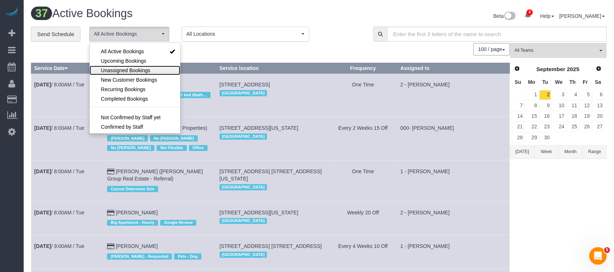
click at [125, 70] on span "Unassigned Bookings" at bounding box center [125, 70] width 49 height 7
select select "**********"
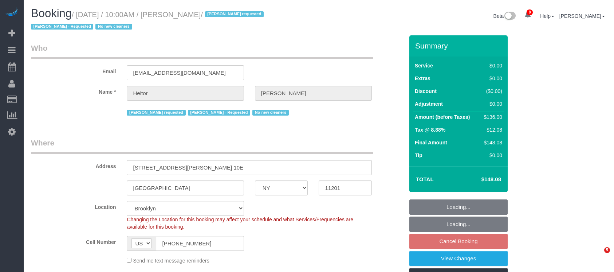
select select "NY"
select select "1"
select select "spot3"
select select "number:89"
select select "number:90"
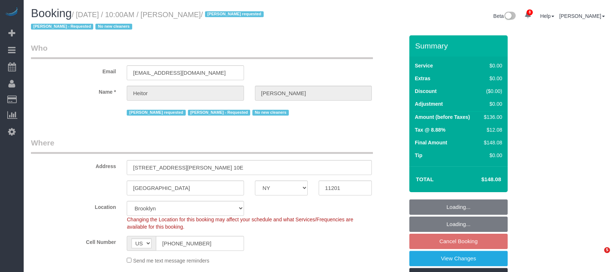
select select "number:15"
select select "number:5"
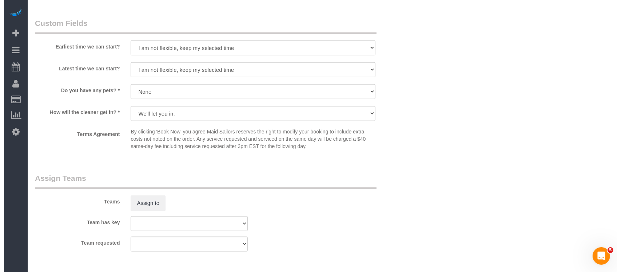
scroll to position [874, 0]
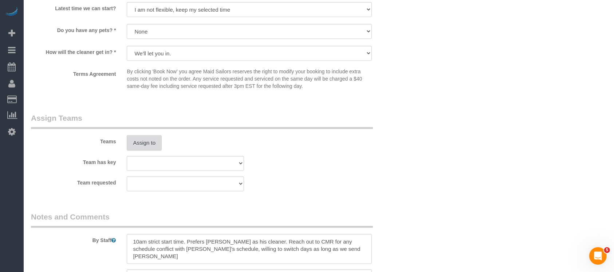
click at [149, 141] on button "Assign to" at bounding box center [144, 142] width 35 height 15
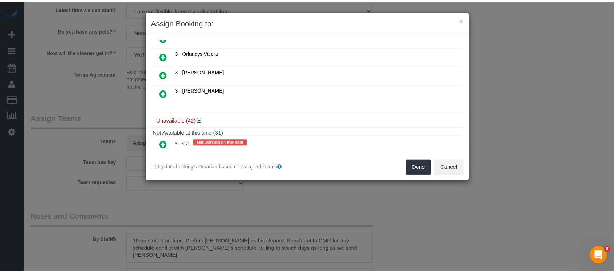
scroll to position [534, 0]
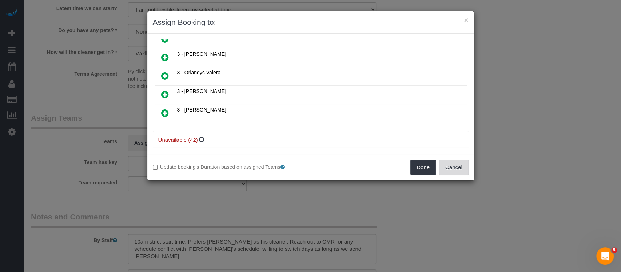
click at [455, 165] on button "Cancel" at bounding box center [453, 166] width 29 height 15
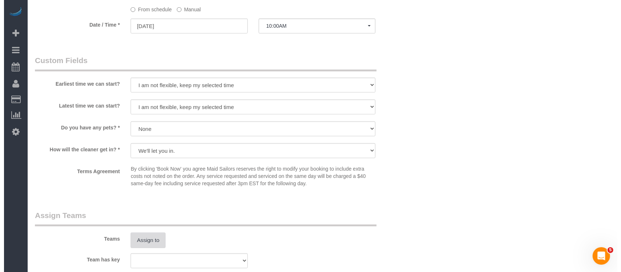
scroll to position [922, 0]
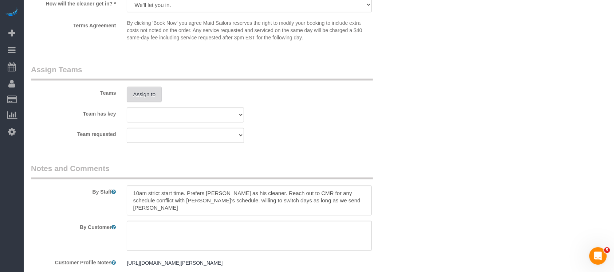
click at [142, 95] on button "Assign to" at bounding box center [144, 94] width 35 height 15
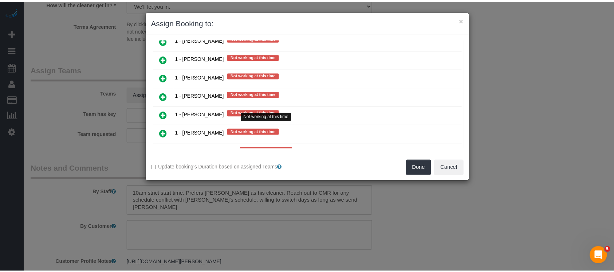
scroll to position [679, 0]
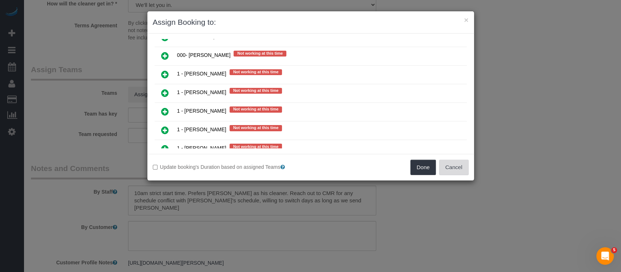
click at [456, 168] on button "Cancel" at bounding box center [453, 166] width 29 height 15
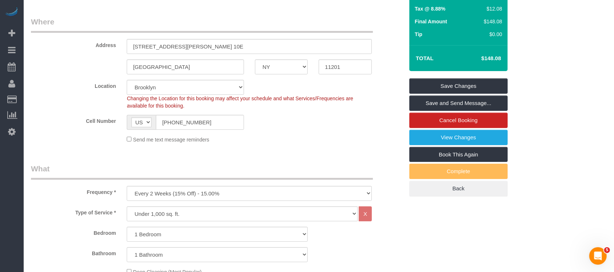
scroll to position [0, 0]
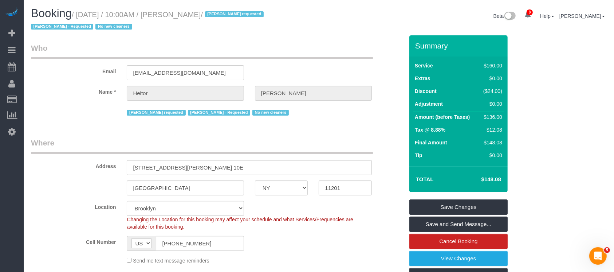
drag, startPoint x: 79, startPoint y: 14, endPoint x: 234, endPoint y: 22, distance: 154.9
click at [232, 15] on small "/ [DATE] / 10:00AM / [PERSON_NAME] / [PERSON_NAME] requested [PERSON_NAME] - Re…" at bounding box center [148, 21] width 235 height 20
copy small "[DATE] / 10:00AM / [PERSON_NAME]"
drag, startPoint x: 133, startPoint y: 165, endPoint x: 179, endPoint y: 167, distance: 46.3
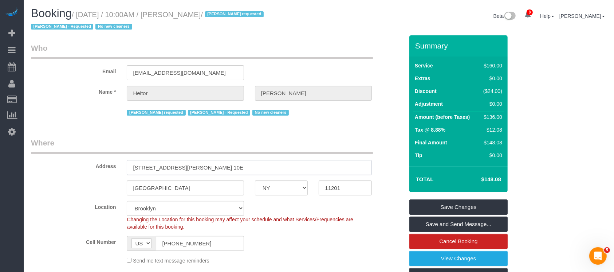
click at [179, 168] on input "[STREET_ADDRESS][PERSON_NAME] 10E" at bounding box center [249, 167] width 245 height 15
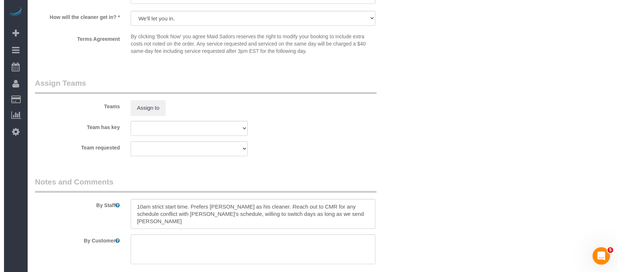
scroll to position [922, 0]
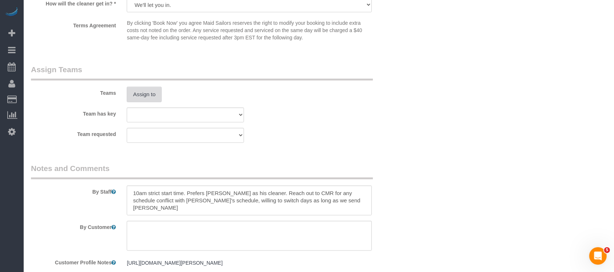
click at [149, 95] on button "Assign to" at bounding box center [144, 94] width 35 height 15
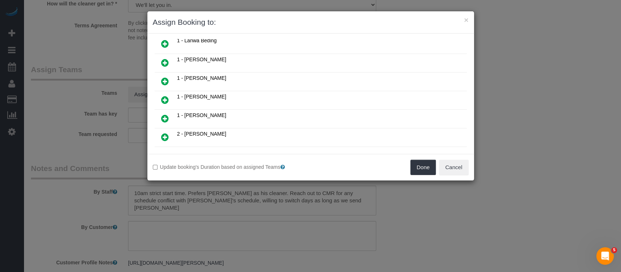
scroll to position [291, 0]
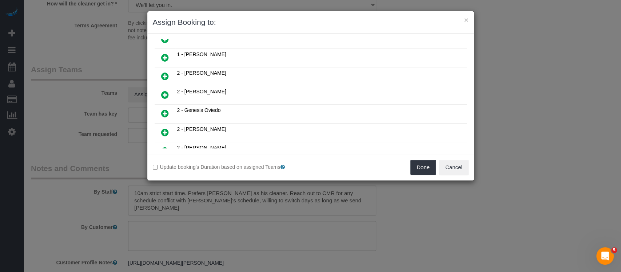
click at [164, 109] on icon at bounding box center [165, 113] width 8 height 9
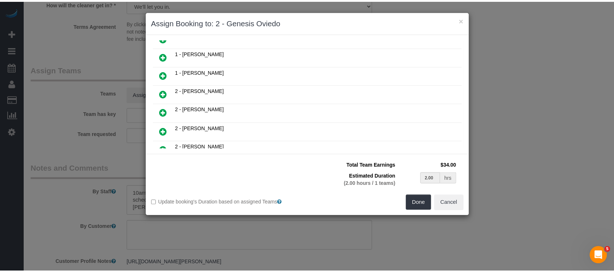
scroll to position [308, 0]
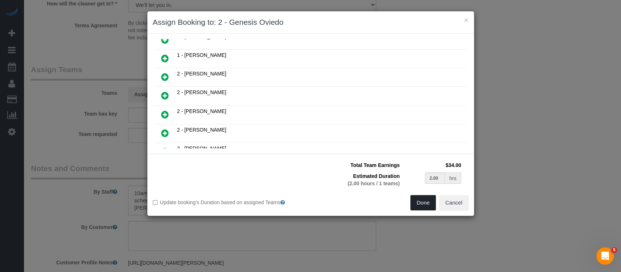
click at [417, 200] on button "Done" at bounding box center [423, 202] width 25 height 15
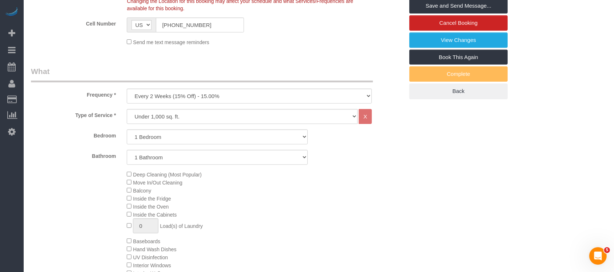
scroll to position [146, 0]
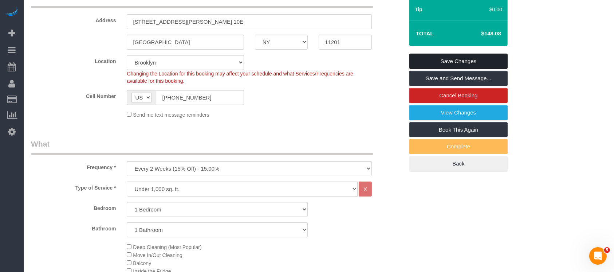
click at [481, 59] on link "Save Changes" at bounding box center [458, 61] width 98 height 15
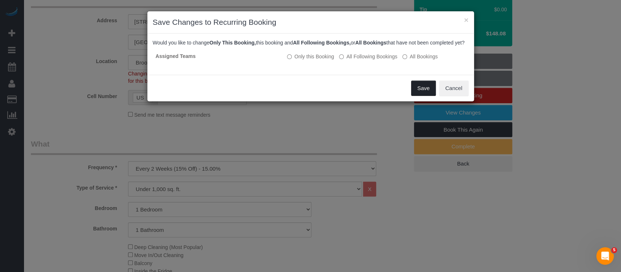
drag, startPoint x: 420, startPoint y: 97, endPoint x: 355, endPoint y: 8, distance: 110.5
click at [420, 96] on button "Save" at bounding box center [423, 87] width 25 height 15
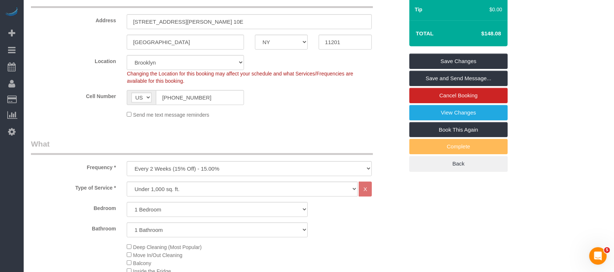
select select "**********"
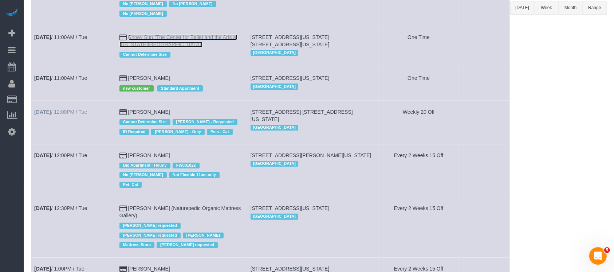
scroll to position [194, 0]
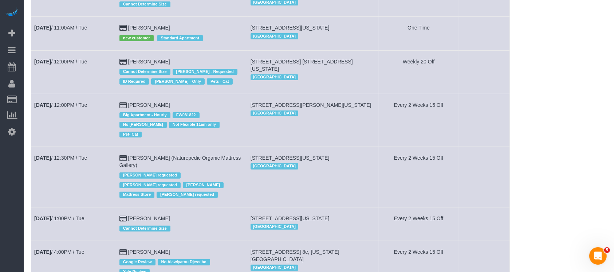
drag, startPoint x: 148, startPoint y: 66, endPoint x: 115, endPoint y: 69, distance: 32.9
click at [97, 78] on td "Sep 2nd / 12:00PM / Tue" at bounding box center [73, 71] width 85 height 43
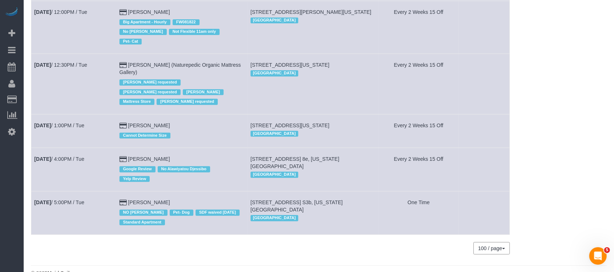
scroll to position [288, 0]
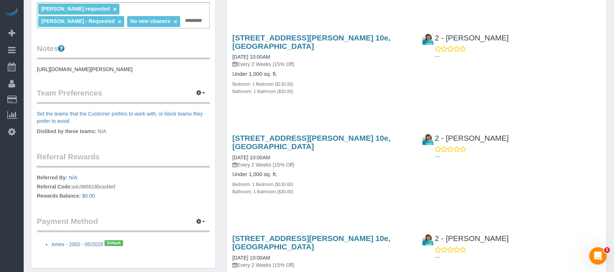
scroll to position [146, 0]
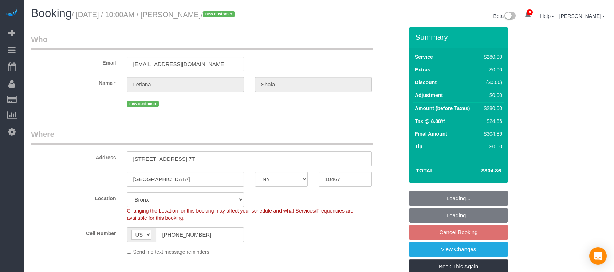
select select "NY"
select select "210"
select select "number:58"
select select "number:72"
select select "number:15"
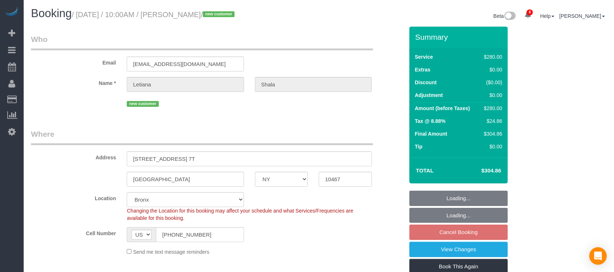
select select "number:5"
select select "spot63"
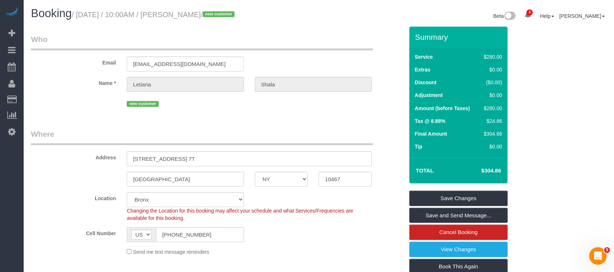
drag, startPoint x: 78, startPoint y: 12, endPoint x: 234, endPoint y: 12, distance: 155.8
click at [234, 12] on small "/ [DATE] / 10:00AM / [PERSON_NAME] / new customer" at bounding box center [154, 15] width 165 height 8
copy small "[DATE] / 10:00AM / [PERSON_NAME]"
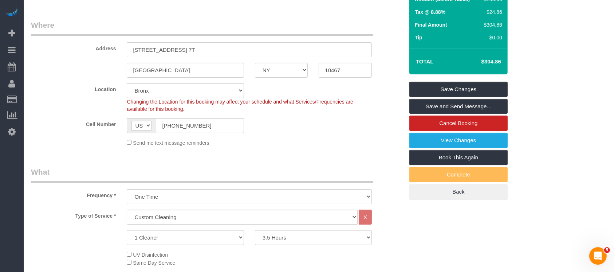
scroll to position [48, 0]
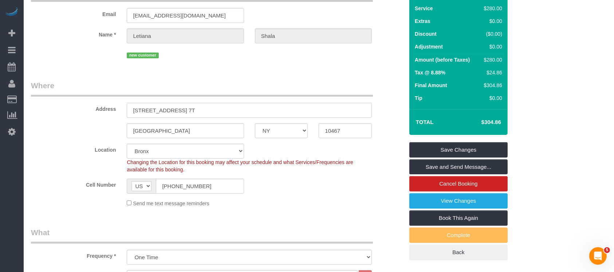
drag, startPoint x: 129, startPoint y: 107, endPoint x: 183, endPoint y: 104, distance: 54.3
click at [179, 107] on input "2344 Boston Road, Apt. 7T" at bounding box center [249, 110] width 245 height 15
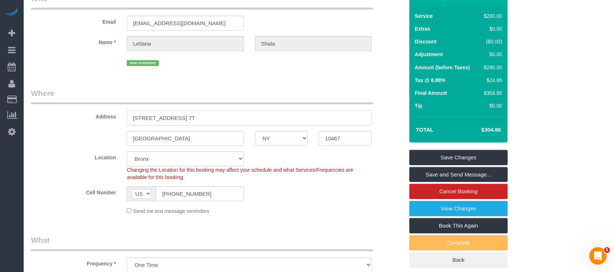
scroll to position [0, 0]
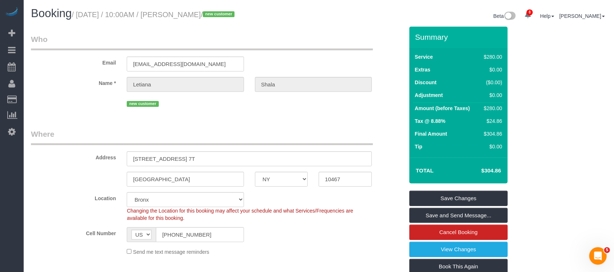
drag, startPoint x: 79, startPoint y: 17, endPoint x: 253, endPoint y: 26, distance: 174.6
click at [234, 17] on small "/ September 02, 2025 / 10:00AM / Letiana Shala / new customer" at bounding box center [154, 15] width 165 height 8
copy small "September 02, 2025 / 10:00AM / Letiana Shala"
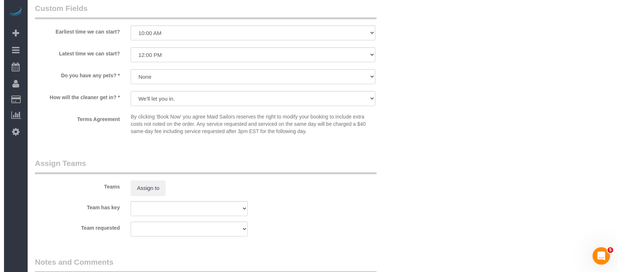
scroll to position [776, 0]
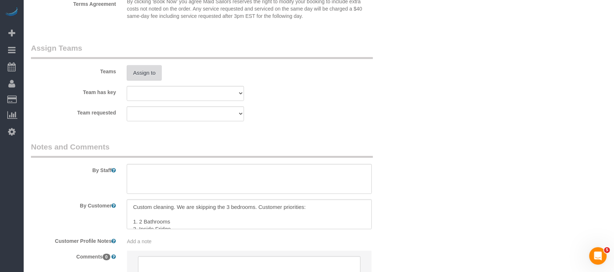
click at [141, 69] on button "Assign to" at bounding box center [144, 72] width 35 height 15
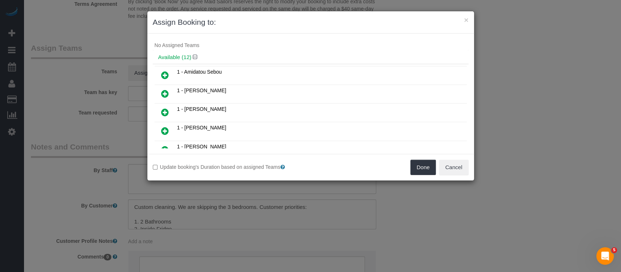
scroll to position [0, 0]
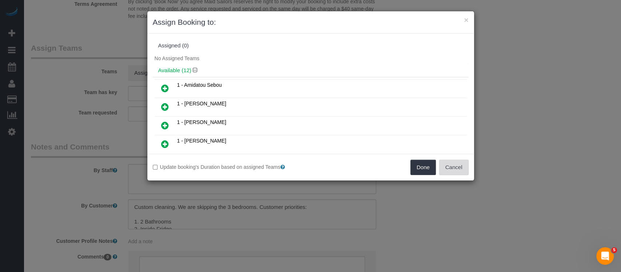
click at [452, 166] on button "Cancel" at bounding box center [453, 166] width 29 height 15
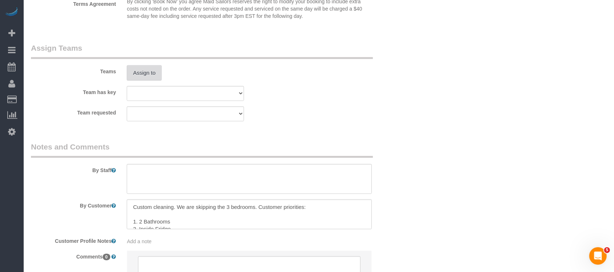
click at [135, 72] on button "Assign to" at bounding box center [144, 72] width 35 height 15
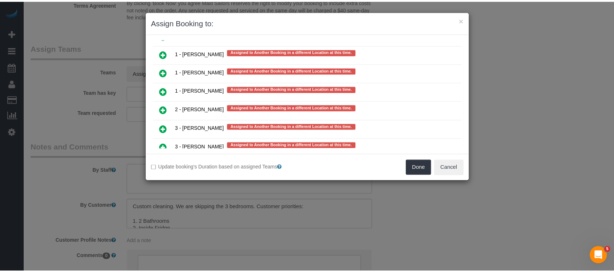
scroll to position [552, 0]
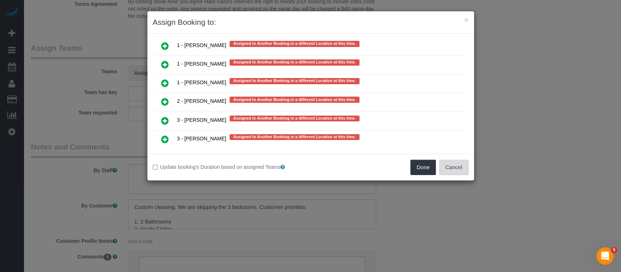
click at [451, 162] on button "Cancel" at bounding box center [453, 166] width 29 height 15
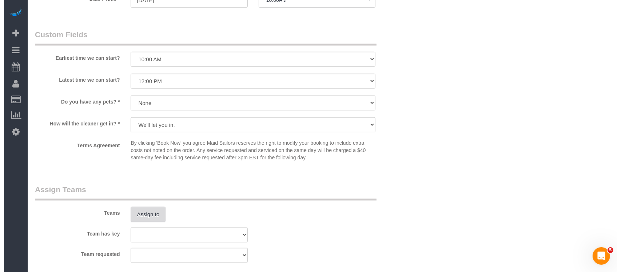
scroll to position [728, 0]
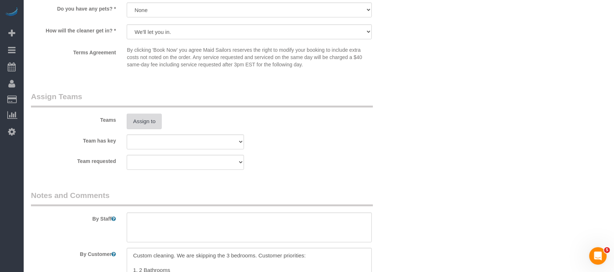
click at [150, 124] on button "Assign to" at bounding box center [144, 121] width 35 height 15
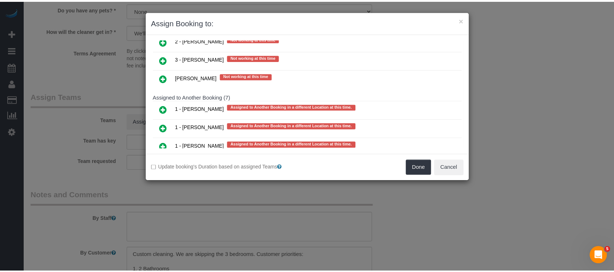
scroll to position [455, 0]
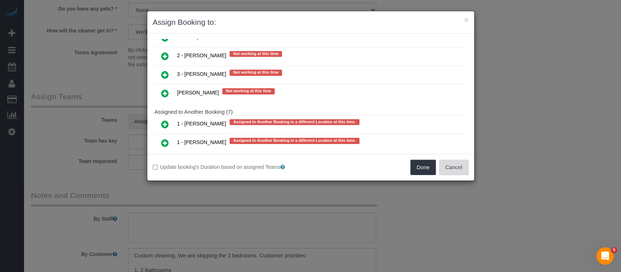
click at [457, 166] on button "Cancel" at bounding box center [453, 166] width 29 height 15
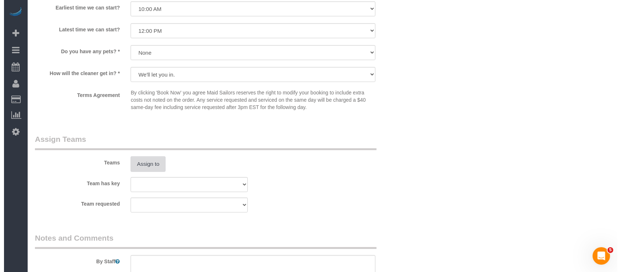
scroll to position [776, 0]
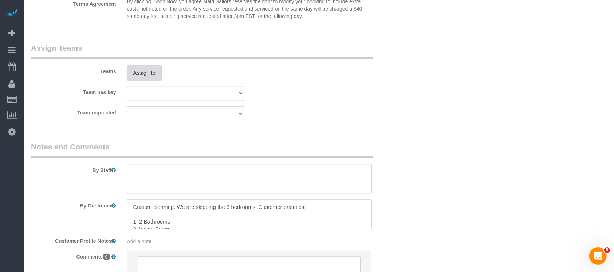
click at [158, 79] on button "Assign to" at bounding box center [144, 72] width 35 height 15
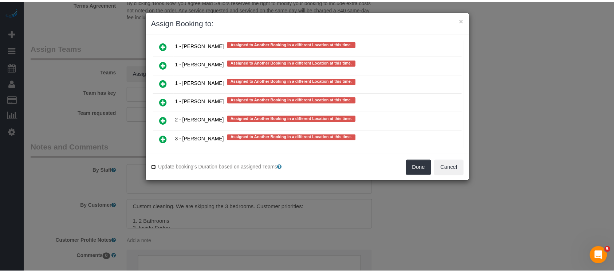
scroll to position [552, 0]
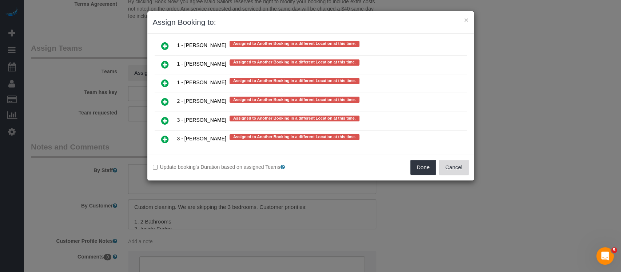
drag, startPoint x: 451, startPoint y: 168, endPoint x: 438, endPoint y: 161, distance: 14.2
click at [451, 167] on button "Cancel" at bounding box center [453, 166] width 29 height 15
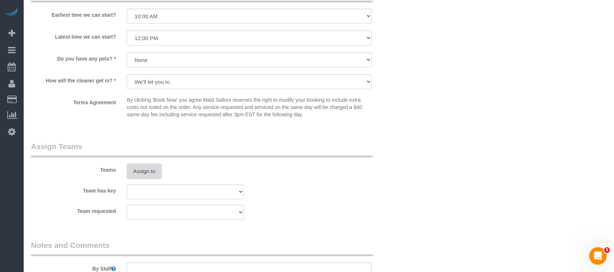
scroll to position [825, 0]
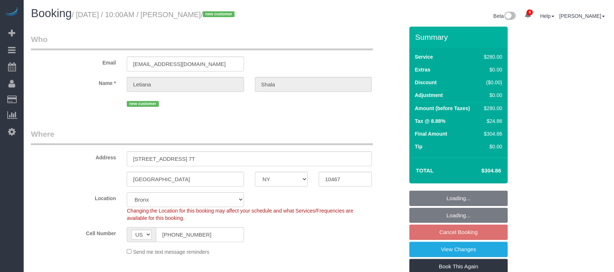
select select "NY"
select select "210"
select select "number:58"
select select "number:72"
select select "number:15"
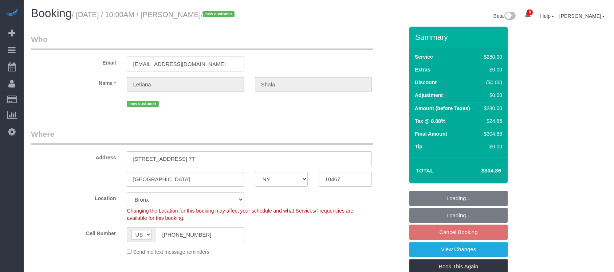
select select "number:5"
select select "spot63"
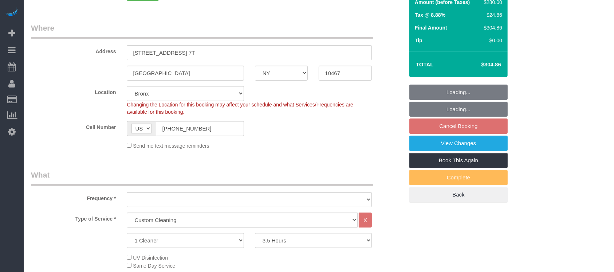
scroll to position [146, 0]
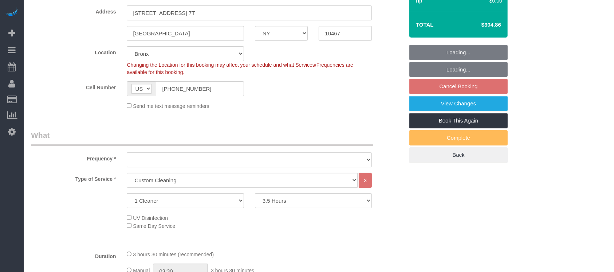
select select "object:1132"
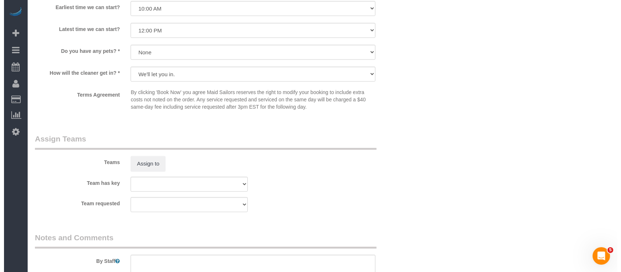
scroll to position [776, 0]
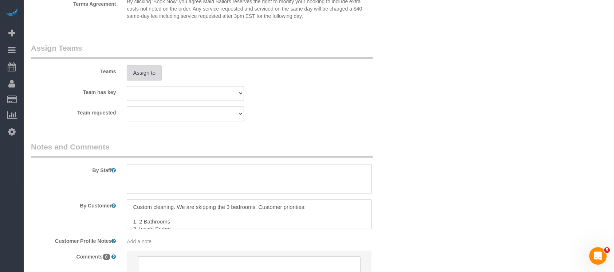
click at [143, 74] on button "Assign to" at bounding box center [144, 72] width 35 height 15
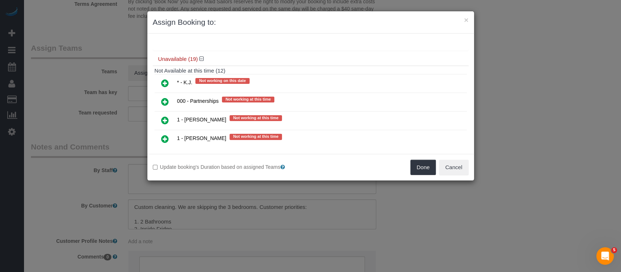
scroll to position [213, 0]
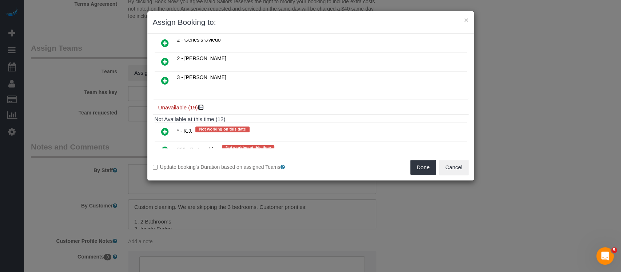
click at [202, 104] on icon at bounding box center [201, 106] width 4 height 5
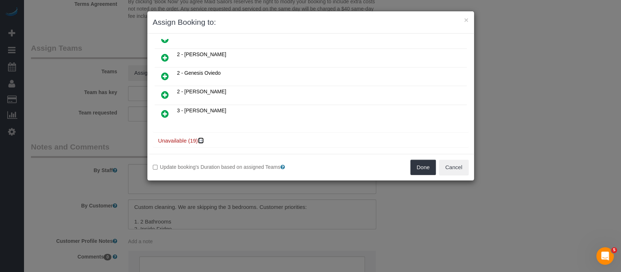
click at [200, 138] on icon at bounding box center [201, 140] width 4 height 5
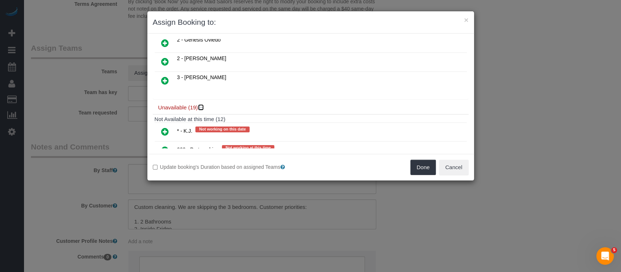
click at [201, 104] on icon at bounding box center [201, 106] width 4 height 5
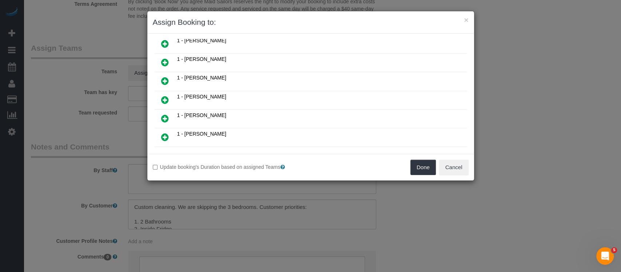
scroll to position [179, 0]
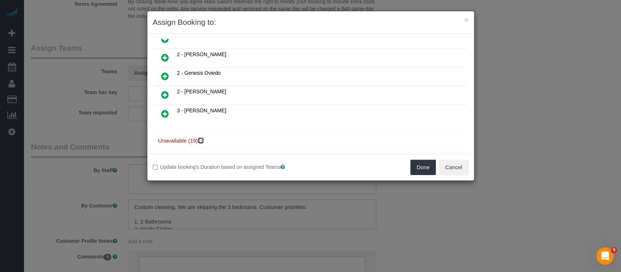
click at [202, 138] on icon at bounding box center [201, 140] width 4 height 5
click at [221, 149] on h4 "Not Available at this time (12)" at bounding box center [311, 152] width 312 height 6
click at [201, 138] on icon at bounding box center [201, 140] width 4 height 5
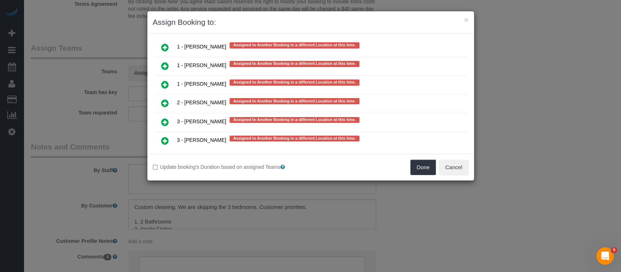
scroll to position [552, 0]
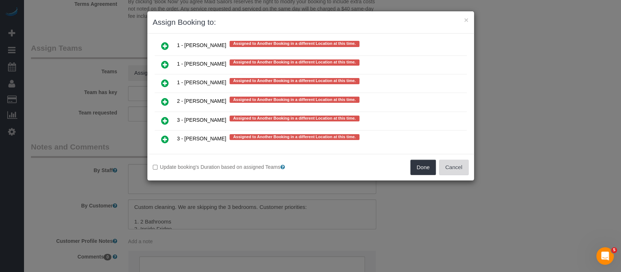
click at [442, 164] on button "Cancel" at bounding box center [453, 166] width 29 height 15
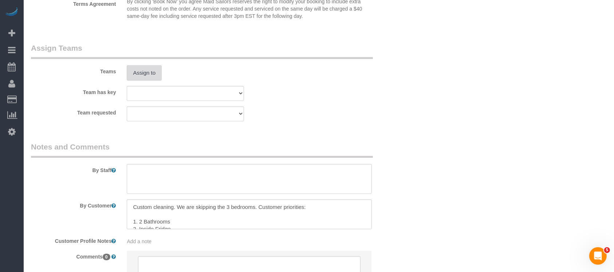
click at [144, 69] on button "Assign to" at bounding box center [144, 72] width 35 height 15
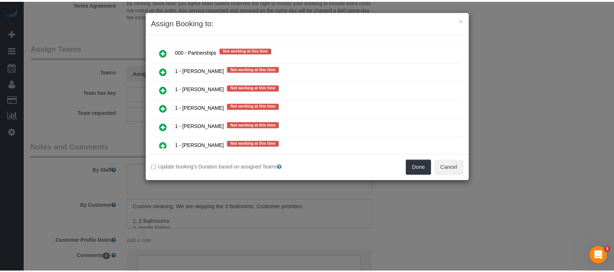
scroll to position [340, 0]
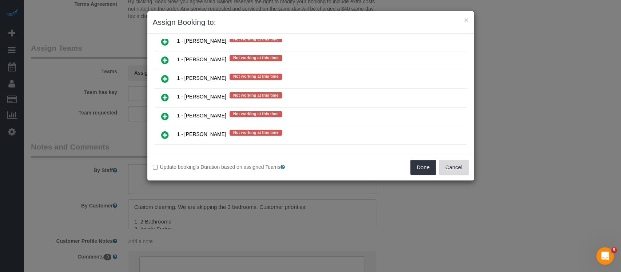
click at [455, 166] on button "Cancel" at bounding box center [453, 166] width 29 height 15
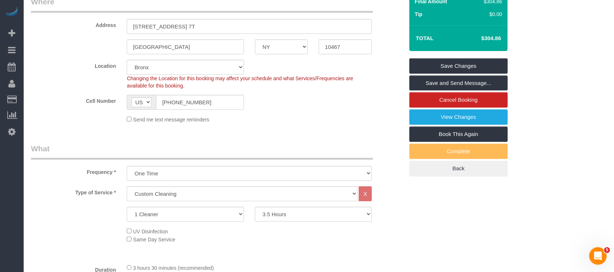
scroll to position [0, 0]
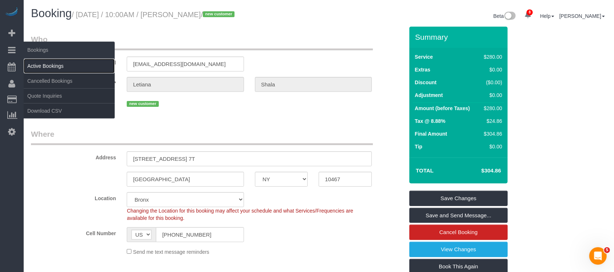
click at [57, 66] on link "Active Bookings" at bounding box center [69, 66] width 91 height 15
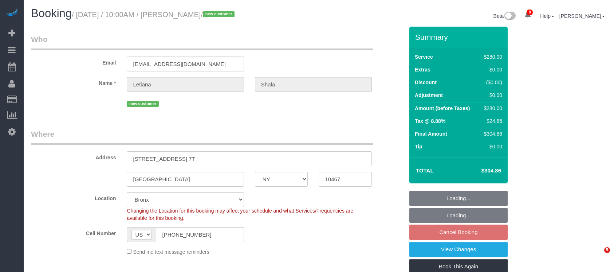
select select "NY"
select select "number:58"
select select "number:72"
select select "number:15"
select select "number:5"
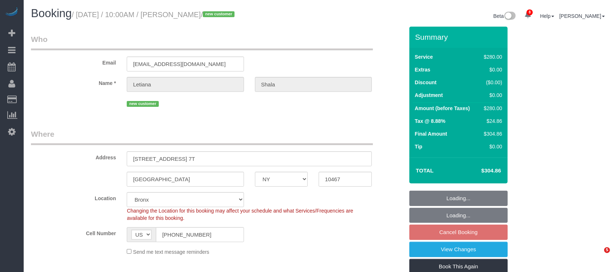
select select "object:842"
select select "string:stripe-pm_1RzgpR4VGloSiKo7jOSi1bzp"
select select "spot3"
select select "210"
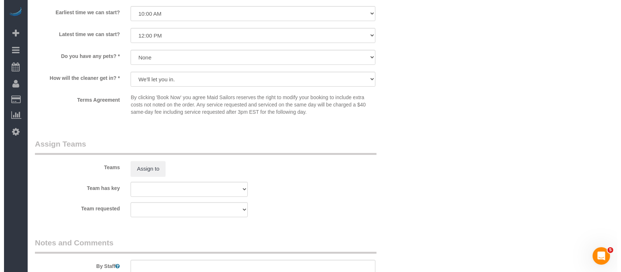
scroll to position [679, 0]
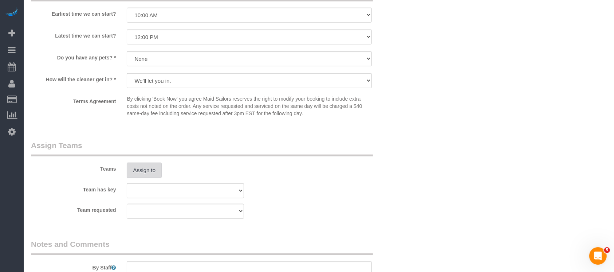
click at [147, 166] on button "Assign to" at bounding box center [144, 169] width 35 height 15
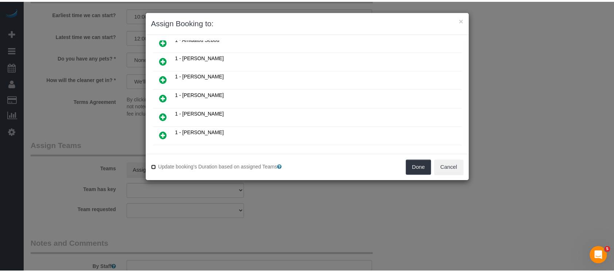
scroll to position [0, 0]
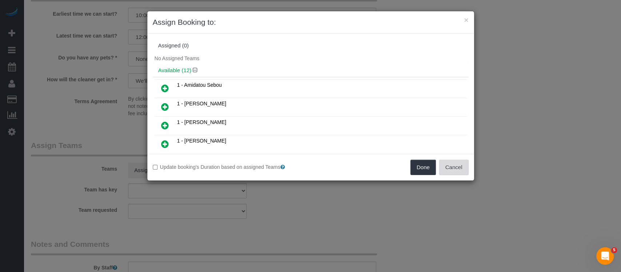
click at [456, 168] on button "Cancel" at bounding box center [453, 166] width 29 height 15
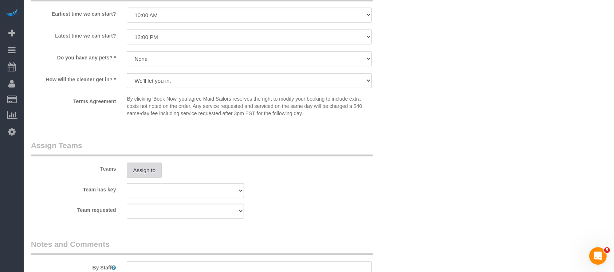
click at [129, 169] on button "Assign to" at bounding box center [144, 169] width 35 height 15
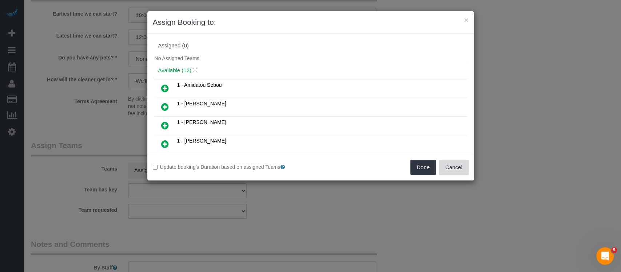
click at [449, 168] on button "Cancel" at bounding box center [453, 166] width 29 height 15
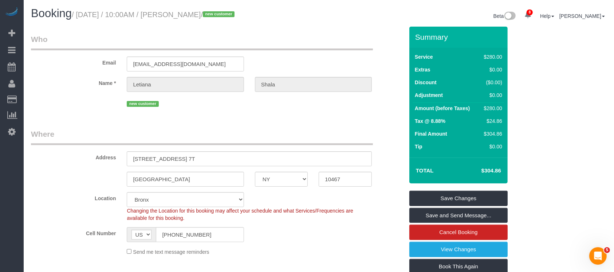
drag, startPoint x: 186, startPoint y: 16, endPoint x: 224, endPoint y: 13, distance: 38.0
click at [231, 11] on small "/ [DATE] / 10:00AM / [PERSON_NAME] / new customer" at bounding box center [154, 15] width 165 height 8
copy small "[PERSON_NAME]"
drag, startPoint x: 78, startPoint y: 13, endPoint x: 233, endPoint y: 14, distance: 155.1
click at [233, 14] on small "/ [DATE] / 10:00AM / [PERSON_NAME] / new customer" at bounding box center [154, 15] width 165 height 8
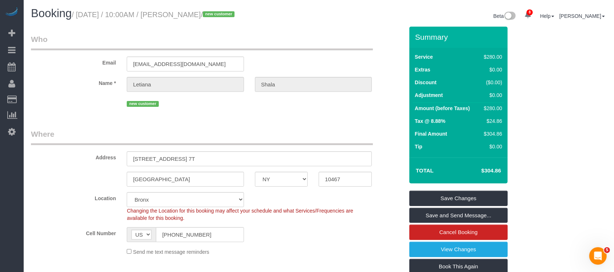
copy small "[DATE] / 10:00AM / [PERSON_NAME]"
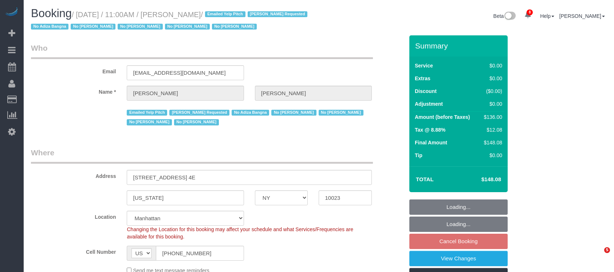
select select "NY"
select select "1"
select select "number:58"
select select "number:72"
select select "number:15"
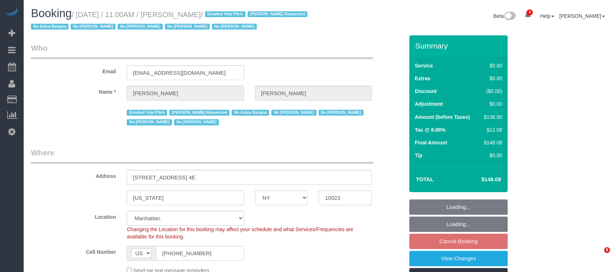
select select "number:6"
select select "spot4"
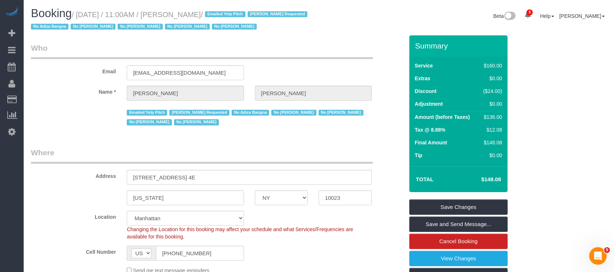
drag, startPoint x: 79, startPoint y: 14, endPoint x: 238, endPoint y: 14, distance: 158.7
click at [238, 14] on small "/ September 02, 2025 / 11:00AM / Brenna Fischer / Emailed Yelp Pitch Jasmine Sm…" at bounding box center [170, 21] width 278 height 20
copy small "September 02, 2025 / 11:00AM / Brenna Fischer"
drag, startPoint x: 131, startPoint y: 179, endPoint x: 192, endPoint y: 175, distance: 60.9
click at [192, 175] on input "170 Amsterdam Avenue, Apt. 4E" at bounding box center [249, 177] width 245 height 15
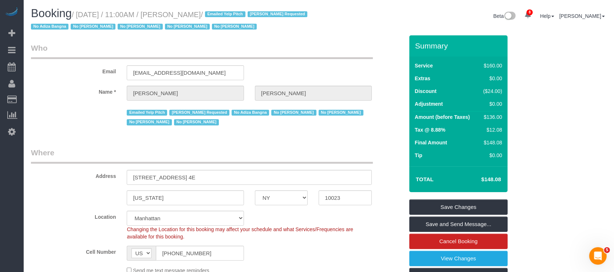
drag, startPoint x: 79, startPoint y: 13, endPoint x: 234, endPoint y: 13, distance: 155.4
click at [236, 13] on small "/ September 02, 2025 / 11:00AM / Brenna Fischer / Emailed Yelp Pitch Jasmine Sm…" at bounding box center [170, 21] width 278 height 20
copy small "September 02, 2025 / 11:00AM / Brenna Fischer"
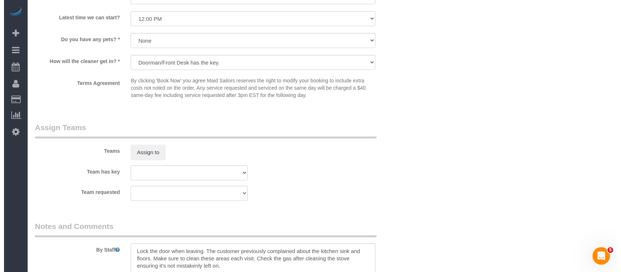
scroll to position [970, 0]
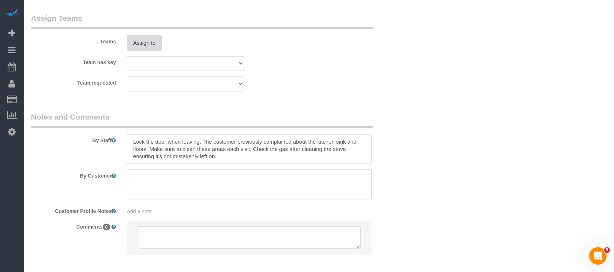
click at [151, 46] on button "Assign to" at bounding box center [144, 42] width 35 height 15
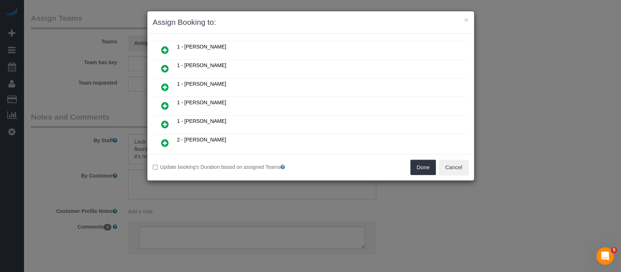
scroll to position [242, 0]
drag, startPoint x: 162, startPoint y: 64, endPoint x: 252, endPoint y: 112, distance: 102.4
click at [162, 65] on icon at bounding box center [165, 69] width 8 height 9
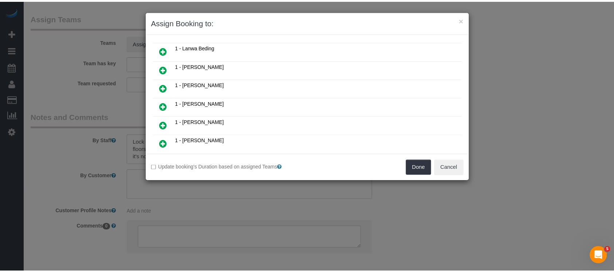
scroll to position [260, 0]
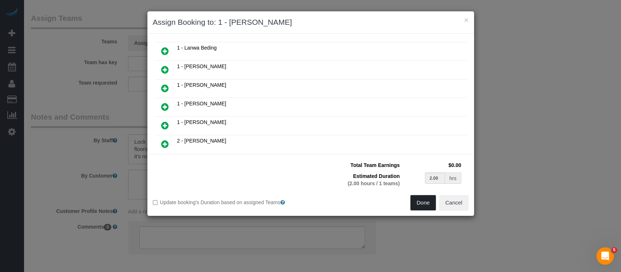
click at [420, 203] on button "Done" at bounding box center [423, 202] width 25 height 15
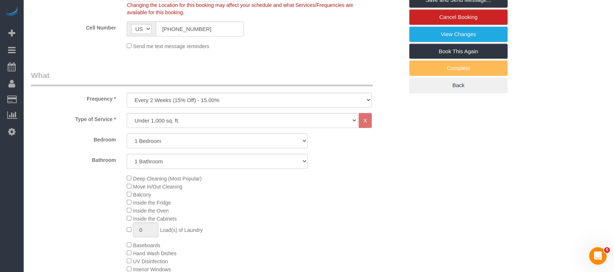
scroll to position [97, 0]
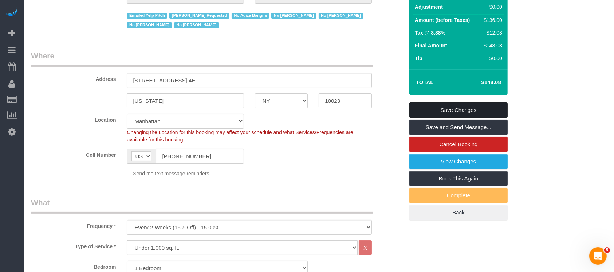
click at [458, 106] on link "Save Changes" at bounding box center [458, 109] width 98 height 15
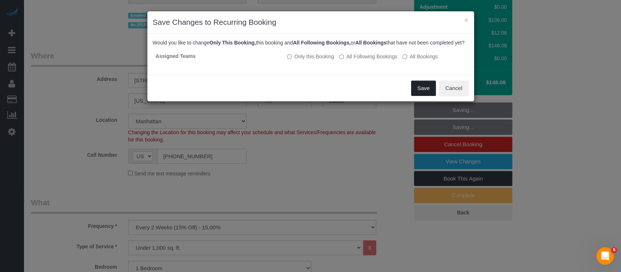
click at [431, 94] on button "Save" at bounding box center [423, 87] width 25 height 15
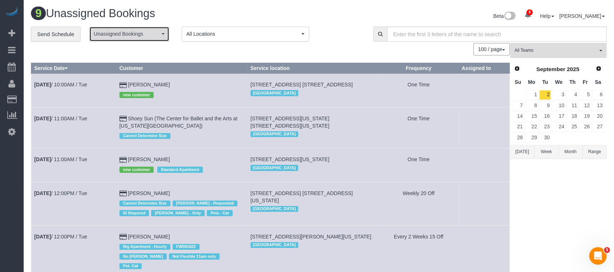
click at [142, 35] on span "Unassigned Bookings" at bounding box center [127, 33] width 66 height 7
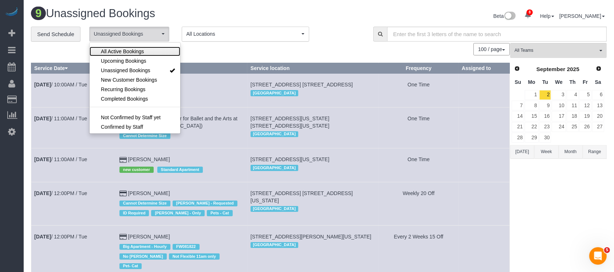
click at [132, 48] on span "All Active Bookings" at bounding box center [122, 51] width 43 height 7
click at [278, 51] on div "100 / page 10 / page 20 / page 30 / page 40 / page 50 / page 100 / page" at bounding box center [270, 49] width 479 height 12
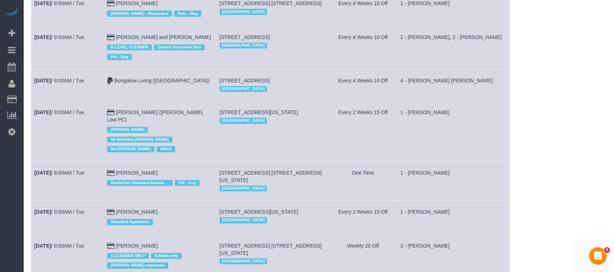
scroll to position [0, 0]
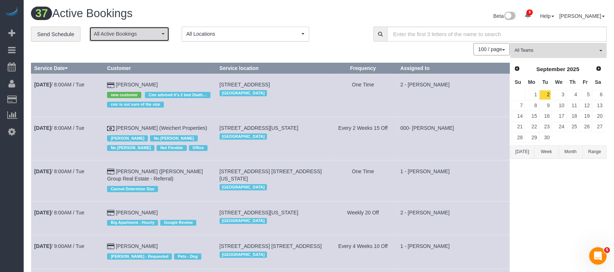
click at [163, 35] on button "All Active Bookings" at bounding box center [129, 34] width 80 height 15
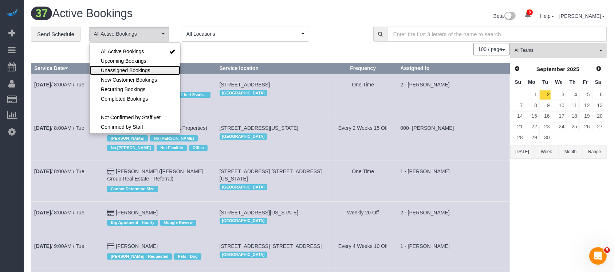
click at [135, 70] on span "Unassigned Bookings" at bounding box center [125, 70] width 49 height 7
select select "**********"
click at [207, 52] on div "100 / page 10 / page 20 / page 30 / page 40 / page 50 / page 100 / page" at bounding box center [270, 49] width 479 height 12
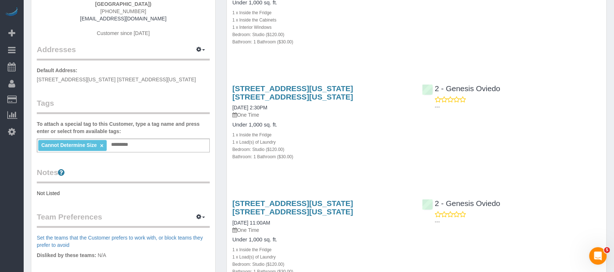
scroll to position [146, 0]
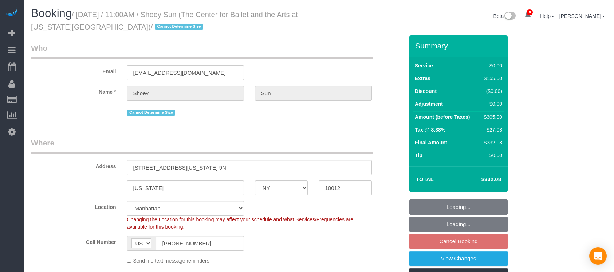
select select "NY"
select select "spot62"
select select "number:57"
select select "number:77"
select select "number:15"
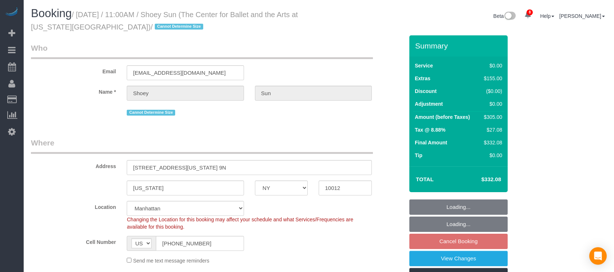
select select "number:6"
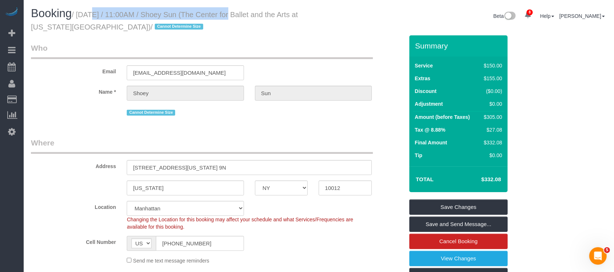
drag, startPoint x: 78, startPoint y: 13, endPoint x: 223, endPoint y: 16, distance: 145.3
click at [223, 16] on small "/ [DATE] / 11:00AM / Shoey Sun (The Center for Ballet and the Arts at [US_STATE…" at bounding box center [164, 21] width 267 height 20
copy small "[DATE] / 11:00AM / Shoey Sun"
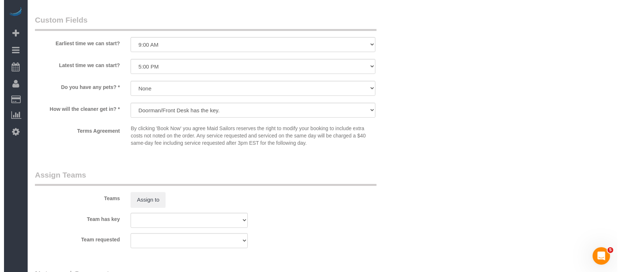
scroll to position [874, 0]
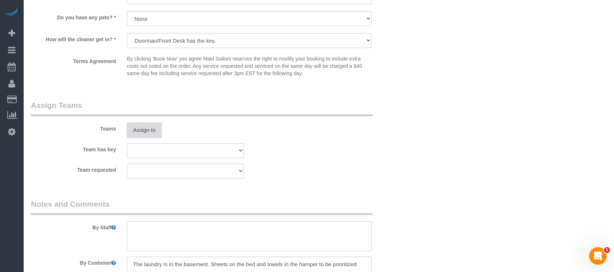
click at [153, 135] on button "Assign to" at bounding box center [144, 129] width 35 height 15
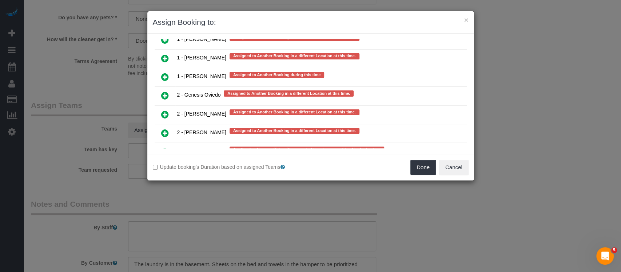
scroll to position [1386, 0]
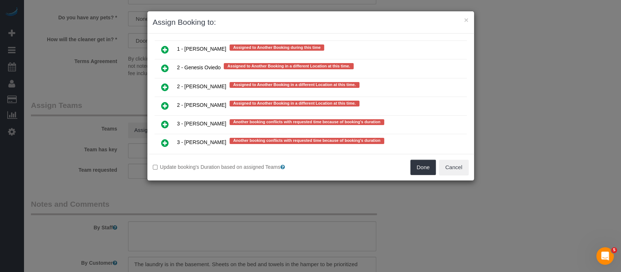
drag, startPoint x: 163, startPoint y: 123, endPoint x: 209, endPoint y: 122, distance: 45.5
click at [164, 157] on icon at bounding box center [165, 161] width 8 height 9
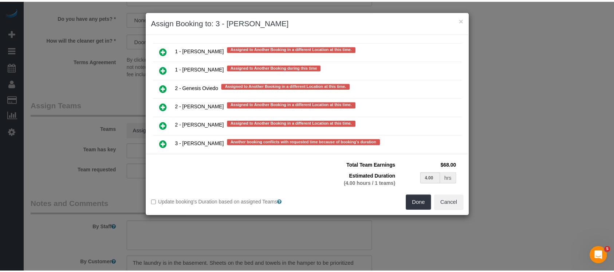
scroll to position [1388, 0]
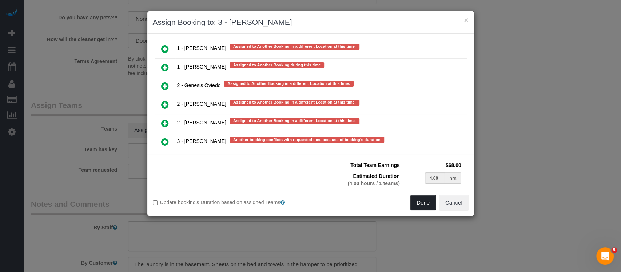
click at [421, 200] on button "Done" at bounding box center [423, 202] width 25 height 15
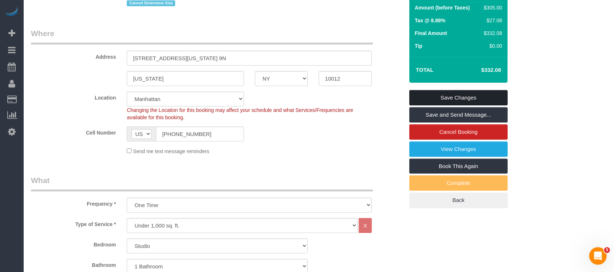
scroll to position [48, 0]
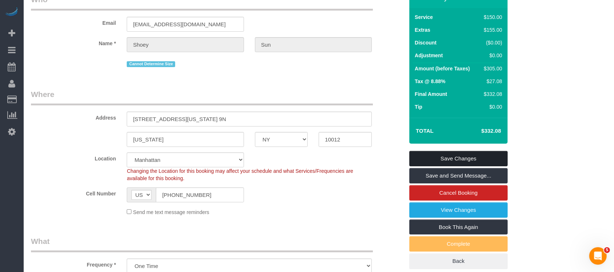
drag, startPoint x: 454, startPoint y: 154, endPoint x: 447, endPoint y: 148, distance: 9.6
click at [454, 154] on link "Save Changes" at bounding box center [458, 158] width 98 height 15
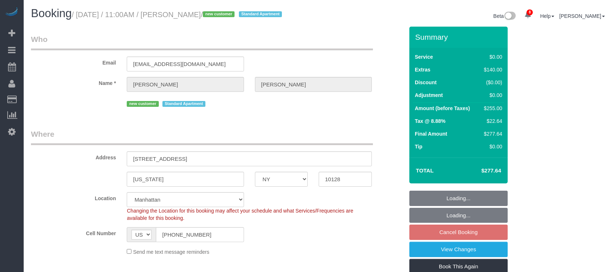
select select "NY"
select select "1"
select select "spot4"
select select "number:58"
select select "number:72"
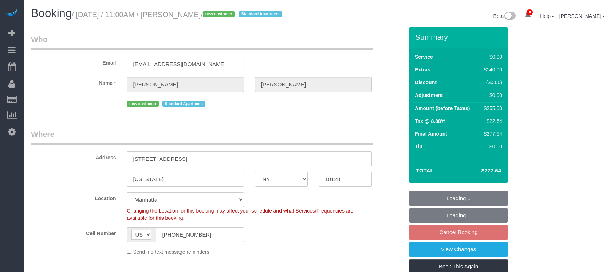
select select "number:15"
select select "number:5"
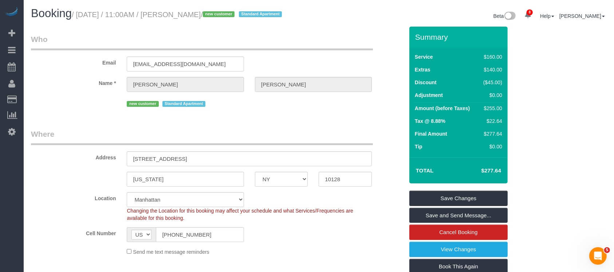
drag, startPoint x: 78, startPoint y: 13, endPoint x: 214, endPoint y: 11, distance: 136.2
click at [214, 11] on small "/ [DATE] / 11:00AM / [PERSON_NAME] / new customer Standard Apartment" at bounding box center [178, 15] width 212 height 8
copy small "[DATE] / 11:00AM / [PERSON_NAME]"
drag, startPoint x: 131, startPoint y: 159, endPoint x: 183, endPoint y: 158, distance: 52.1
click at [183, 158] on input "[STREET_ADDRESS]" at bounding box center [249, 158] width 245 height 15
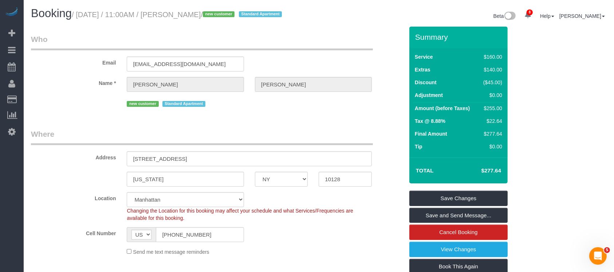
drag, startPoint x: 78, startPoint y: 15, endPoint x: 218, endPoint y: 15, distance: 140.1
click at [215, 14] on small "/ [DATE] / 11:00AM / [PERSON_NAME] / new customer Standard Apartment" at bounding box center [178, 15] width 212 height 8
copy small "[DATE] / 11:00AM / [PERSON_NAME]"
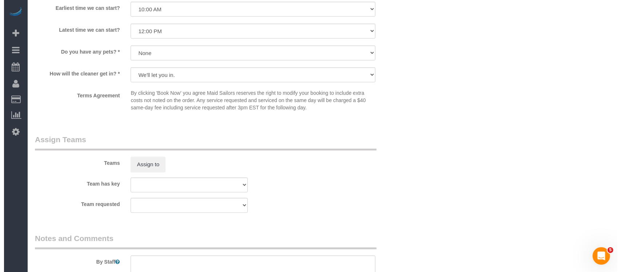
scroll to position [874, 0]
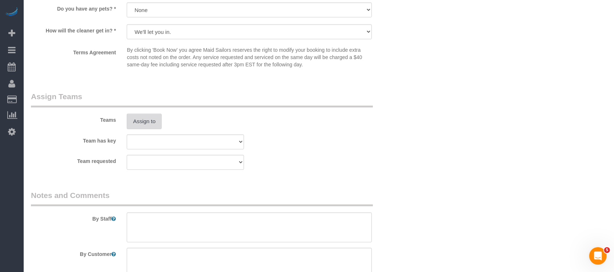
click at [147, 125] on button "Assign to" at bounding box center [144, 121] width 35 height 15
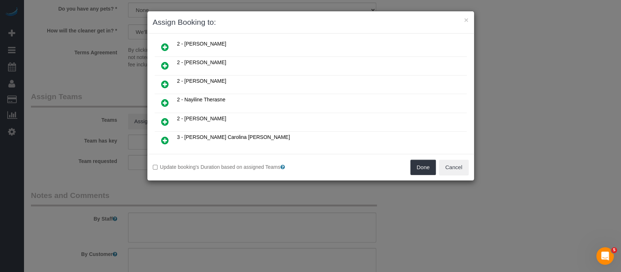
scroll to position [534, 0]
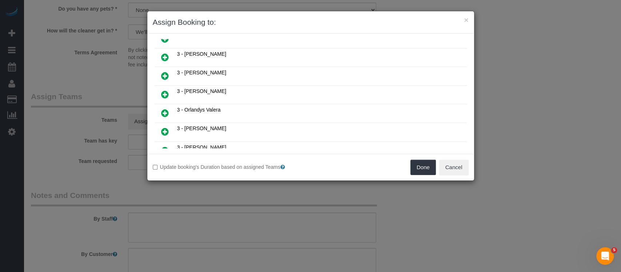
drag, startPoint x: 163, startPoint y: 114, endPoint x: 422, endPoint y: 124, distance: 259.0
click at [163, 127] on icon at bounding box center [165, 131] width 8 height 9
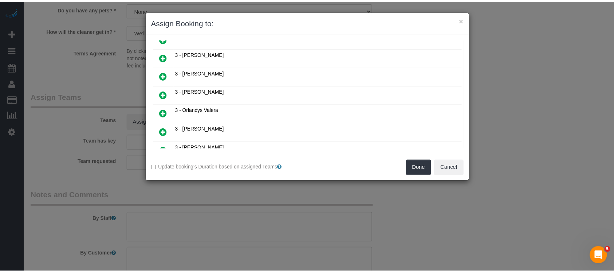
scroll to position [550, 0]
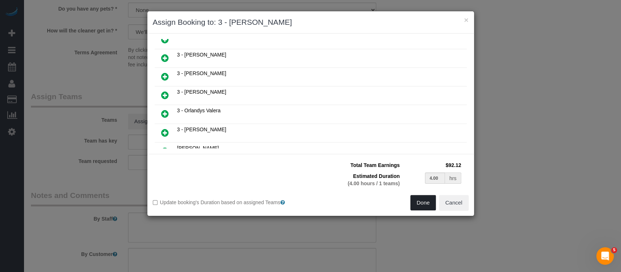
click at [430, 202] on button "Done" at bounding box center [423, 202] width 25 height 15
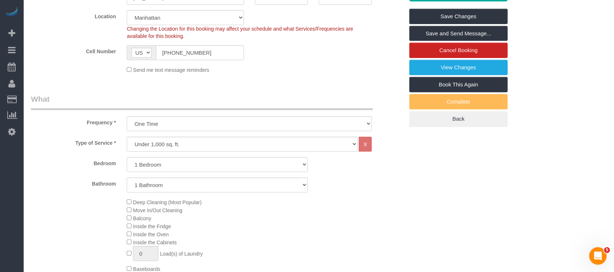
scroll to position [97, 0]
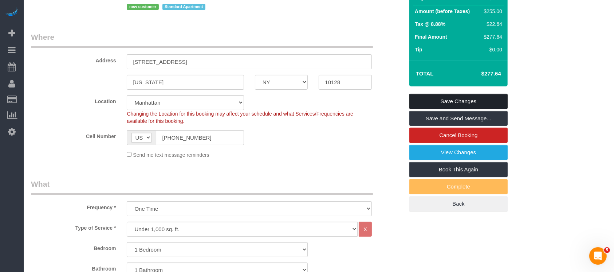
drag, startPoint x: 476, startPoint y: 100, endPoint x: 426, endPoint y: 86, distance: 52.3
click at [475, 100] on link "Save Changes" at bounding box center [458, 101] width 98 height 15
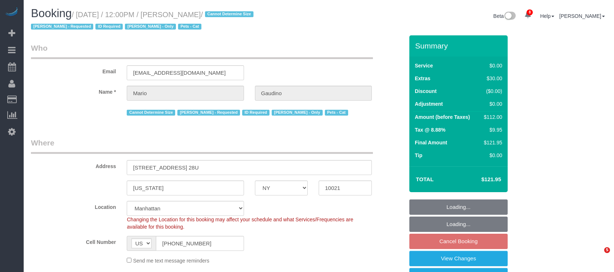
select select "NY"
select select "spot5"
select select "number:89"
select select "number:90"
select select "number:14"
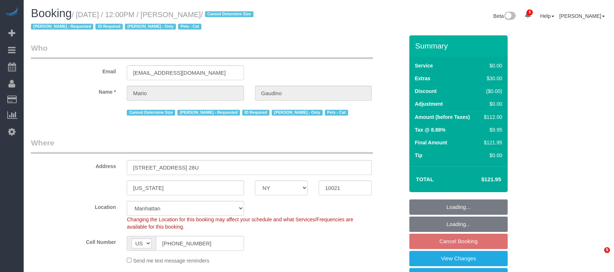
select select "number:6"
select select "number:21"
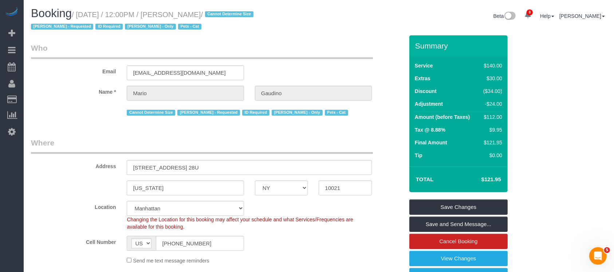
drag, startPoint x: 79, startPoint y: 13, endPoint x: 234, endPoint y: 14, distance: 155.8
click at [234, 14] on small "/ [DATE] / 12:00PM / [PERSON_NAME] / Cannot Determine Size [PERSON_NAME] - Requ…" at bounding box center [143, 21] width 225 height 20
copy small "[DATE] / 12:00PM / [PERSON_NAME]"
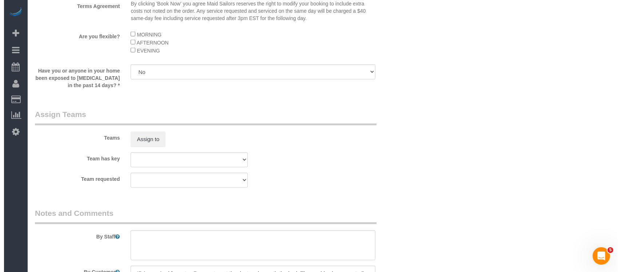
scroll to position [922, 0]
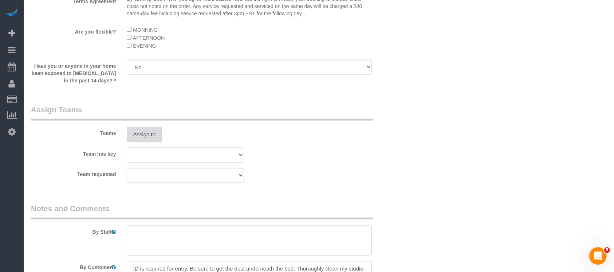
click at [149, 142] on button "Assign to" at bounding box center [144, 134] width 35 height 15
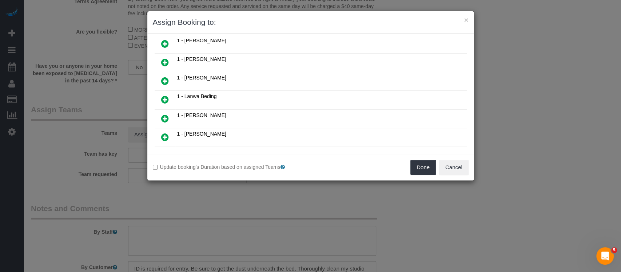
scroll to position [194, 0]
click at [167, 132] on icon at bounding box center [165, 136] width 8 height 9
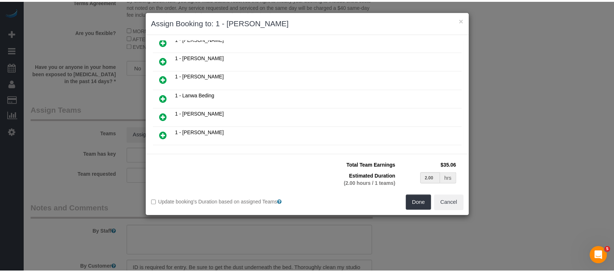
scroll to position [211, 0]
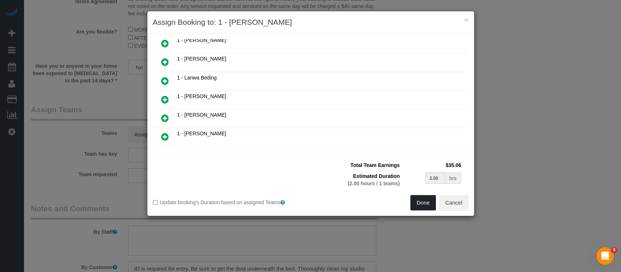
click at [416, 199] on button "Done" at bounding box center [423, 202] width 25 height 15
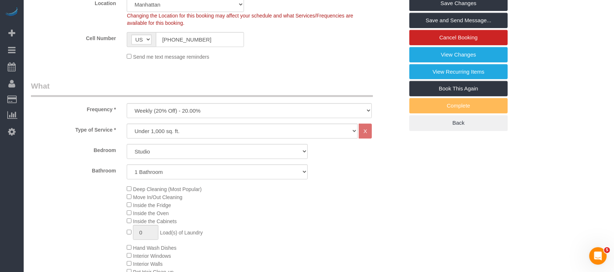
scroll to position [97, 0]
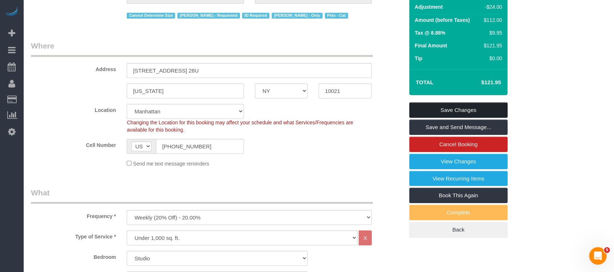
drag, startPoint x: 484, startPoint y: 107, endPoint x: 322, endPoint y: 46, distance: 172.9
click at [484, 106] on link "Save Changes" at bounding box center [458, 109] width 98 height 15
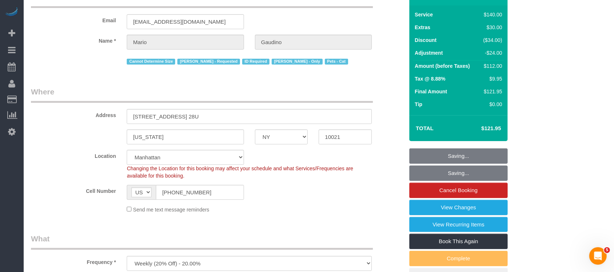
scroll to position [0, 0]
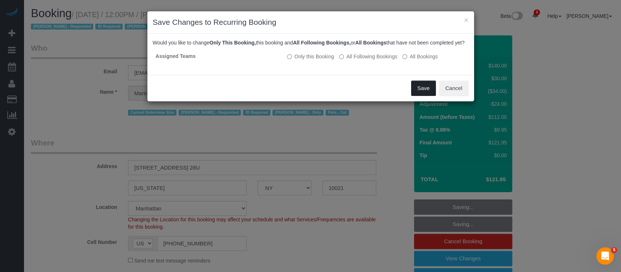
click at [423, 95] on button "Save" at bounding box center [423, 87] width 25 height 15
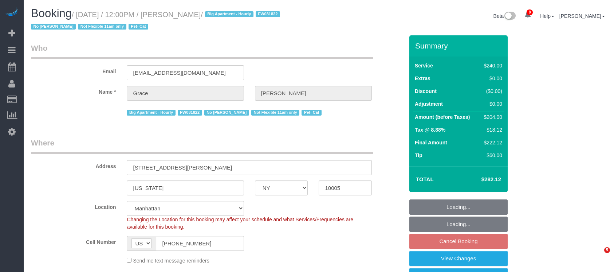
select select "NY"
select select "180"
select select "spot5"
select select "number:89"
select select "number:90"
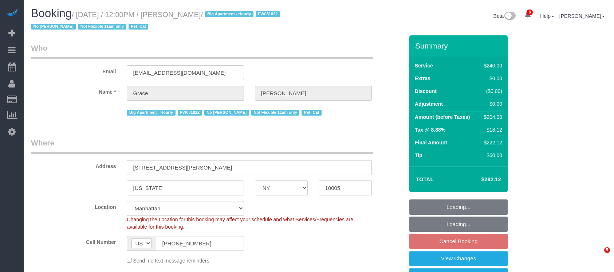
select select "number:14"
select select "number:5"
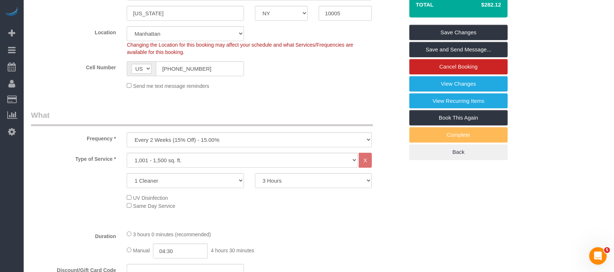
scroll to position [242, 0]
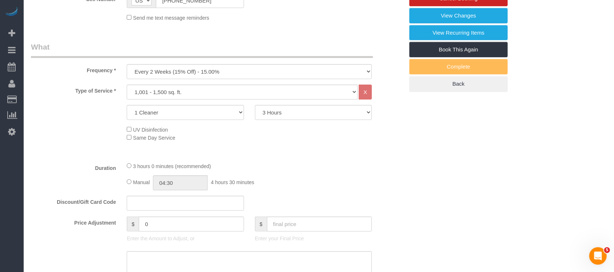
select select "spot63"
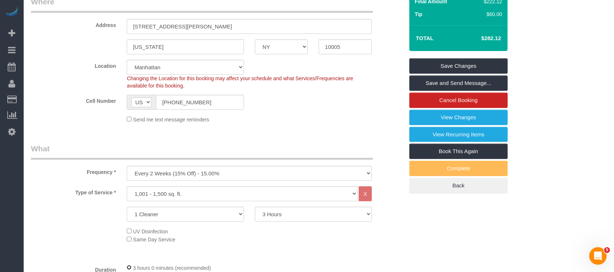
scroll to position [0, 0]
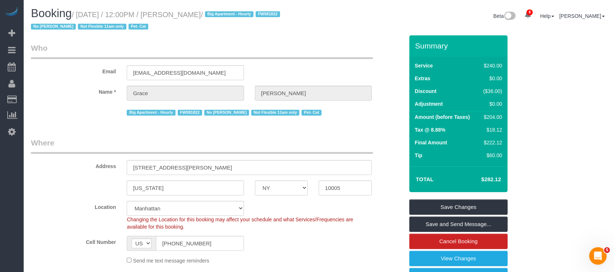
drag, startPoint x: 79, startPoint y: 13, endPoint x: 243, endPoint y: 33, distance: 165.8
click at [238, 15] on small "/ [DATE] / 12:00PM / [PERSON_NAME] / Big Apartment - Hourly FW081822 No [PERSON…" at bounding box center [156, 21] width 251 height 20
copy small "[DATE] / 12:00PM / [PERSON_NAME]"
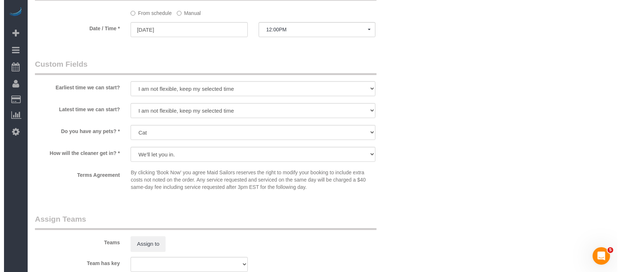
scroll to position [679, 0]
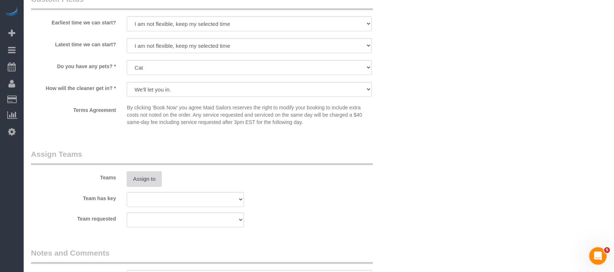
click at [153, 174] on button "Assign to" at bounding box center [144, 178] width 35 height 15
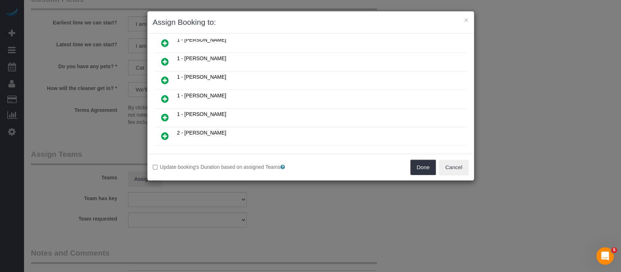
scroll to position [291, 0]
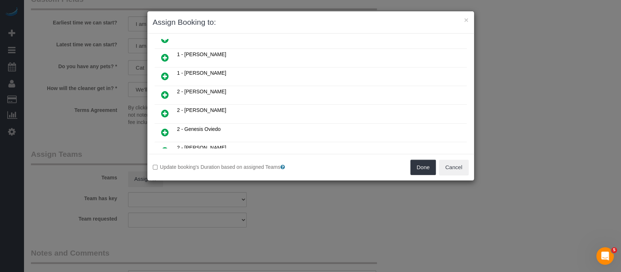
drag, startPoint x: 165, startPoint y: 66, endPoint x: 242, endPoint y: 94, distance: 82.9
click at [165, 72] on icon at bounding box center [165, 76] width 8 height 9
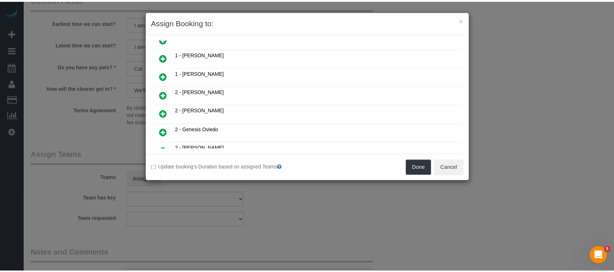
scroll to position [308, 0]
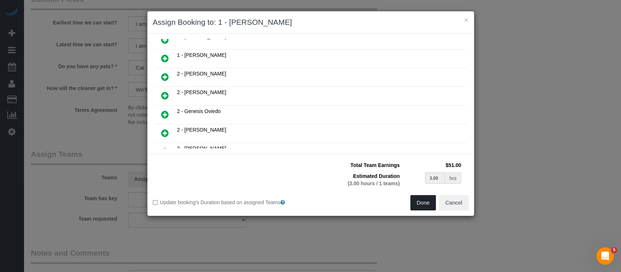
click at [415, 201] on button "Done" at bounding box center [423, 202] width 25 height 15
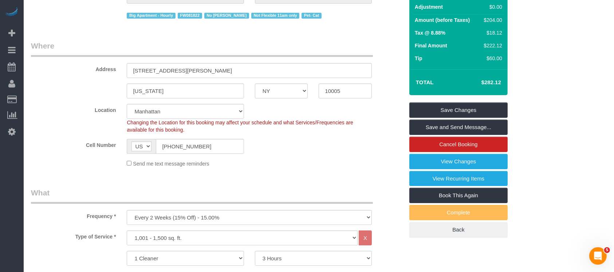
scroll to position [0, 0]
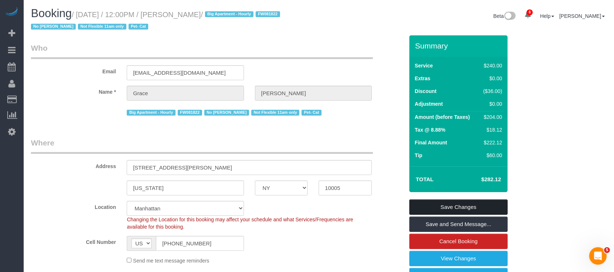
click at [474, 202] on link "Save Changes" at bounding box center [458, 206] width 98 height 15
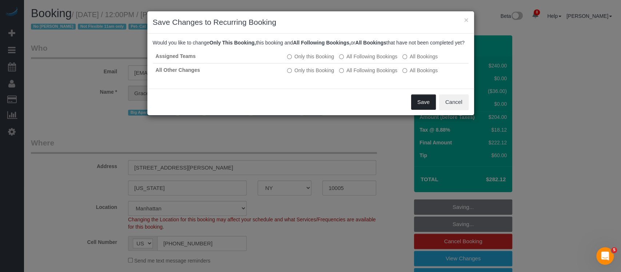
click at [414, 106] on button "Save" at bounding box center [423, 101] width 25 height 15
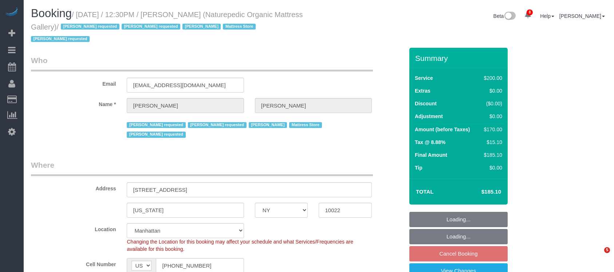
select select "NY"
select select "150"
select select "number:89"
select select "number:90"
select select "number:15"
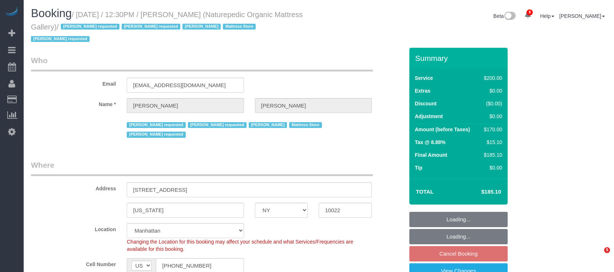
select select "number:5"
select select "number:21"
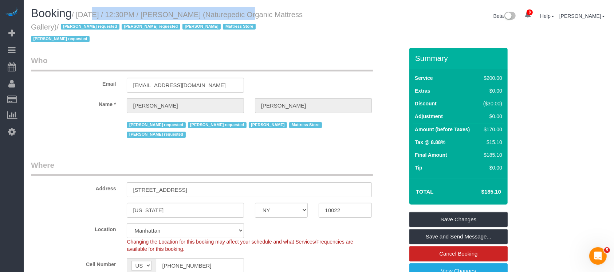
drag, startPoint x: 79, startPoint y: 15, endPoint x: 230, endPoint y: 13, distance: 151.4
click at [231, 14] on small "/ [DATE] / 12:30PM / [PERSON_NAME] (Naturepedic Organic Mattress Gallery) / [PE…" at bounding box center [167, 27] width 272 height 33
copy small "[DATE] / 12:30PM / [PERSON_NAME]"
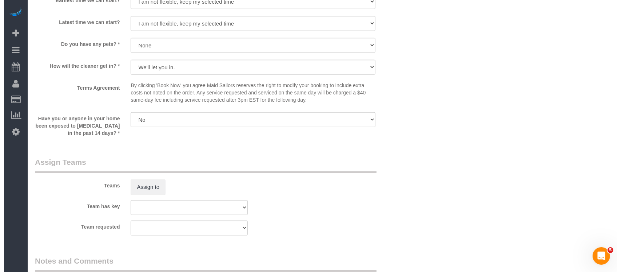
scroll to position [776, 0]
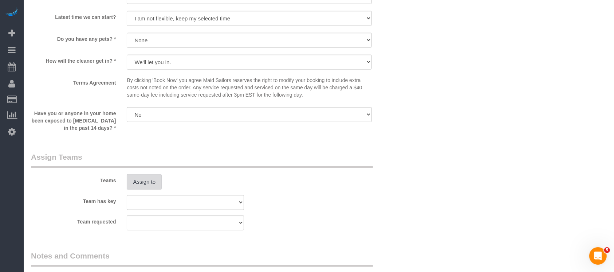
click at [154, 174] on button "Assign to" at bounding box center [144, 181] width 35 height 15
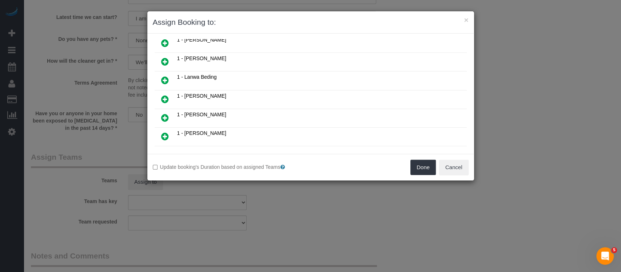
scroll to position [291, 0]
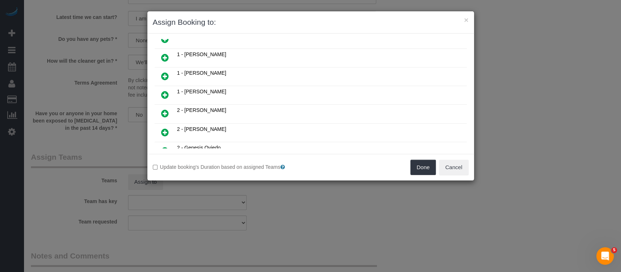
click at [164, 109] on icon at bounding box center [165, 113] width 8 height 9
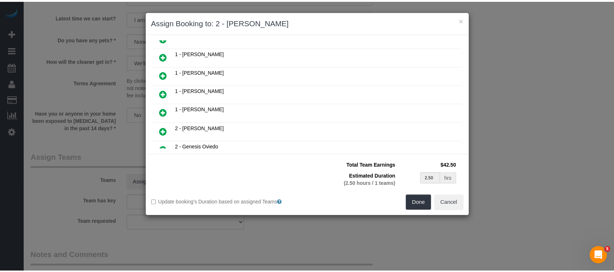
scroll to position [308, 0]
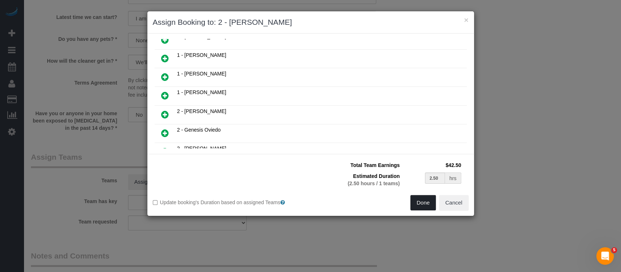
click at [426, 199] on button "Done" at bounding box center [423, 202] width 25 height 15
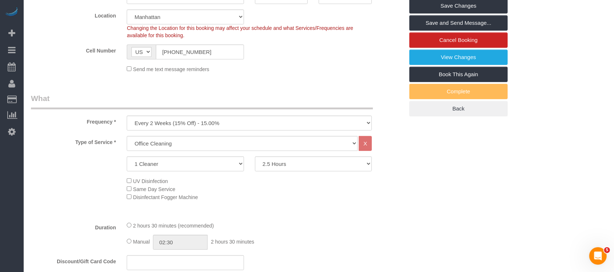
scroll to position [48, 0]
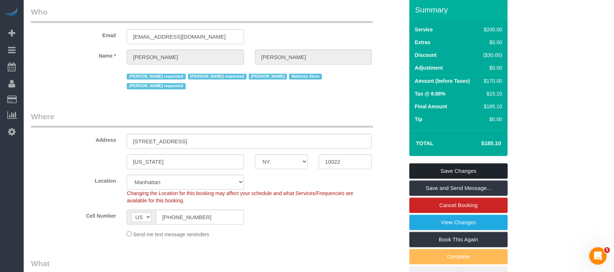
drag, startPoint x: 489, startPoint y: 159, endPoint x: 482, endPoint y: 157, distance: 6.5
click at [488, 163] on link "Save Changes" at bounding box center [458, 170] width 98 height 15
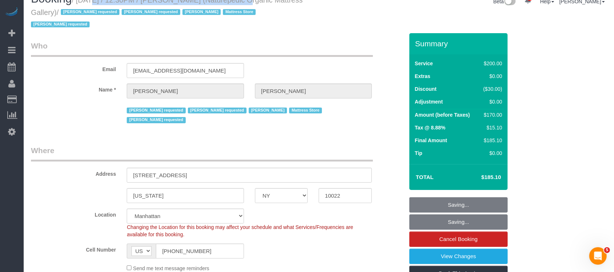
scroll to position [0, 0]
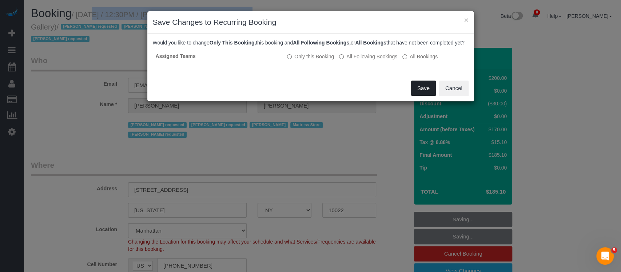
click at [421, 90] on button "Save" at bounding box center [423, 87] width 25 height 15
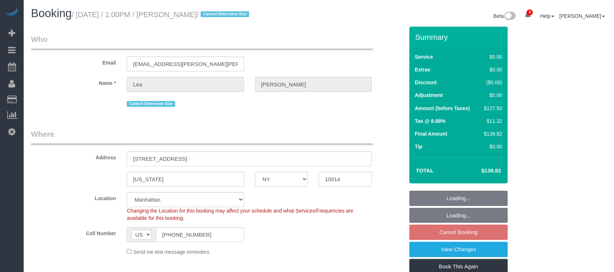
select select "NY"
select select "spot6"
select select "number:89"
select select "number:90"
select select "number:15"
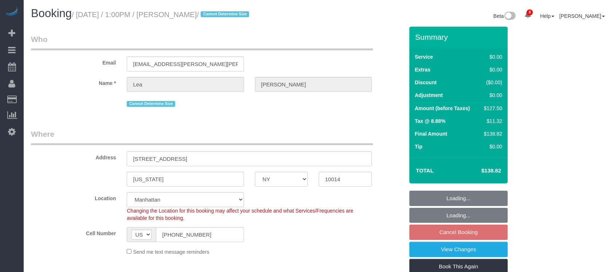
select select "number:5"
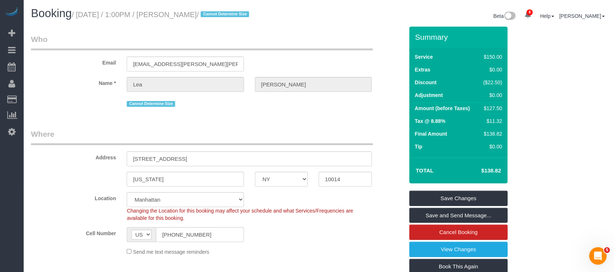
drag, startPoint x: 79, startPoint y: 12, endPoint x: 227, endPoint y: 13, distance: 148.5
click at [227, 13] on small "/ [DATE] / 1:00PM / [PERSON_NAME] / Cannot Determine Size" at bounding box center [161, 15] width 179 height 8
copy small "[DATE] / 1:00PM / [PERSON_NAME]"
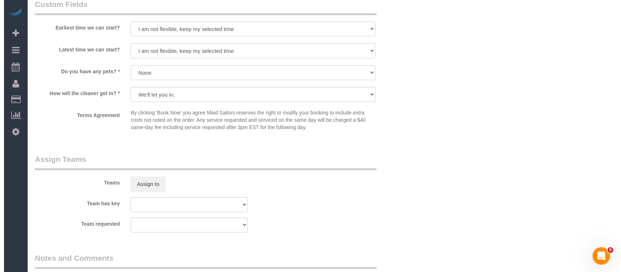
scroll to position [922, 0]
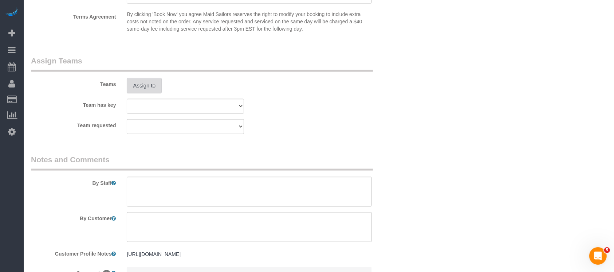
click at [141, 88] on button "Assign to" at bounding box center [144, 85] width 35 height 15
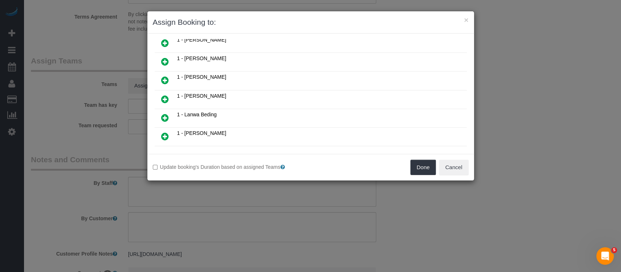
scroll to position [242, 0]
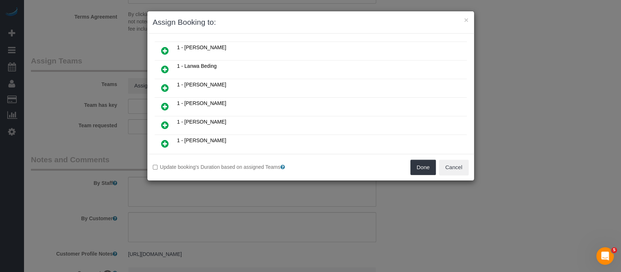
click at [165, 83] on icon at bounding box center [165, 87] width 8 height 9
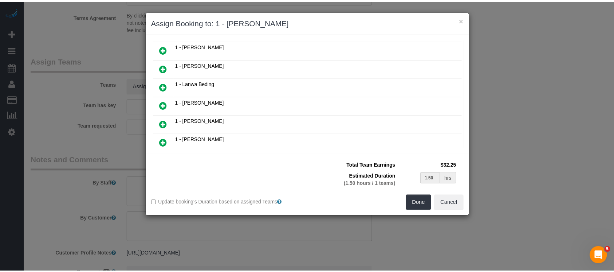
scroll to position [260, 0]
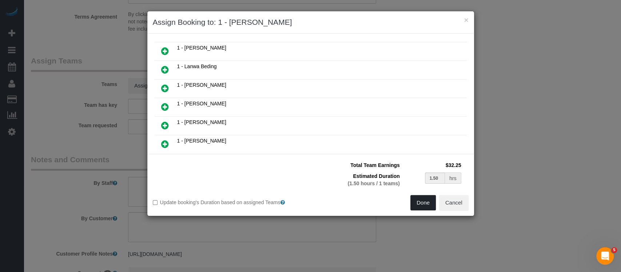
drag, startPoint x: 426, startPoint y: 202, endPoint x: 425, endPoint y: 197, distance: 5.1
click at [426, 201] on button "Done" at bounding box center [423, 202] width 25 height 15
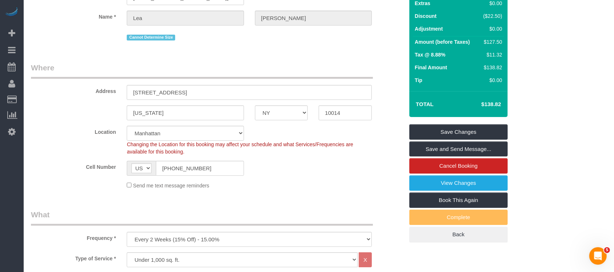
scroll to position [48, 0]
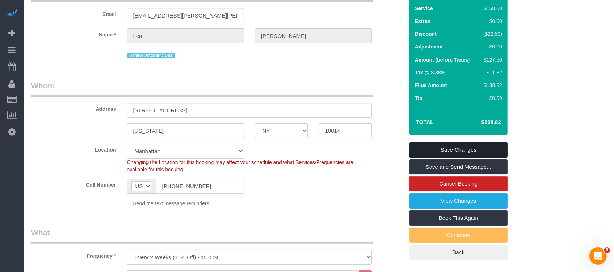
click at [462, 145] on link "Save Changes" at bounding box center [458, 149] width 98 height 15
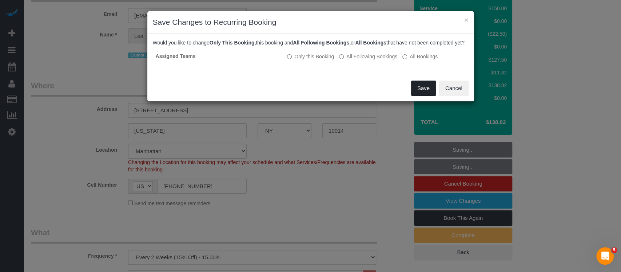
drag, startPoint x: 417, startPoint y: 94, endPoint x: 401, endPoint y: 94, distance: 16.0
click at [417, 94] on button "Save" at bounding box center [423, 87] width 25 height 15
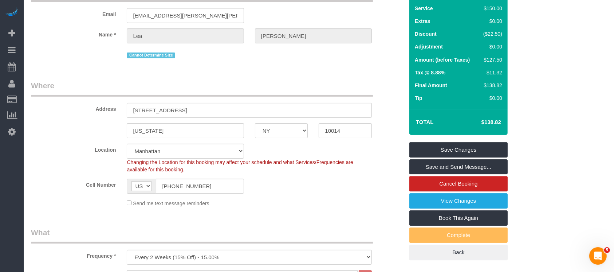
select select "**********"
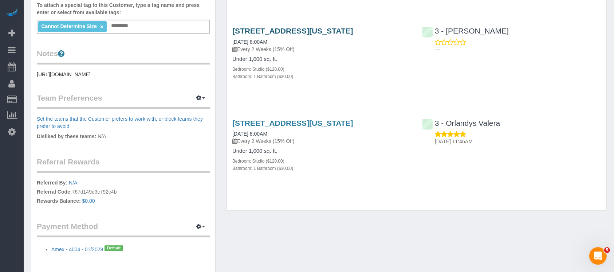
scroll to position [242, 0]
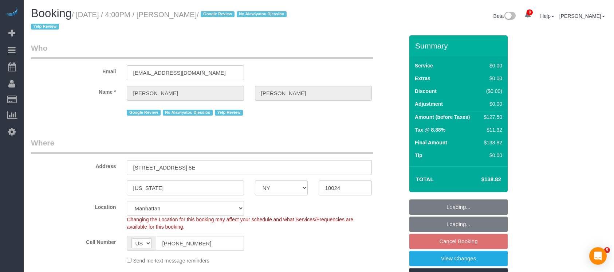
select select "NY"
select select "1"
select select "spot9"
select select "number:89"
select select "number:90"
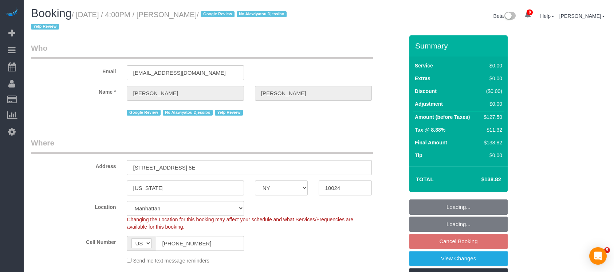
select select "number:15"
select select "number:5"
select select "number:21"
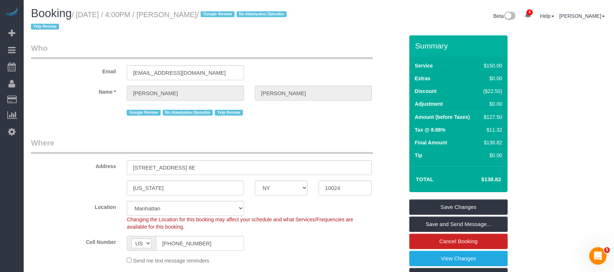
drag, startPoint x: 79, startPoint y: 15, endPoint x: 227, endPoint y: 15, distance: 148.2
click at [227, 15] on small "/ September 02, 2025 / 4:00PM / Mike Maguire / Google Review No Alawiyatou Djes…" at bounding box center [160, 21] width 258 height 20
copy small "September 02, 2025 / 4:00PM / Mike Maguire"
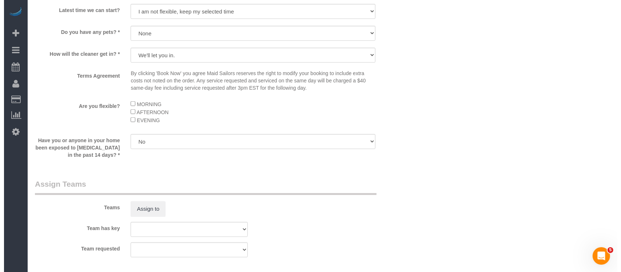
scroll to position [874, 0]
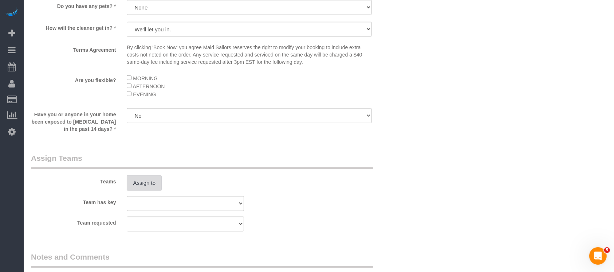
click at [146, 180] on button "Assign to" at bounding box center [144, 182] width 35 height 15
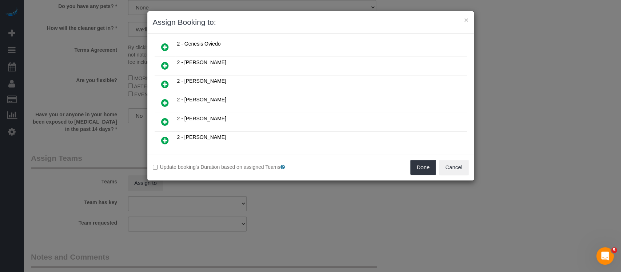
scroll to position [340, 0]
click at [164, 116] on icon at bounding box center [165, 120] width 8 height 9
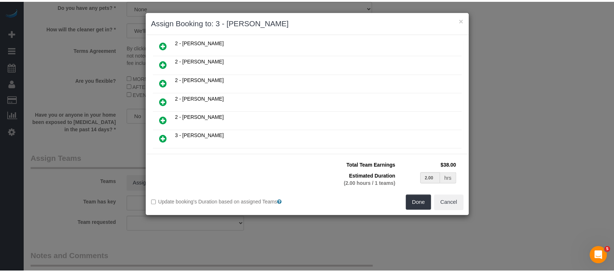
scroll to position [357, 0]
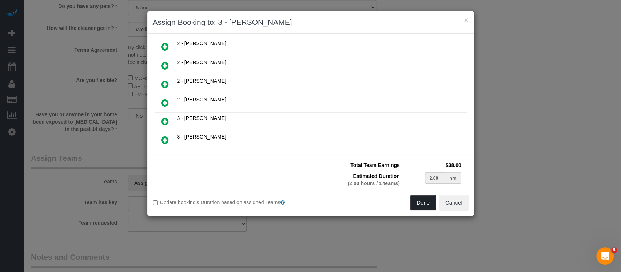
click at [422, 202] on button "Done" at bounding box center [423, 202] width 25 height 15
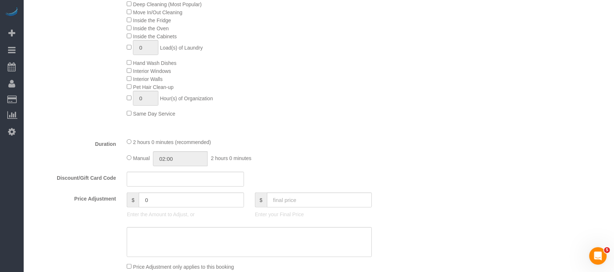
scroll to position [48, 0]
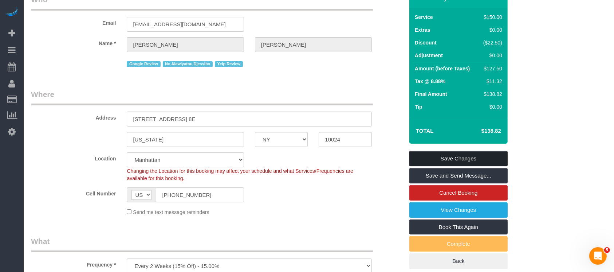
click at [469, 156] on link "Save Changes" at bounding box center [458, 158] width 98 height 15
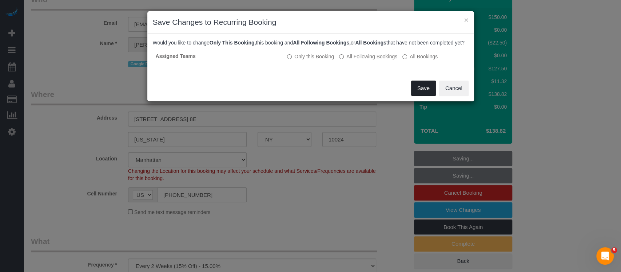
drag, startPoint x: 413, startPoint y: 91, endPoint x: 396, endPoint y: 86, distance: 17.9
click at [413, 92] on button "Save" at bounding box center [423, 87] width 25 height 15
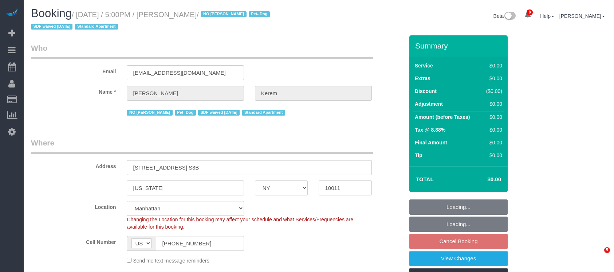
select select "NY"
select select "spot10"
select select "number:64"
select select "number:78"
select select "number:13"
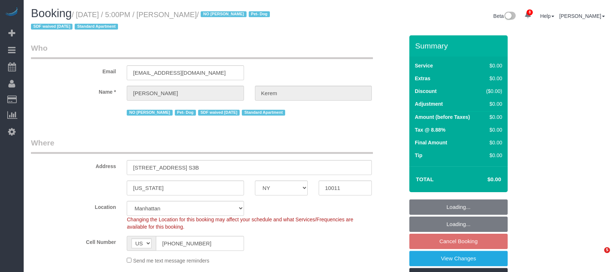
select select "number:5"
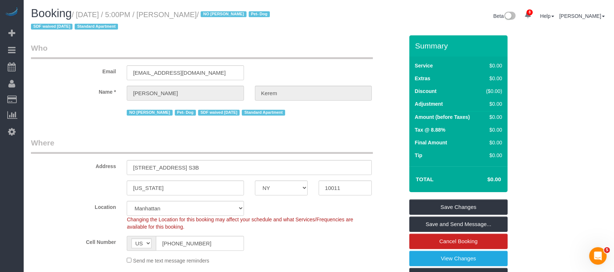
drag, startPoint x: 78, startPoint y: 13, endPoint x: 236, endPoint y: 14, distance: 158.0
click at [236, 14] on small "/ September 02, 2025 / 5:00PM / Michaela Kerem / NO Joselin Cecilio Pet- Dog SD…" at bounding box center [151, 21] width 241 height 20
copy small "September 02, 2025 / 5:00PM / Michaela Kerem"
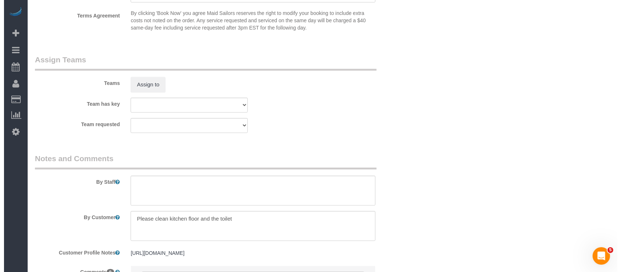
scroll to position [776, 0]
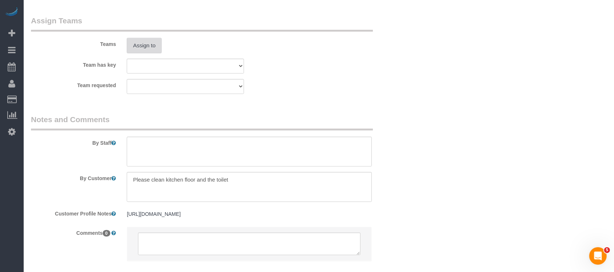
click at [141, 44] on button "Assign to" at bounding box center [144, 45] width 35 height 15
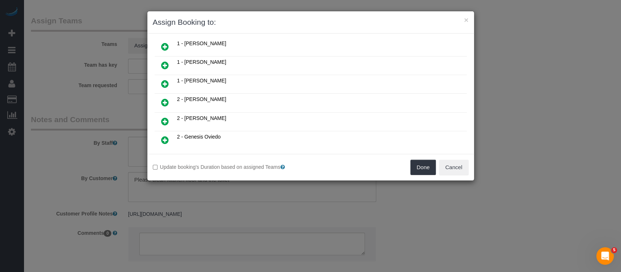
scroll to position [146, 0]
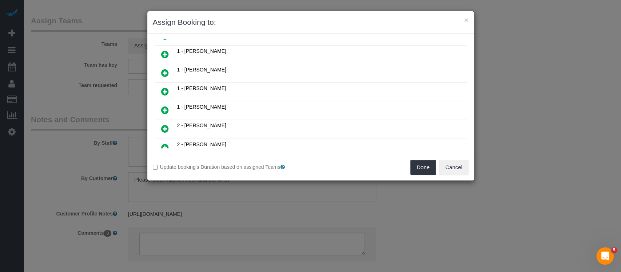
drag, startPoint x: 165, startPoint y: 122, endPoint x: 266, endPoint y: 135, distance: 102.0
click at [165, 124] on icon at bounding box center [165, 128] width 8 height 9
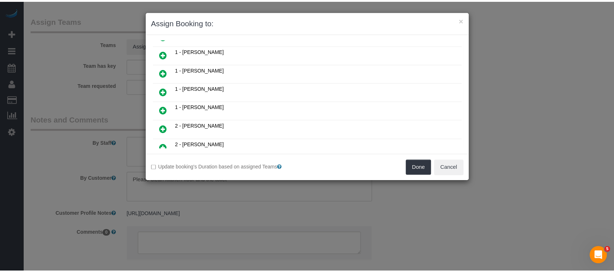
scroll to position [163, 0]
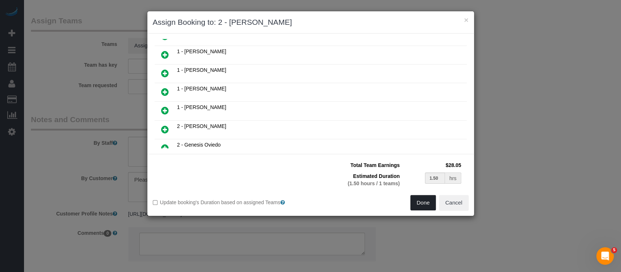
drag, startPoint x: 422, startPoint y: 201, endPoint x: 402, endPoint y: 167, distance: 39.4
click at [422, 200] on button "Done" at bounding box center [423, 202] width 25 height 15
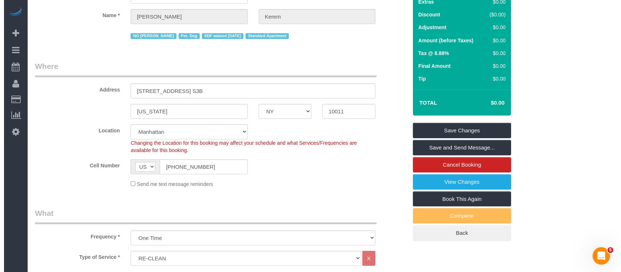
scroll to position [0, 0]
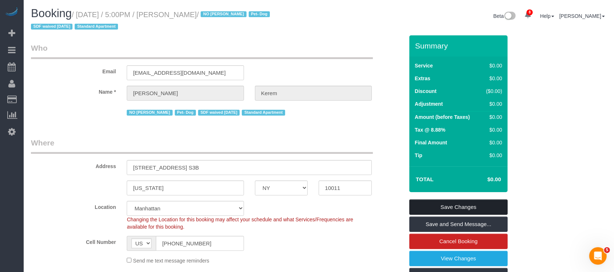
click at [472, 202] on link "Save Changes" at bounding box center [458, 206] width 98 height 15
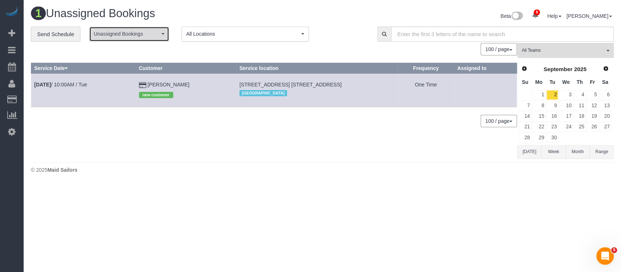
click at [158, 28] on button "Unassigned Bookings" at bounding box center [129, 34] width 80 height 15
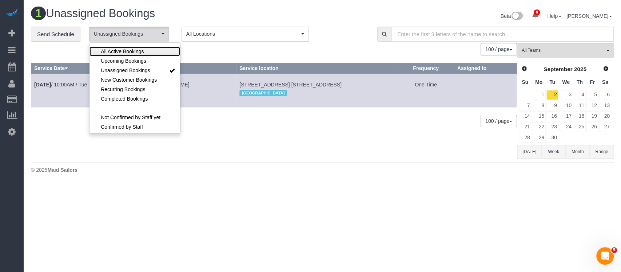
click at [137, 49] on span "All Active Bookings" at bounding box center [122, 51] width 43 height 7
select select "***"
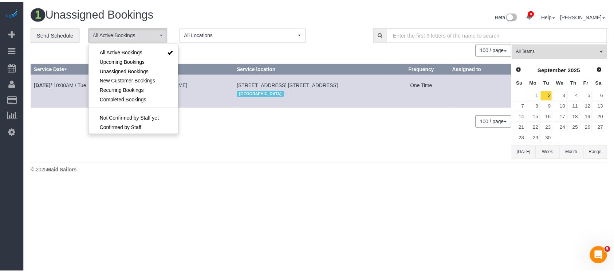
scroll to position [10, 0]
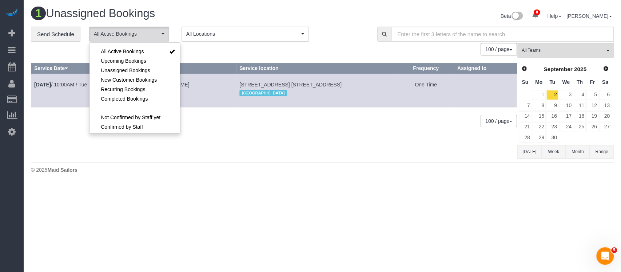
click at [258, 53] on div "100 / page 10 / page 20 / page 30 / page 40 / page 50 / page 100 / page" at bounding box center [274, 49] width 486 height 12
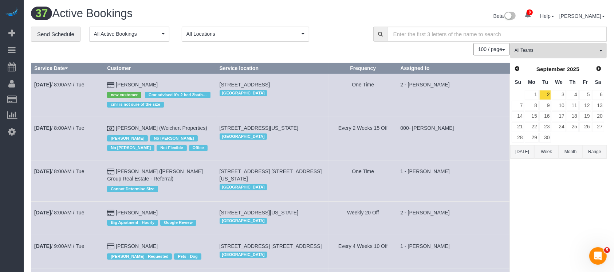
click at [600, 52] on button "All Teams" at bounding box center [558, 50] width 96 height 15
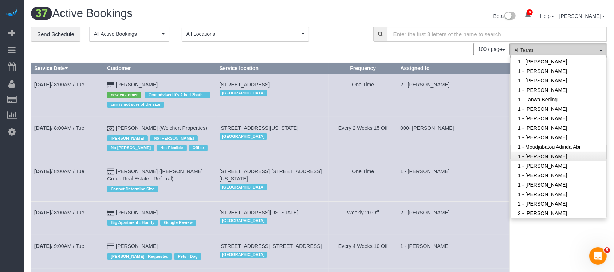
scroll to position [242, 0]
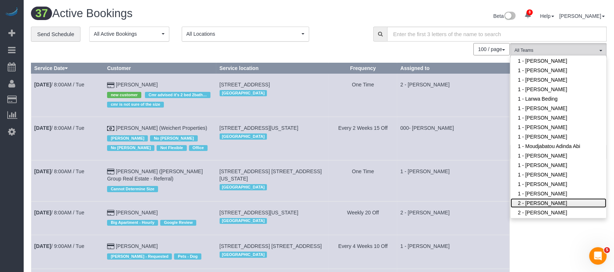
click at [542, 202] on link "2 - [PERSON_NAME]" at bounding box center [558, 202] width 96 height 9
click at [298, 117] on td "390 2nd Street, 14, Brooklyn, NY 11215 Brooklyn" at bounding box center [272, 95] width 112 height 43
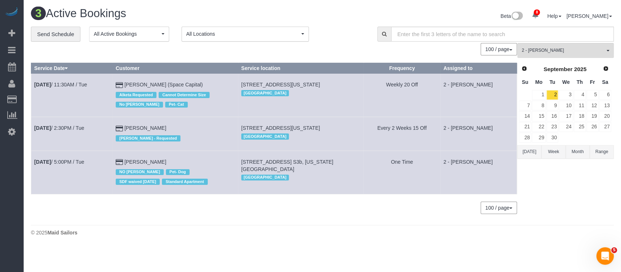
drag, startPoint x: 251, startPoint y: 128, endPoint x: 348, endPoint y: 130, distance: 96.8
click at [348, 130] on td "111 Varick St, Ph 1, New York, NY 10013 Manhattan" at bounding box center [301, 133] width 126 height 33
copy span "111 Varick St, Ph 1, New York, NY 10013"
drag, startPoint x: 250, startPoint y: 159, endPoint x: 303, endPoint y: 162, distance: 53.2
click at [303, 163] on td "555 West 23rd Street, Apt. S3b, New York, NY 10011 Manhattan" at bounding box center [301, 171] width 126 height 43
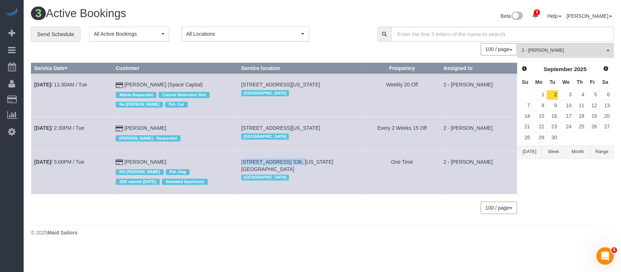
copy span "555 West 23rd Street,"
drag, startPoint x: 607, startPoint y: 53, endPoint x: 571, endPoint y: 68, distance: 38.8
click at [607, 53] on button "2 - Alketa Tomaj All Teams" at bounding box center [566, 50] width 96 height 15
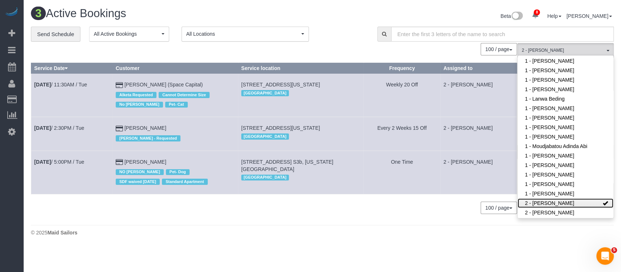
click at [574, 202] on link "2 - [PERSON_NAME]" at bounding box center [566, 202] width 96 height 9
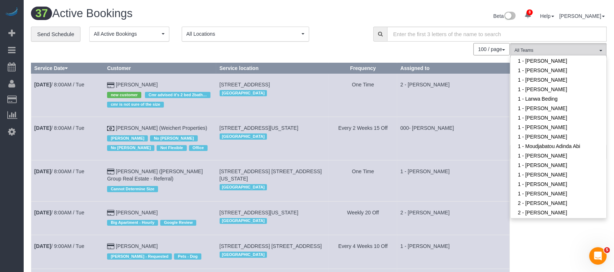
drag, startPoint x: 313, startPoint y: 33, endPoint x: 322, endPoint y: 27, distance: 10.2
click at [314, 32] on div "**********" at bounding box center [196, 34] width 331 height 15
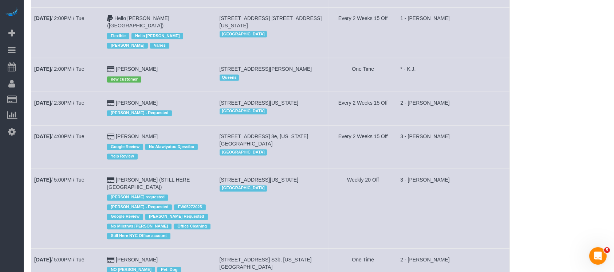
scroll to position [1559, 0]
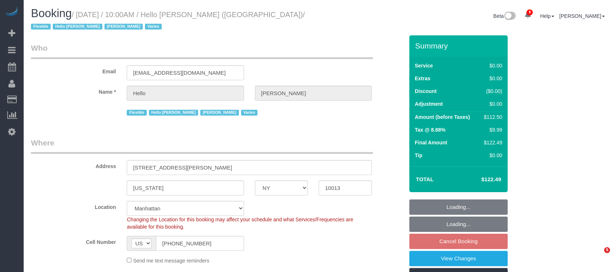
select select "NY"
select select "number:89"
select select "number:90"
select select "number:15"
select select "number:6"
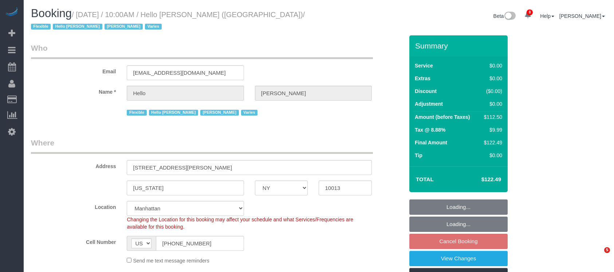
select select "spot3"
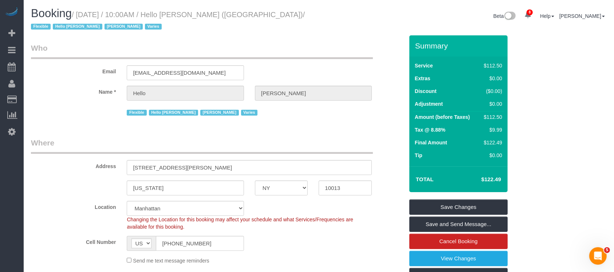
click at [328, 103] on sui-booking-customer "Email [EMAIL_ADDRESS][DOMAIN_NAME] Name * Hello [PERSON_NAME] Flexible Hello [P…" at bounding box center [217, 80] width 373 height 75
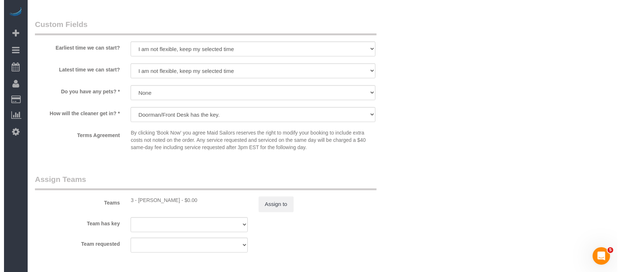
scroll to position [874, 0]
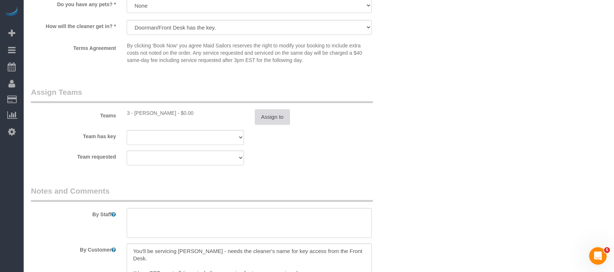
click at [275, 118] on button "Assign to" at bounding box center [272, 116] width 35 height 15
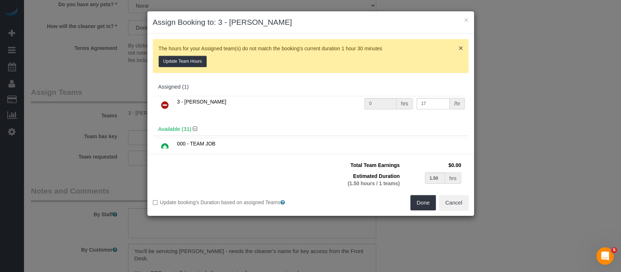
click at [459, 47] on span "×" at bounding box center [461, 48] width 4 height 8
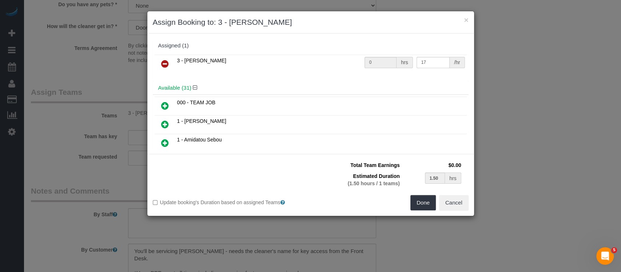
click at [165, 61] on icon at bounding box center [165, 63] width 8 height 9
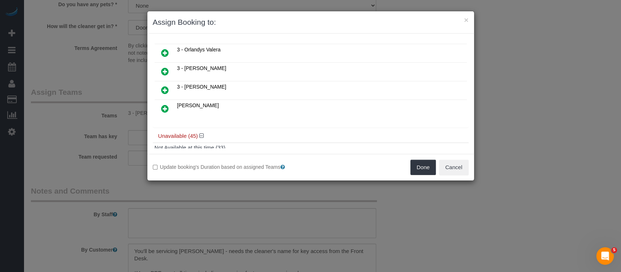
scroll to position [631, 0]
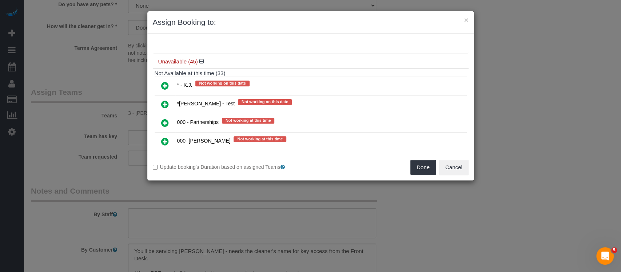
click at [162, 137] on icon at bounding box center [165, 141] width 8 height 9
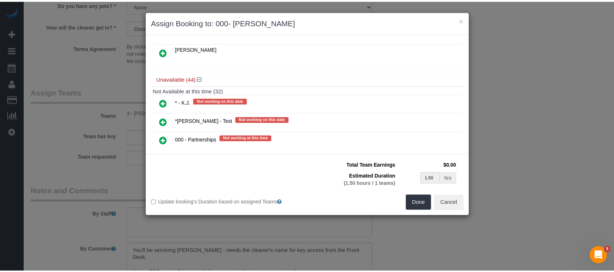
scroll to position [648, 0]
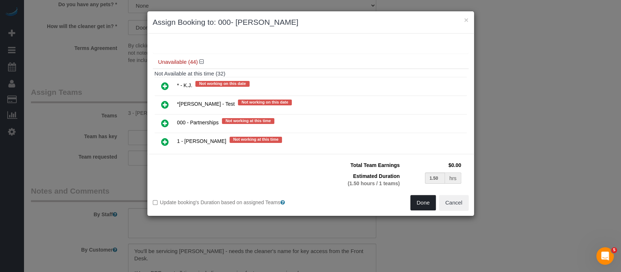
click at [421, 203] on button "Done" at bounding box center [423, 202] width 25 height 15
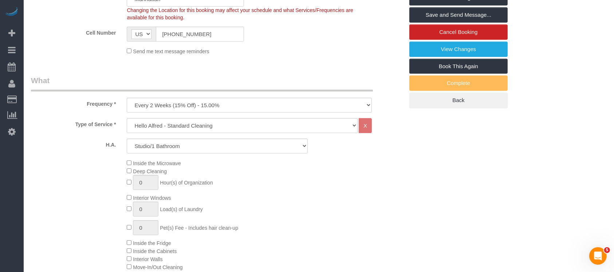
scroll to position [97, 0]
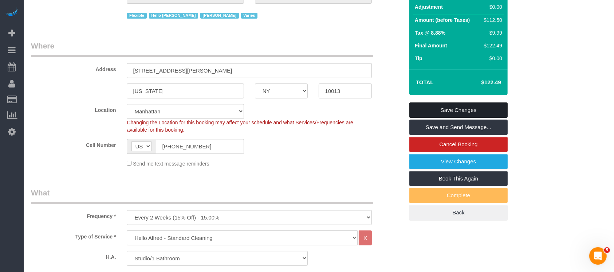
click at [472, 109] on link "Save Changes" at bounding box center [458, 109] width 98 height 15
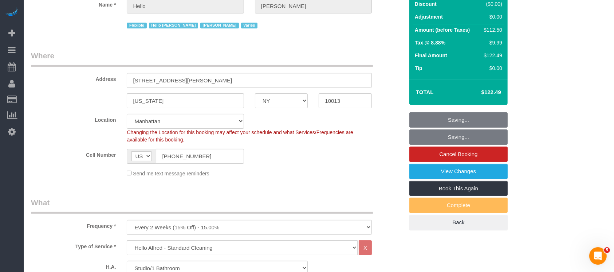
scroll to position [0, 0]
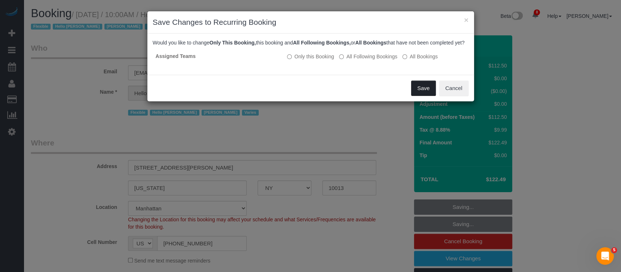
click at [412, 92] on button "Save" at bounding box center [423, 87] width 25 height 15
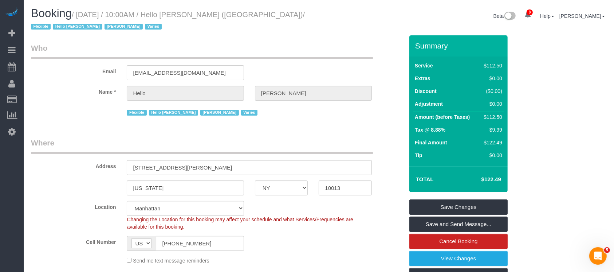
select select "**********"
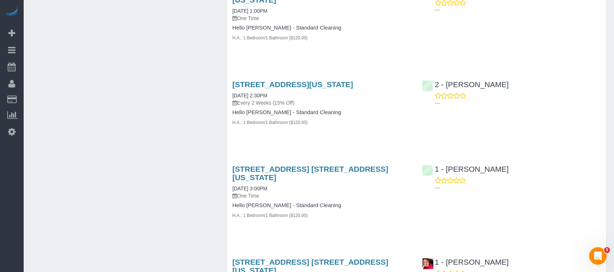
scroll to position [2098, 0]
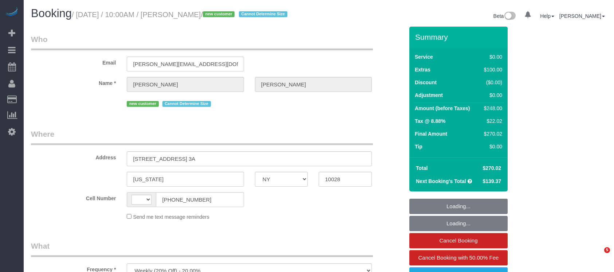
select select "NY"
select select "number:89"
select select "number:90"
select select "number:15"
select select "number:5"
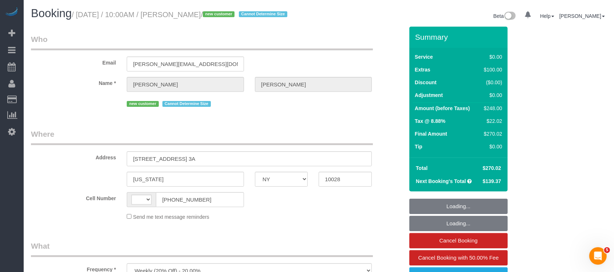
select select "string:US"
select select "string:stripe-pm_1S1bRW4VGloSiKo76nNlJ8Rz"
select select "spot1"
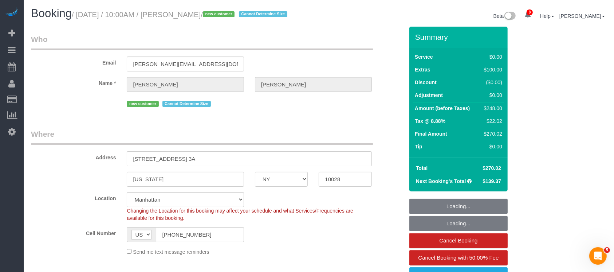
select select "1"
select select "object:1360"
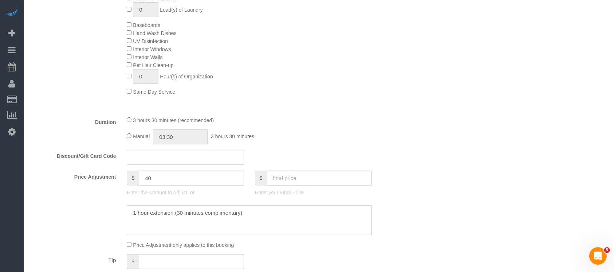
scroll to position [485, 0]
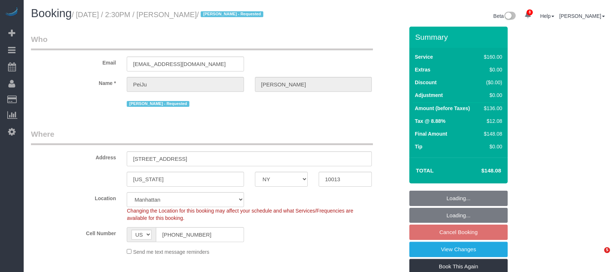
select select "NY"
select select "number:89"
select select "number:90"
select select "number:15"
select select "number:6"
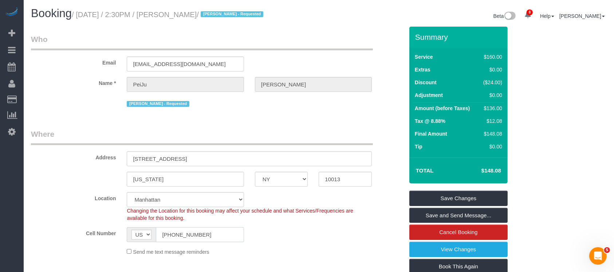
drag, startPoint x: 158, startPoint y: 232, endPoint x: 211, endPoint y: 228, distance: 53.0
click at [213, 228] on input "(917) 502-6107" at bounding box center [200, 234] width 88 height 15
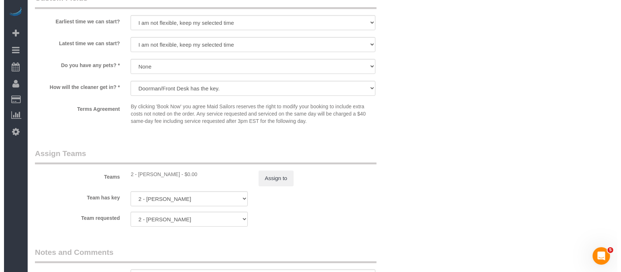
scroll to position [776, 0]
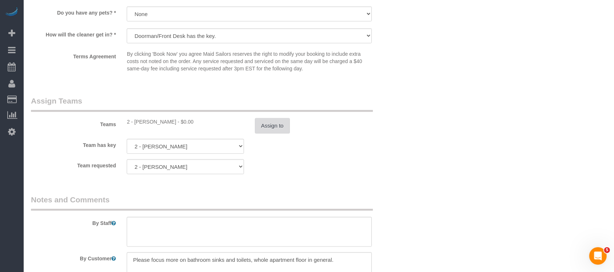
click at [265, 128] on button "Assign to" at bounding box center [272, 125] width 35 height 15
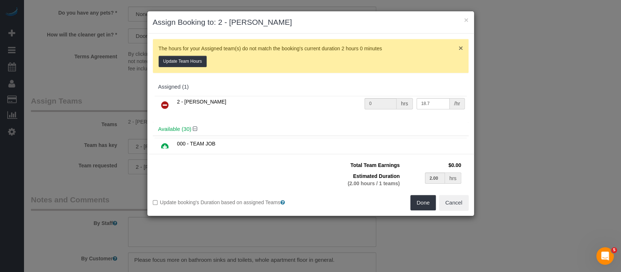
click at [459, 47] on span "×" at bounding box center [461, 48] width 4 height 8
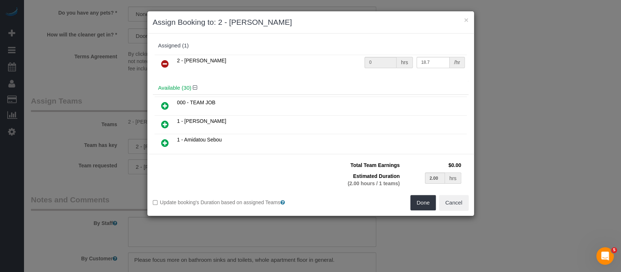
click at [164, 66] on icon at bounding box center [165, 63] width 8 height 9
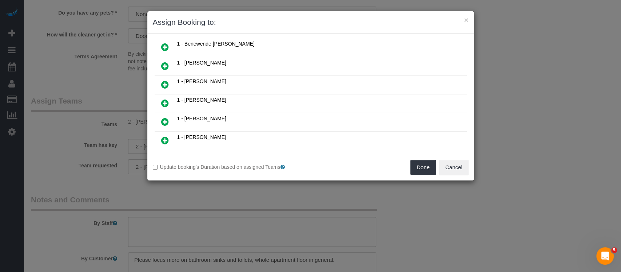
scroll to position [146, 0]
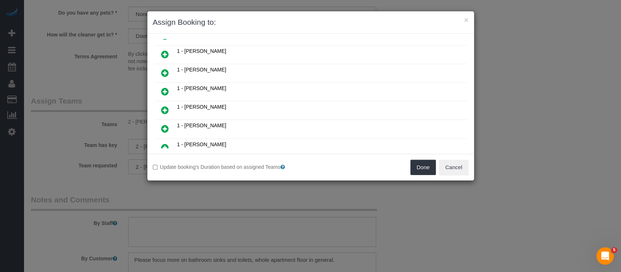
drag, startPoint x: 165, startPoint y: 103, endPoint x: 324, endPoint y: 114, distance: 158.7
click at [165, 106] on icon at bounding box center [165, 110] width 8 height 9
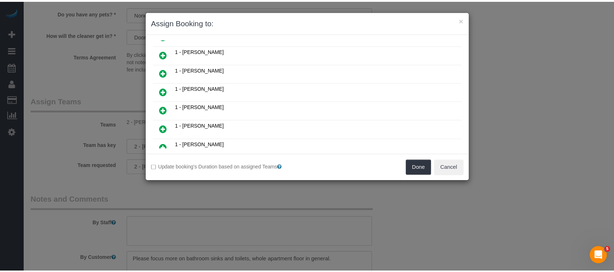
scroll to position [163, 0]
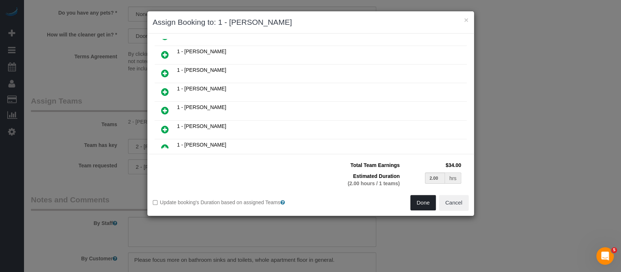
click at [425, 205] on button "Done" at bounding box center [423, 202] width 25 height 15
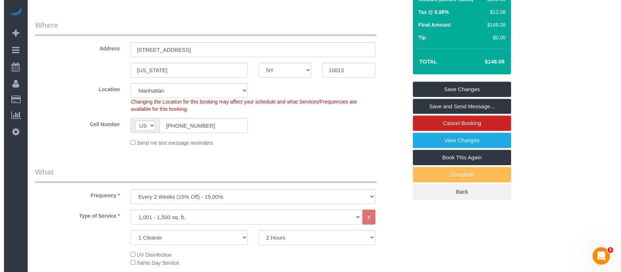
scroll to position [0, 0]
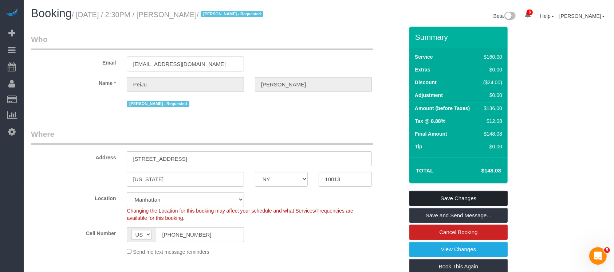
click at [460, 198] on link "Save Changes" at bounding box center [458, 197] width 98 height 15
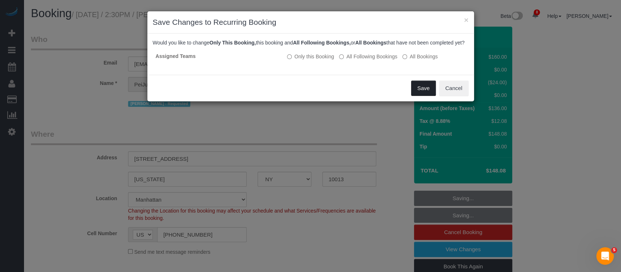
click at [422, 95] on button "Save" at bounding box center [423, 87] width 25 height 15
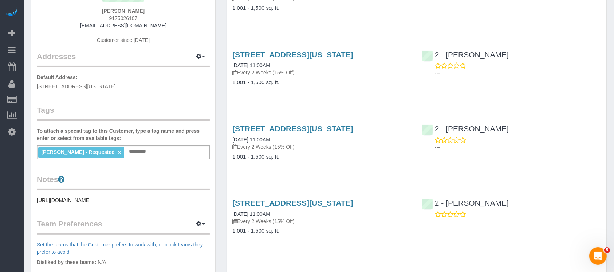
scroll to position [146, 0]
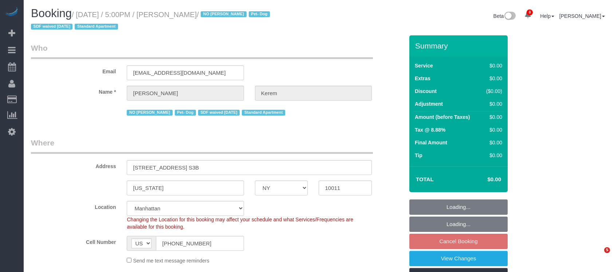
select select "NY"
select select "spot10"
select select "number:64"
select select "number:78"
select select "number:13"
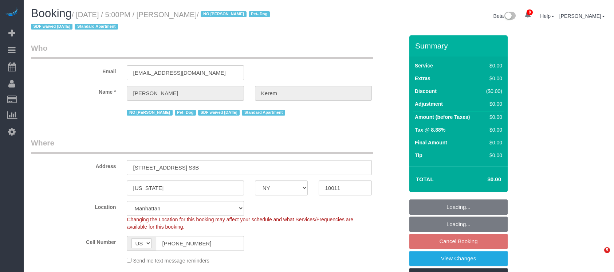
select select "number:5"
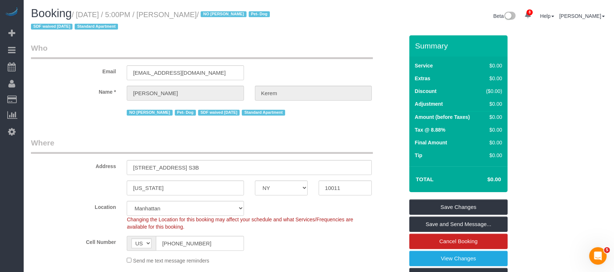
drag, startPoint x: 80, startPoint y: 14, endPoint x: 210, endPoint y: 14, distance: 130.0
click at [209, 15] on small "/ September 02, 2025 / 5:00PM / Michaela Kerem / NO Joselin Cecilio Pet- Dog SD…" at bounding box center [151, 21] width 241 height 20
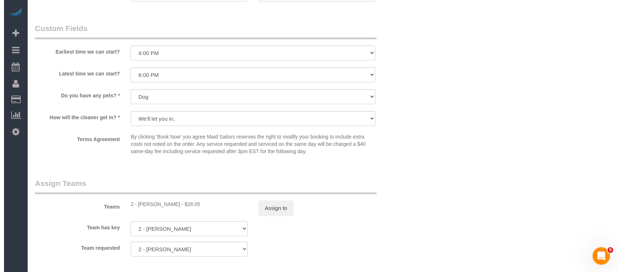
scroll to position [728, 0]
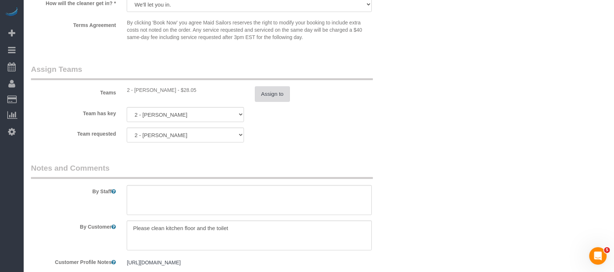
click at [277, 95] on button "Assign to" at bounding box center [272, 93] width 35 height 15
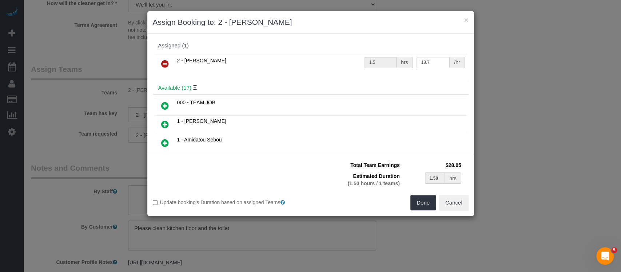
click at [162, 59] on icon at bounding box center [165, 63] width 8 height 9
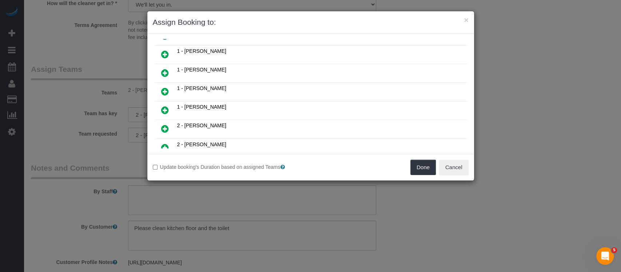
scroll to position [194, 0]
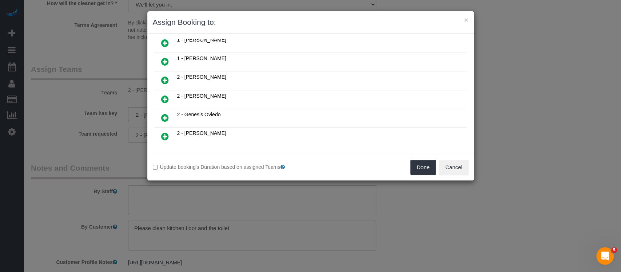
click at [164, 113] on icon at bounding box center [165, 117] width 8 height 9
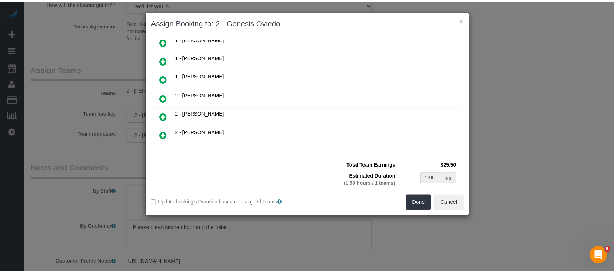
scroll to position [211, 0]
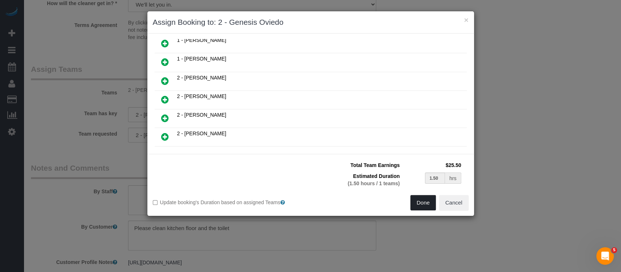
drag, startPoint x: 422, startPoint y: 206, endPoint x: 420, endPoint y: 199, distance: 6.7
click at [422, 206] on button "Done" at bounding box center [423, 202] width 25 height 15
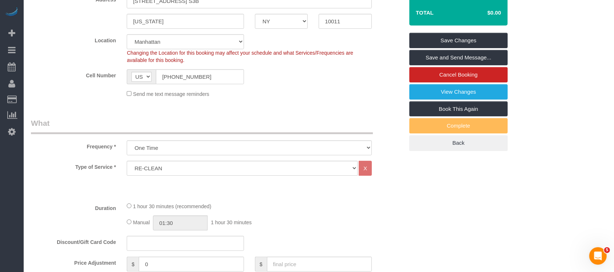
scroll to position [48, 0]
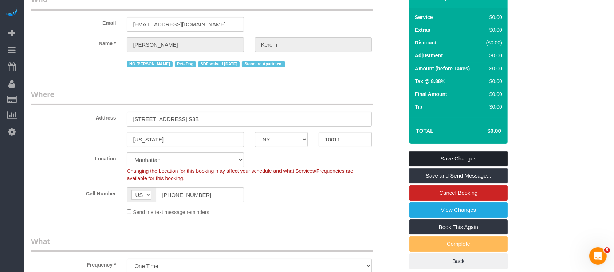
click at [471, 151] on link "Save Changes" at bounding box center [458, 158] width 98 height 15
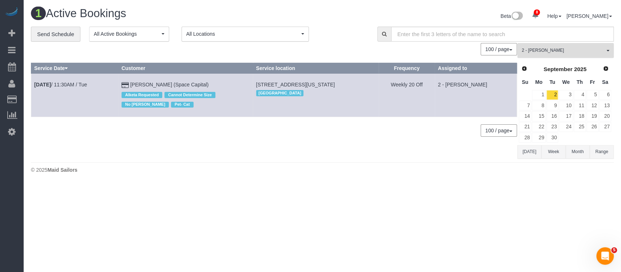
click at [604, 51] on span "2 - [PERSON_NAME]" at bounding box center [563, 50] width 83 height 6
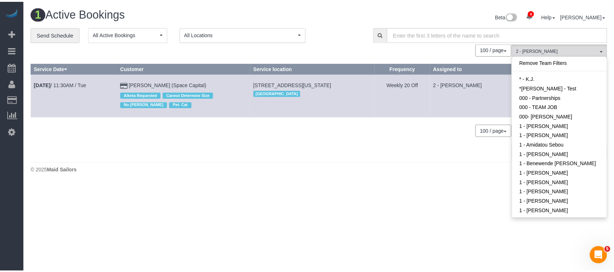
scroll to position [309, 0]
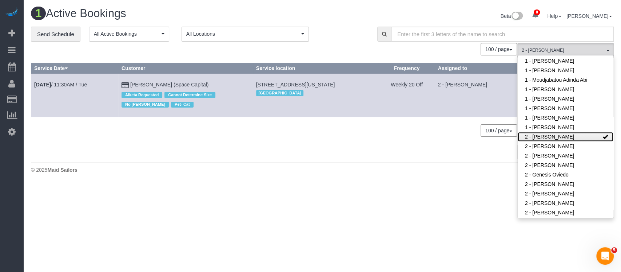
click at [581, 134] on link "2 - [PERSON_NAME]" at bounding box center [566, 136] width 96 height 9
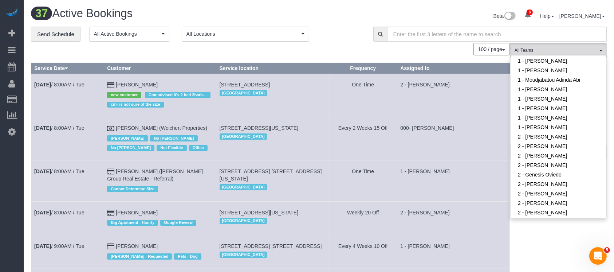
click at [478, 116] on td "2 - [PERSON_NAME]" at bounding box center [453, 95] width 112 height 43
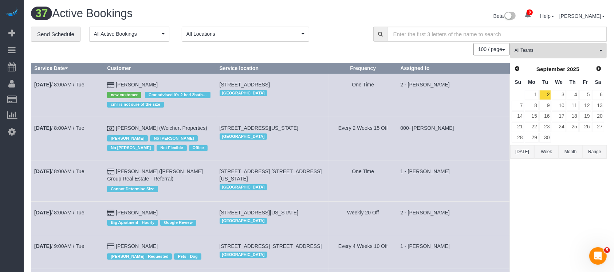
click at [596, 48] on span "All Teams" at bounding box center [555, 50] width 83 height 6
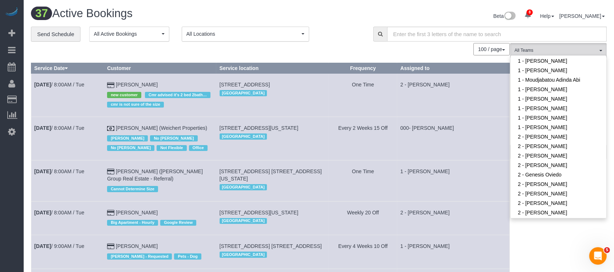
click at [468, 102] on td "2 - [PERSON_NAME]" at bounding box center [453, 95] width 112 height 43
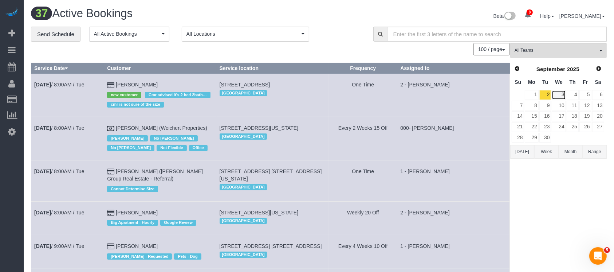
click at [559, 94] on link "3" at bounding box center [558, 95] width 14 height 10
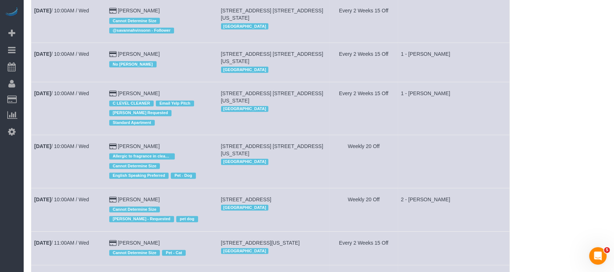
scroll to position [970, 0]
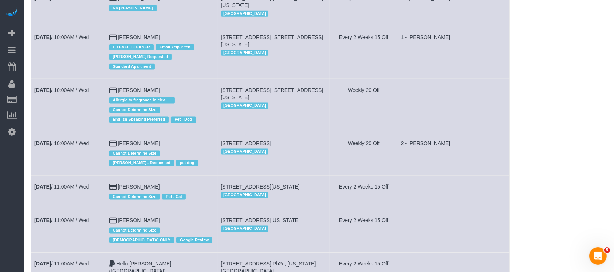
drag, startPoint x: 71, startPoint y: 59, endPoint x: 88, endPoint y: 64, distance: 18.6
click at [88, 64] on td "Sep 3rd / 10:00AM / Wed" at bounding box center [68, 52] width 75 height 53
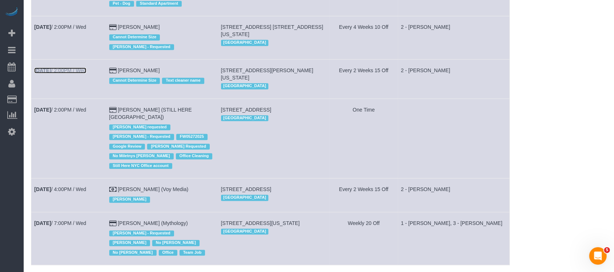
scroll to position [1751, 0]
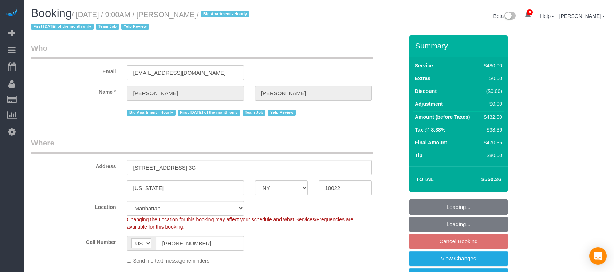
select select "NY"
select select "180"
select select "spot2"
select select "number:89"
select select "number:90"
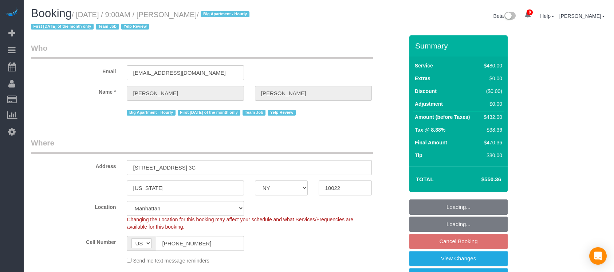
select select "number:15"
select select "number:6"
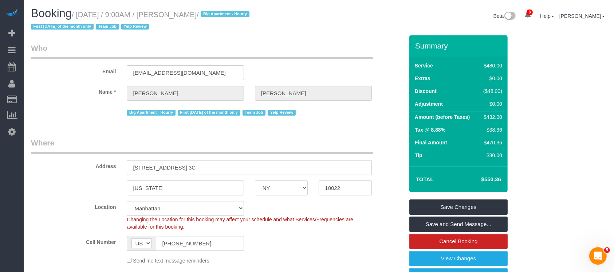
drag, startPoint x: 79, startPoint y: 10, endPoint x: 245, endPoint y: 16, distance: 166.1
click at [245, 16] on h1 "Booking / [DATE] / 9:00AM / [PERSON_NAME] / Big Apartment - Hourly First [DATE]…" at bounding box center [172, 19] width 282 height 25
copy small "[DATE] / 9:00AM / [PERSON_NAME]"
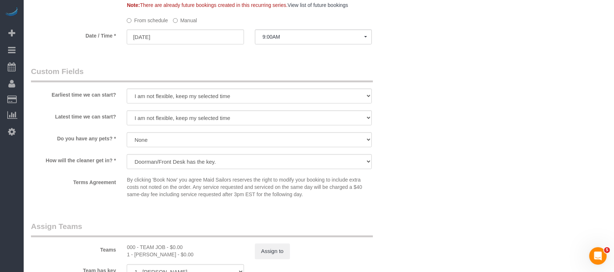
scroll to position [679, 0]
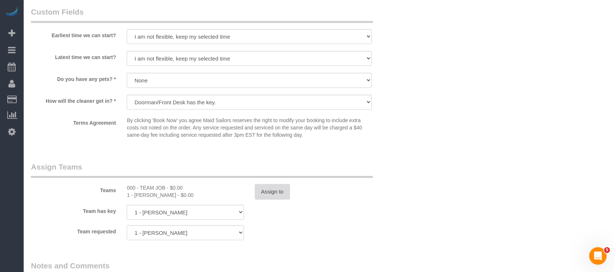
click at [276, 189] on button "Assign to" at bounding box center [272, 191] width 35 height 15
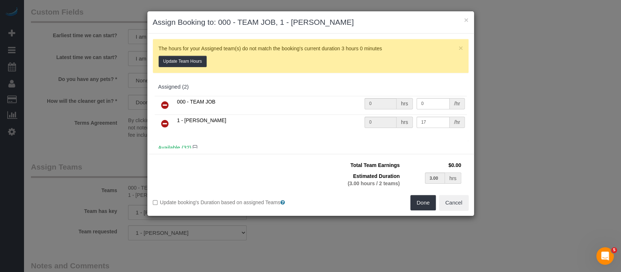
click at [166, 120] on icon at bounding box center [165, 123] width 8 height 9
type input "3.00"
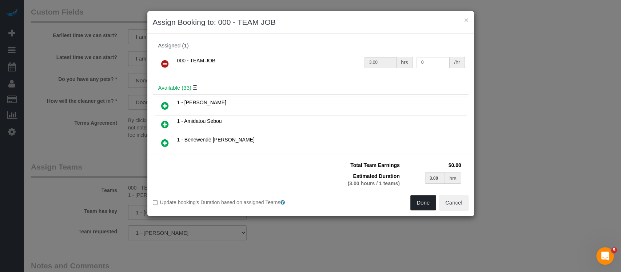
click at [420, 196] on button "Done" at bounding box center [423, 202] width 25 height 15
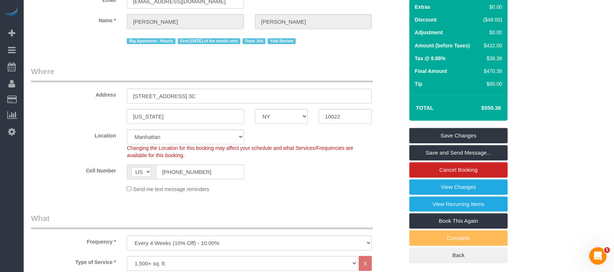
scroll to position [0, 0]
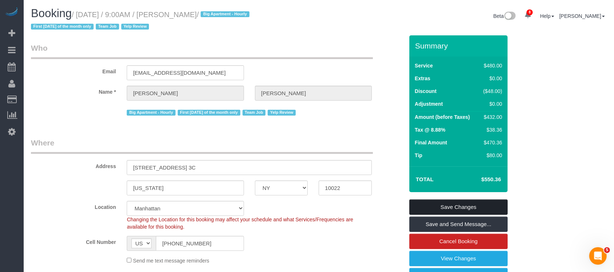
click at [472, 202] on link "Save Changes" at bounding box center [458, 206] width 98 height 15
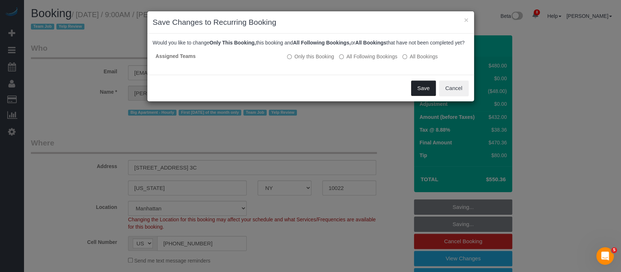
click at [422, 94] on button "Save" at bounding box center [423, 87] width 25 height 15
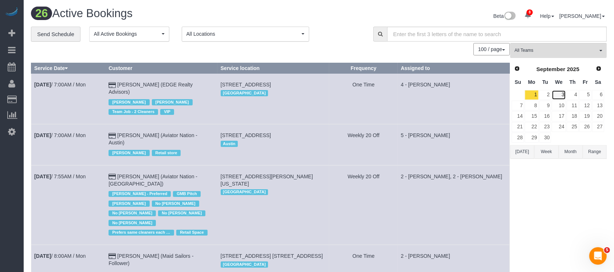
click at [561, 95] on link "3" at bounding box center [558, 95] width 14 height 10
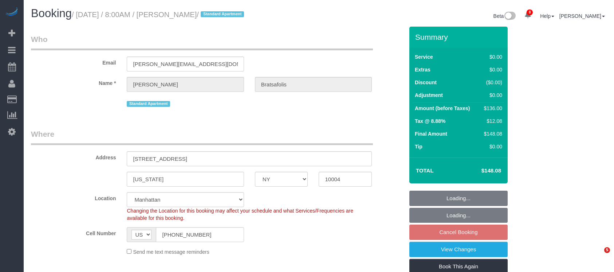
select select "NY"
select select "1"
select select "spot1"
select select "number:56"
select select "number:69"
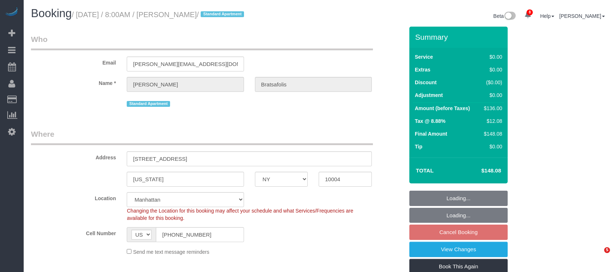
select select "number:14"
select select "number:7"
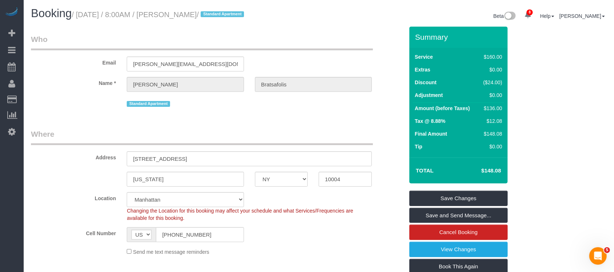
drag, startPoint x: 78, startPoint y: 15, endPoint x: 236, endPoint y: 15, distance: 157.6
click at [236, 16] on small "/ [DATE] / 8:00AM / [PERSON_NAME] / Standard Apartment" at bounding box center [159, 15] width 174 height 8
copy small "September 03, 2025 / 8:00AM / Alex Bratsafolis"
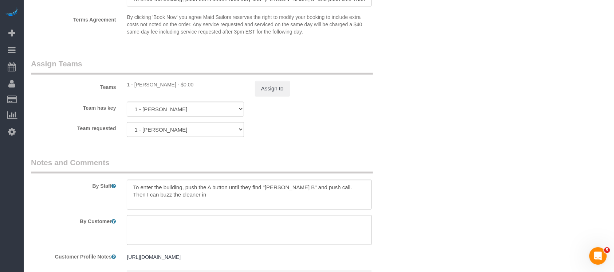
scroll to position [970, 0]
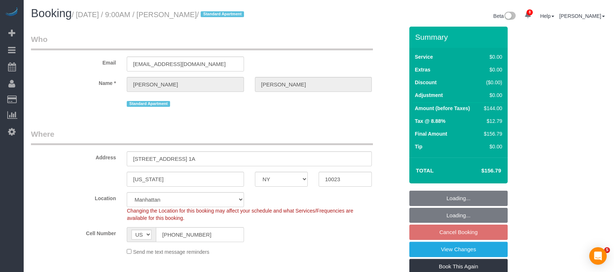
select select "NY"
select select "1"
select select "string:stripe-pm_1M8VeF4VGloSiKo76WoN5Amg"
select select "spot2"
select select "number:89"
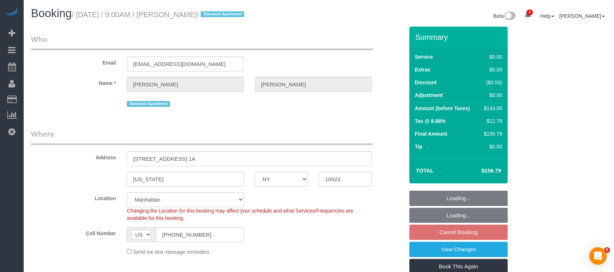
select select "number:90"
select select "number:15"
select select "number:5"
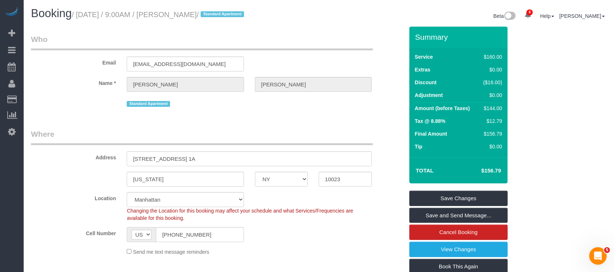
drag, startPoint x: 77, startPoint y: 15, endPoint x: 225, endPoint y: 9, distance: 147.9
click at [225, 9] on h1 "Booking / September 03, 2025 / 9:00AM / Neil Thakker / Standard Apartment" at bounding box center [172, 13] width 282 height 12
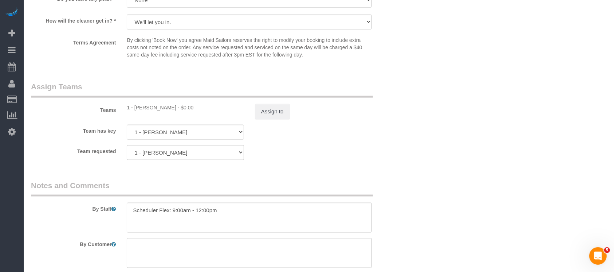
scroll to position [856, 0]
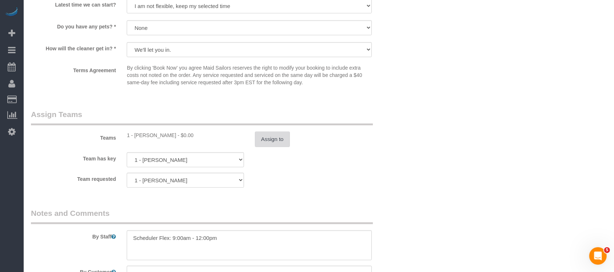
click at [286, 142] on button "Assign to" at bounding box center [272, 138] width 35 height 15
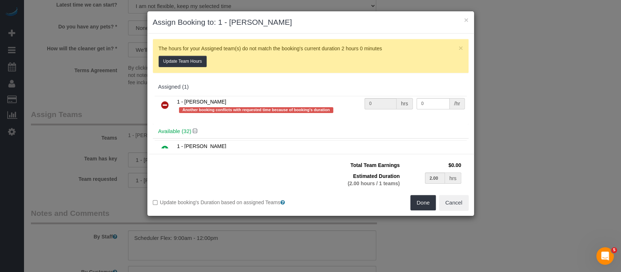
drag, startPoint x: 163, startPoint y: 100, endPoint x: 188, endPoint y: 92, distance: 26.0
click at [163, 100] on icon at bounding box center [165, 104] width 8 height 9
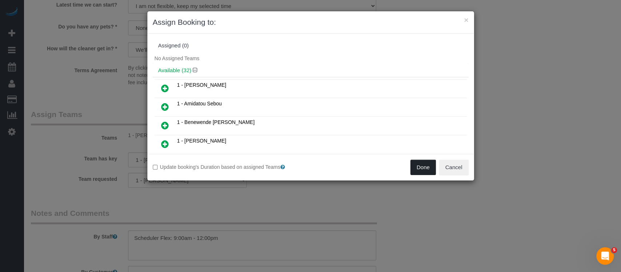
click at [419, 167] on button "Done" at bounding box center [423, 166] width 25 height 15
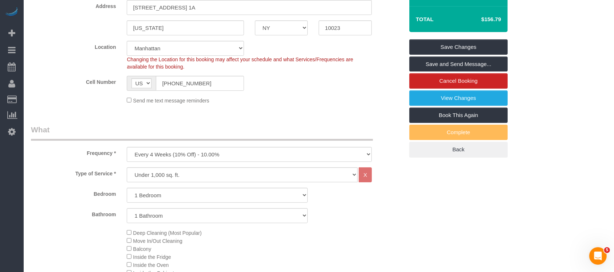
scroll to position [31, 0]
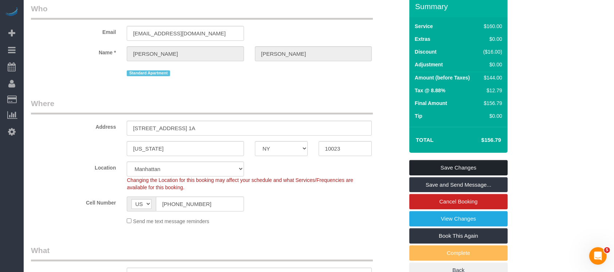
drag, startPoint x: 466, startPoint y: 163, endPoint x: 446, endPoint y: 158, distance: 20.1
click at [466, 163] on link "Save Changes" at bounding box center [458, 167] width 98 height 15
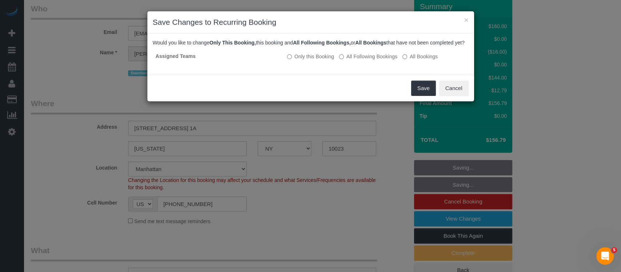
click at [428, 86] on div "Save Cancel" at bounding box center [310, 88] width 327 height 27
click at [424, 88] on button "Save" at bounding box center [423, 87] width 25 height 15
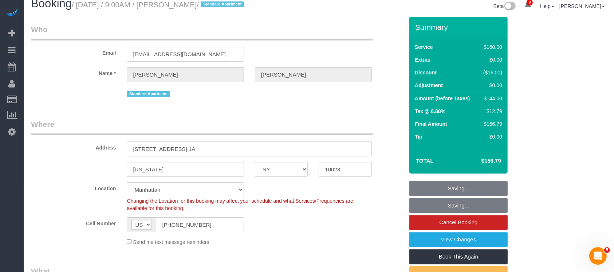
scroll to position [0, 0]
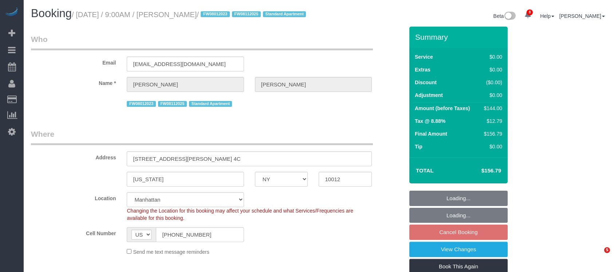
select select "NY"
select select "1"
select select "number:89"
select select "number:90"
select select "number:15"
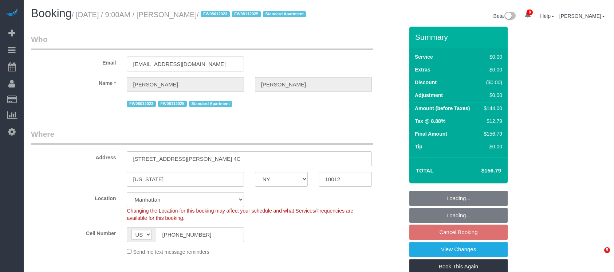
select select "number:5"
select select "spot60"
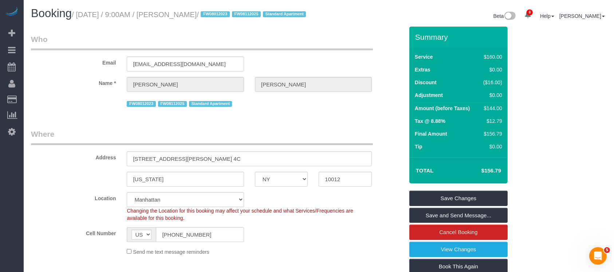
drag, startPoint x: 79, startPoint y: 14, endPoint x: 239, endPoint y: 14, distance: 159.4
click at [239, 14] on small "/ September 03, 2025 / 9:00AM / Stephanie Kotnik / FW08012023 FW08112025 Standa…" at bounding box center [190, 15] width 236 height 8
copy small "September 03, 2025 / 9:00AM / Stephanie Kotnik"
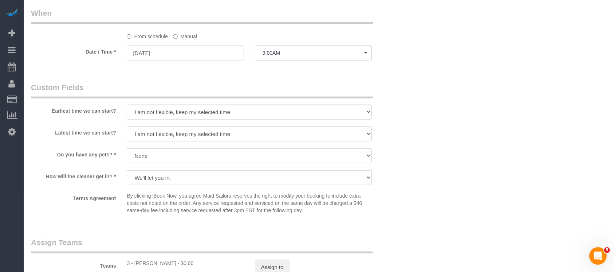
scroll to position [970, 0]
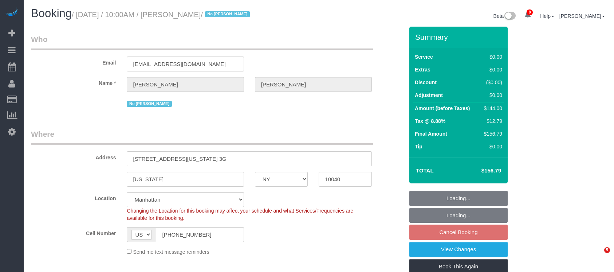
select select "NY"
select select "number:89"
select select "number:90"
select select "number:15"
select select "number:5"
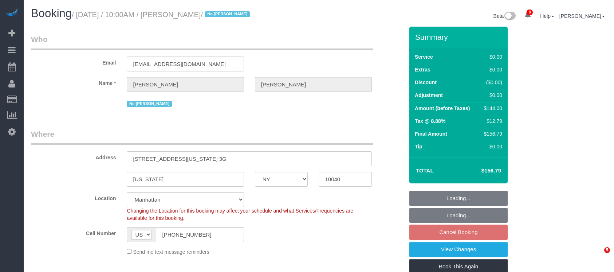
select select "spot61"
select select "1"
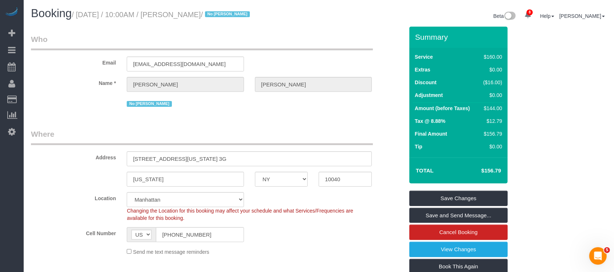
drag, startPoint x: 82, startPoint y: 17, endPoint x: 238, endPoint y: 12, distance: 156.3
click at [238, 12] on small "/ September 03, 2025 / 10:00AM / Lise Hirschberg / No Noufoh Sodandji" at bounding box center [162, 15] width 180 height 8
copy small "eptember 03, 2025 / 10:00AM / Lise Hirschberg"
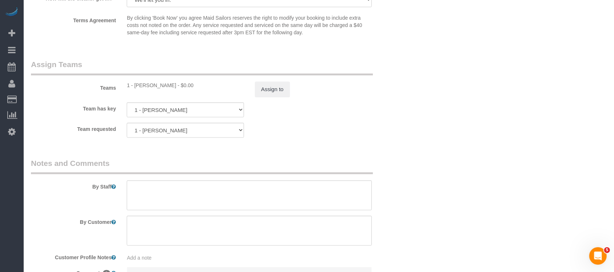
scroll to position [922, 0]
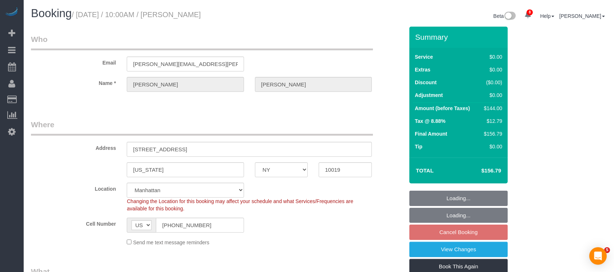
select select "NY"
select select "1"
select select "spot61"
select select "number:89"
select select "number:90"
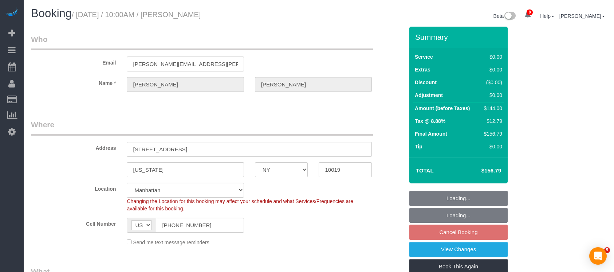
select select "number:15"
select select "number:5"
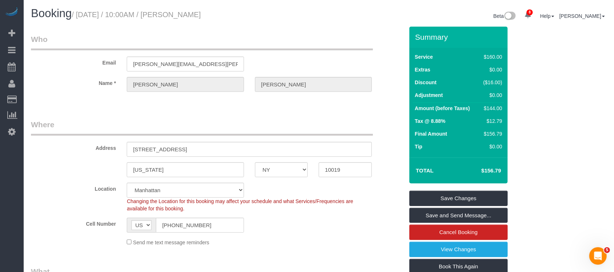
drag, startPoint x: 76, startPoint y: 11, endPoint x: 249, endPoint y: 10, distance: 173.3
click at [245, 11] on h1 "Booking / September 03, 2025 / 10:00AM / John Isenhower" at bounding box center [172, 13] width 282 height 12
copy small "September 03, 2025 / 10:00AM / John Isenhower"
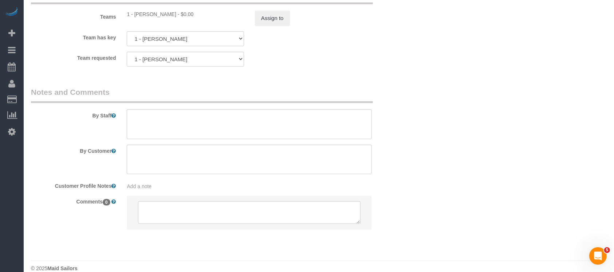
scroll to position [970, 0]
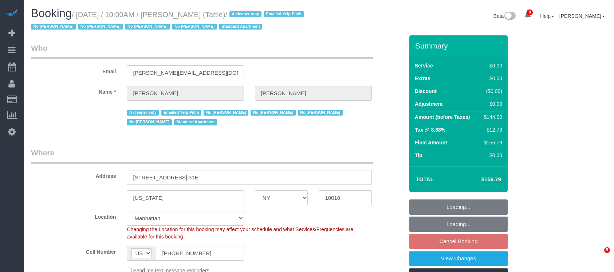
select select "NY"
select select "1"
select select "number:89"
select select "number:90"
select select "number:15"
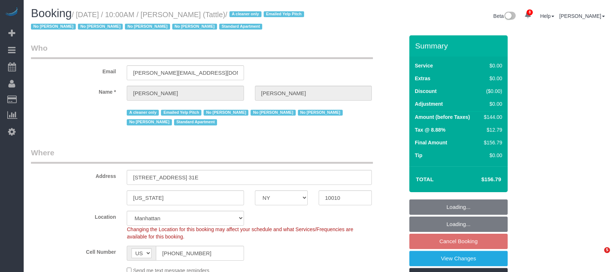
select select "number:5"
select select "spot3"
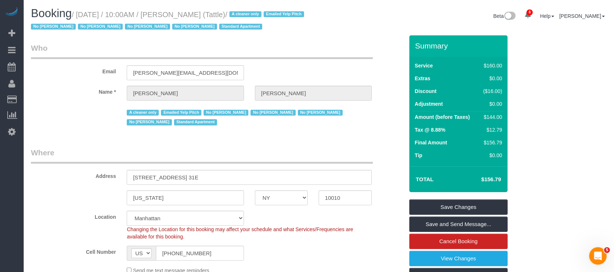
drag, startPoint x: 80, startPoint y: 15, endPoint x: 227, endPoint y: 15, distance: 147.1
click at [227, 15] on small "/ [DATE] / 10:00AM / [PERSON_NAME] (Tattle) / A cleaner only Emailed Yelp Pitch…" at bounding box center [168, 21] width 275 height 20
copy small "[DATE] / 10:00AM / [PERSON_NAME]"
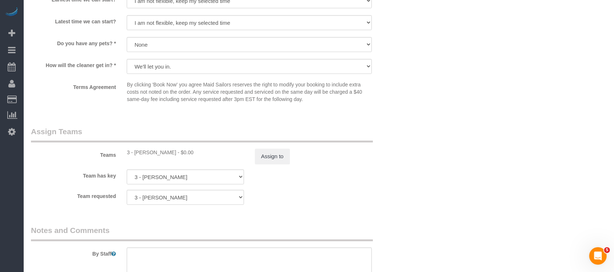
scroll to position [922, 0]
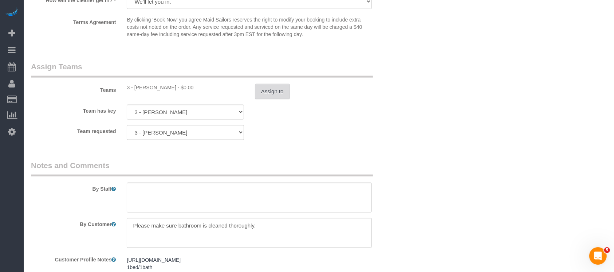
click at [265, 98] on button "Assign to" at bounding box center [272, 91] width 35 height 15
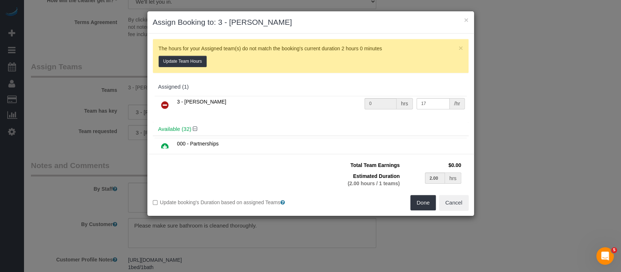
click at [166, 103] on icon at bounding box center [165, 104] width 8 height 9
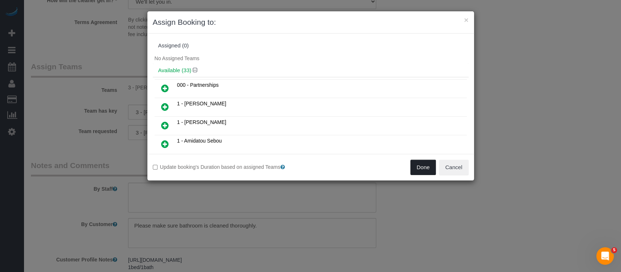
click at [427, 168] on button "Done" at bounding box center [423, 166] width 25 height 15
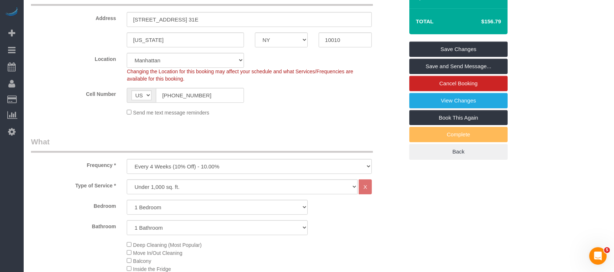
scroll to position [48, 0]
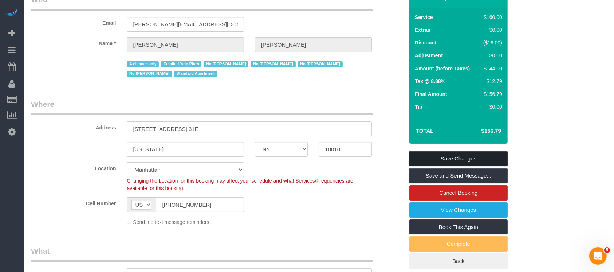
drag, startPoint x: 474, startPoint y: 156, endPoint x: 451, endPoint y: 150, distance: 24.4
click at [474, 155] on link "Save Changes" at bounding box center [458, 158] width 98 height 15
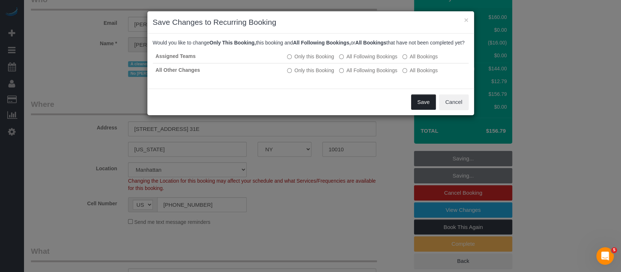
click at [428, 110] on button "Save" at bounding box center [423, 101] width 25 height 15
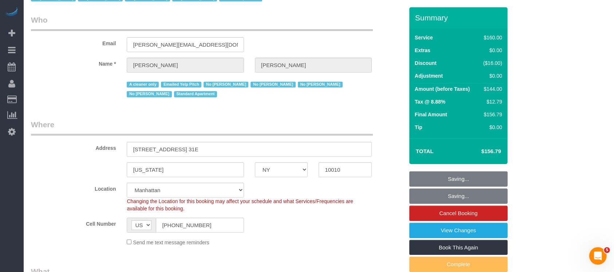
scroll to position [0, 0]
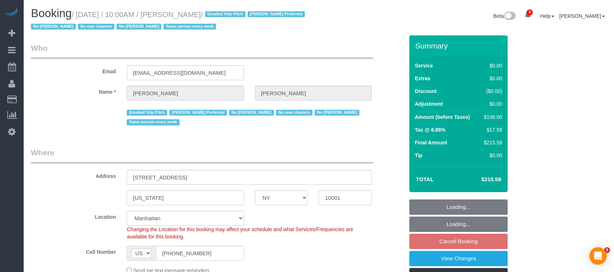
select select "NY"
select select "2"
select select "spot3"
select select "number:56"
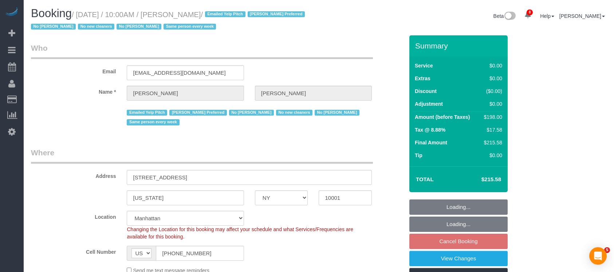
select select "number:77"
select select "number:15"
select select "number:6"
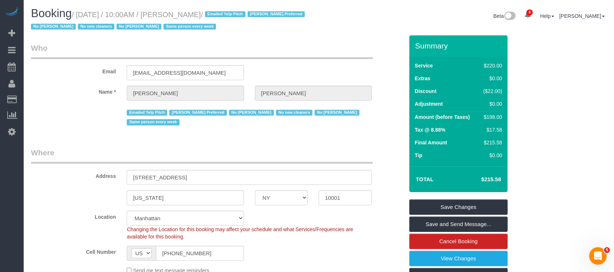
drag, startPoint x: 79, startPoint y: 12, endPoint x: 246, endPoint y: 7, distance: 166.8
click at [246, 9] on h1 "Booking / [DATE] / 10:00AM / [PERSON_NAME] / Emailed Yelp Pitch [PERSON_NAME] P…" at bounding box center [172, 19] width 282 height 25
copy small "September 03, 2025 / 10:00AM / Alice Cunningham"
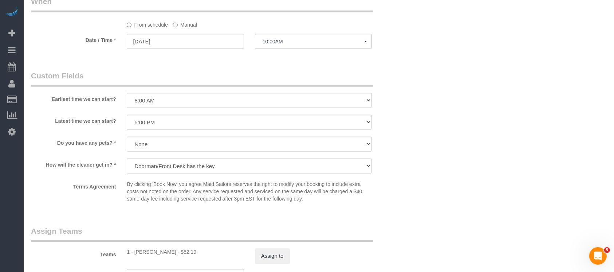
scroll to position [874, 0]
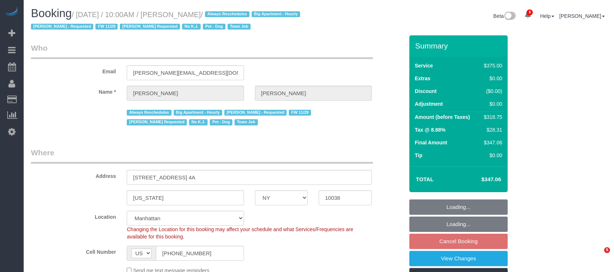
select select "NY"
select select "2"
select select "150"
select select "spot3"
select select "number:89"
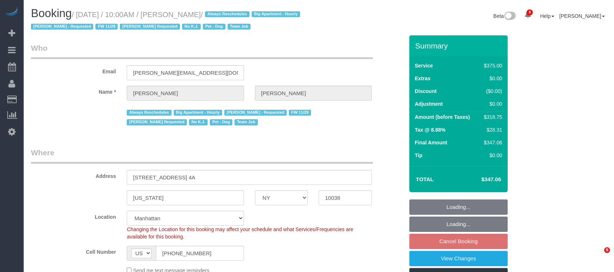
select select "number:90"
select select "number:13"
select select "number:7"
select select "number:21"
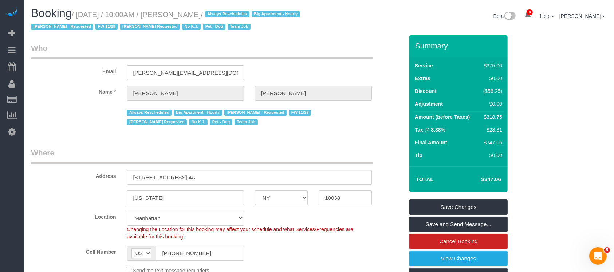
drag, startPoint x: 80, startPoint y: 14, endPoint x: 232, endPoint y: 16, distance: 151.4
click at [232, 16] on small "/ September 03, 2025 / 10:00AM / Allyson Smith / Always Reschedules Big Apartme…" at bounding box center [166, 21] width 271 height 20
copy small "September 03, 2025 / 10:00AM / Allyson Smith"
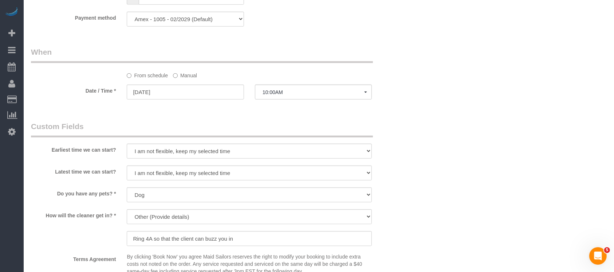
scroll to position [776, 0]
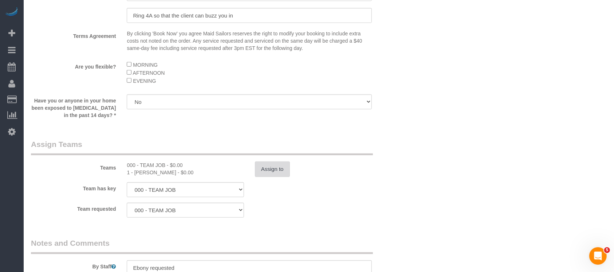
click at [270, 166] on button "Assign to" at bounding box center [272, 168] width 35 height 15
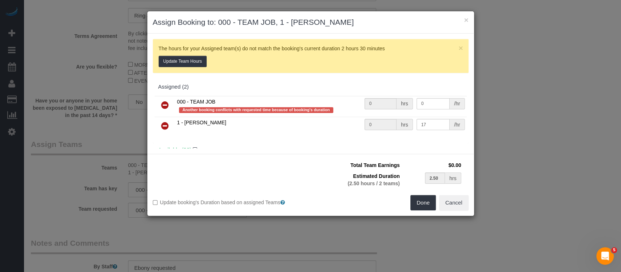
drag, startPoint x: 166, startPoint y: 126, endPoint x: 170, endPoint y: 128, distance: 4.9
click at [166, 126] on icon at bounding box center [165, 125] width 8 height 9
type input "2.50"
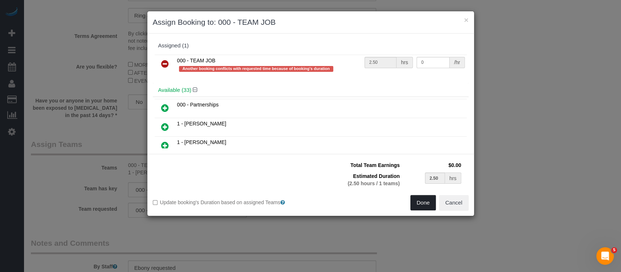
click at [424, 201] on button "Done" at bounding box center [423, 202] width 25 height 15
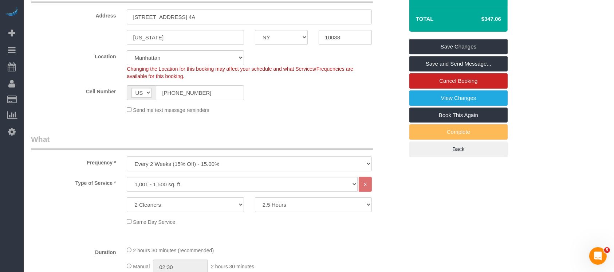
scroll to position [0, 0]
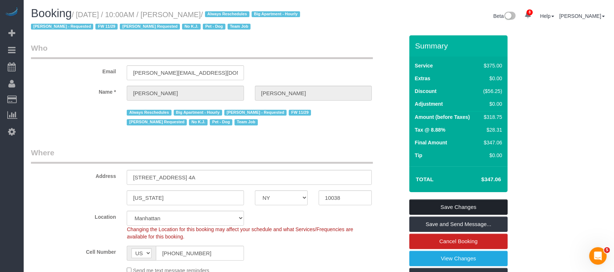
drag, startPoint x: 463, startPoint y: 203, endPoint x: 448, endPoint y: 198, distance: 15.4
click at [463, 204] on link "Save Changes" at bounding box center [458, 206] width 98 height 15
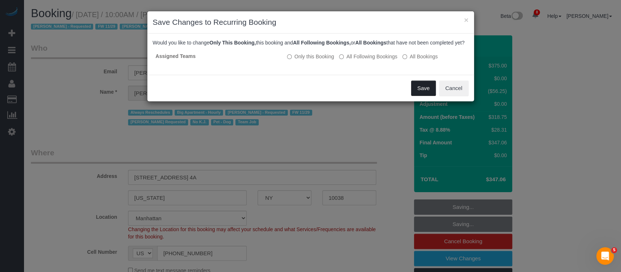
click at [422, 96] on button "Save" at bounding box center [423, 87] width 25 height 15
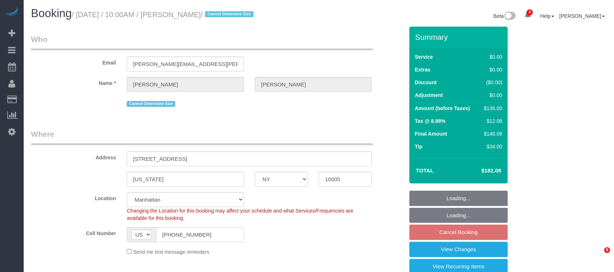
select select "NY"
select select "1"
select select "number:56"
select select "number:79"
select select "number:15"
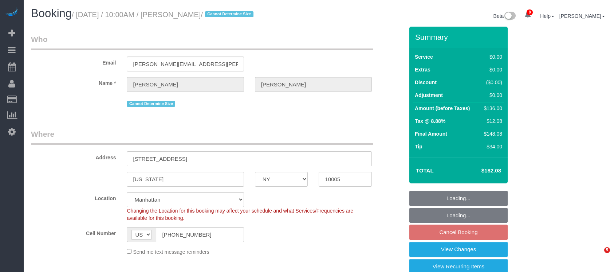
select select "number:6"
select select "spot3"
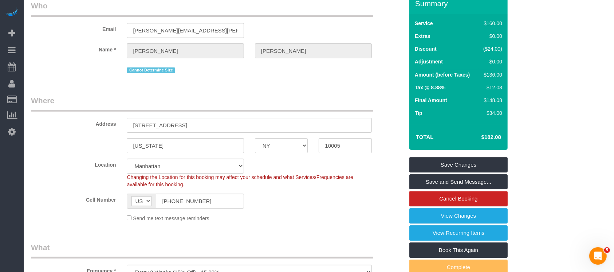
scroll to position [48, 0]
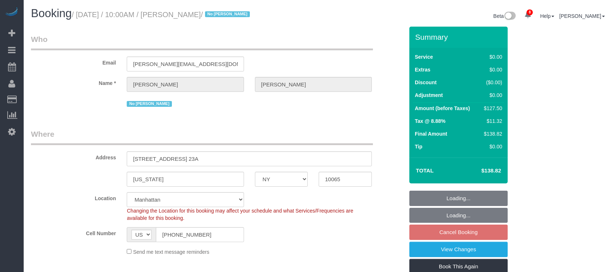
select select "NY"
select select "1"
select select "spot3"
select select "number:89"
select select "number:90"
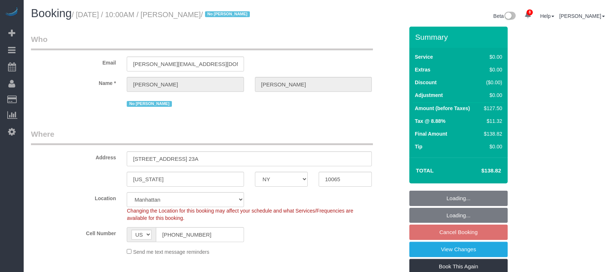
select select "number:15"
select select "number:5"
select select "number:21"
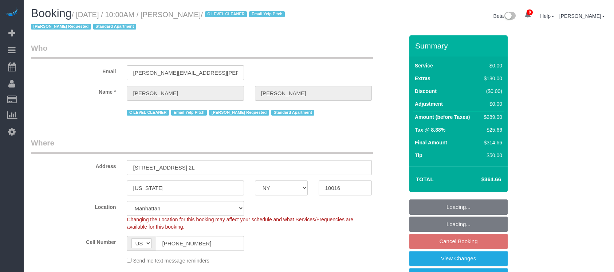
select select "NY"
select select "1"
select select "spot3"
select select "number:89"
select select "number:90"
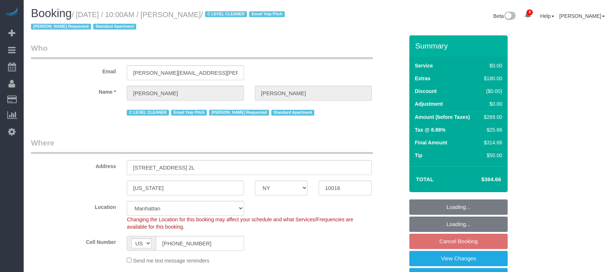
select select "number:15"
select select "number:6"
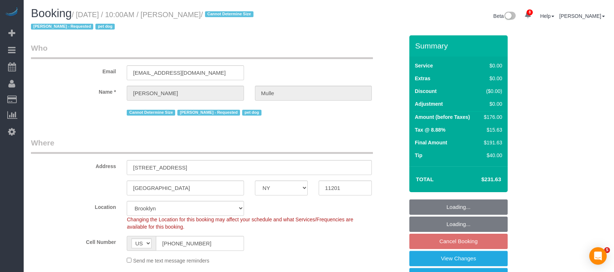
select select "NY"
select select "2"
select select "spot3"
select select "number:58"
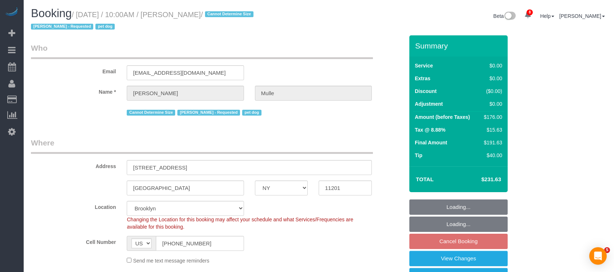
select select "number:76"
select select "number:13"
select select "number:6"
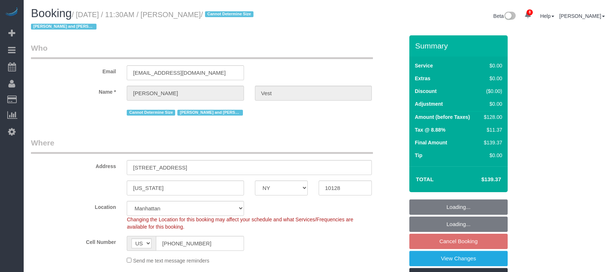
select select "NY"
select select "1"
select select "number:57"
select select "number:74"
select select "number:15"
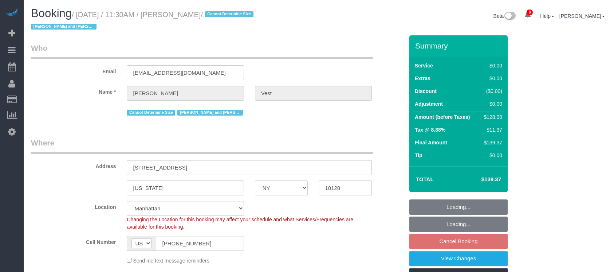
select select "number:6"
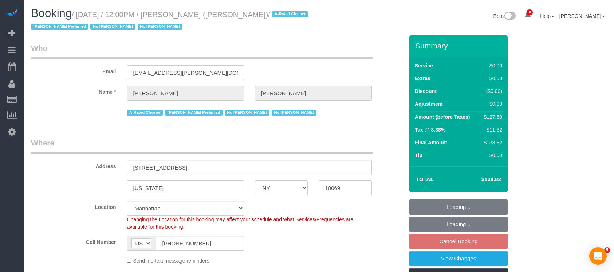
select select "NY"
select select "spot5"
select select "number:89"
select select "number:90"
select select "number:15"
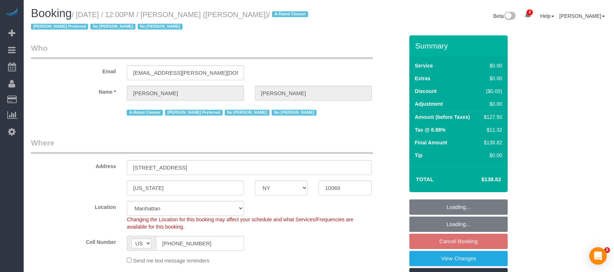
select select "number:6"
select select "NY"
select select "number:89"
select select "number:90"
select select "number:13"
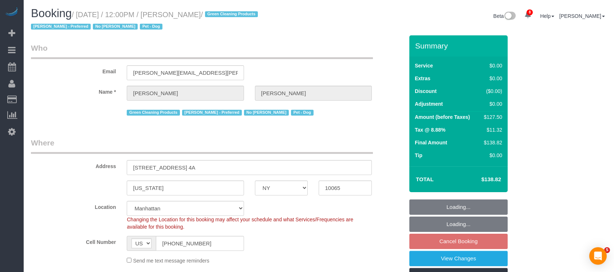
select select "number:7"
select select "spot63"
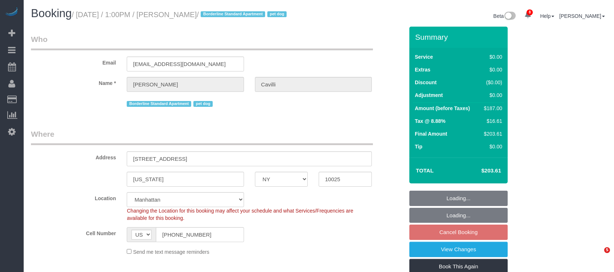
select select "NY"
select select "2"
select select "string:stripe"
select select "spot6"
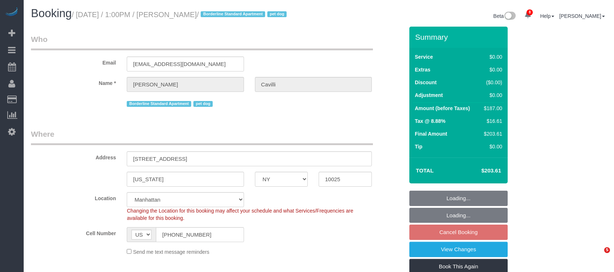
select select "number:89"
select select "number:90"
select select "number:13"
select select "number:5"
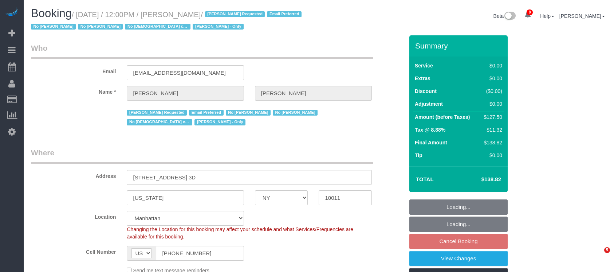
select select "NY"
select select "1"
select select "spot63"
select select "number:89"
select select "number:90"
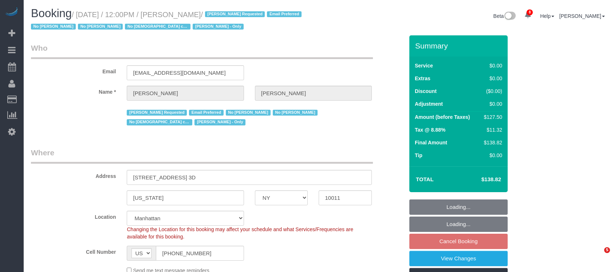
select select "number:15"
select select "number:5"
select select "number:21"
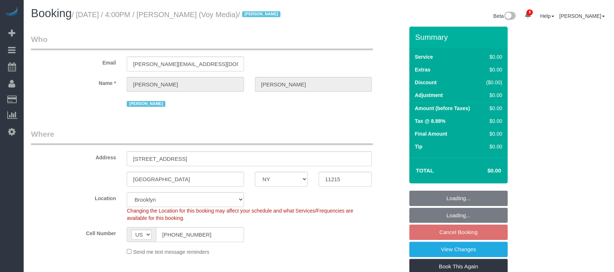
select select "NY"
select select "120"
select select "spot9"
select select "number:89"
select select "number:90"
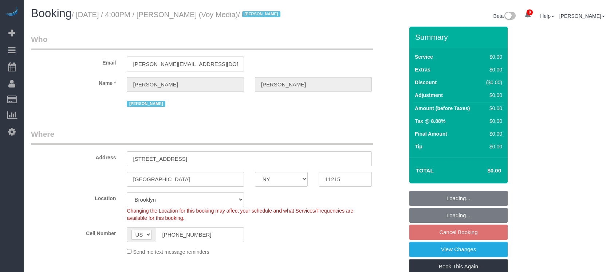
select select "number:15"
select select "number:5"
select select "number:21"
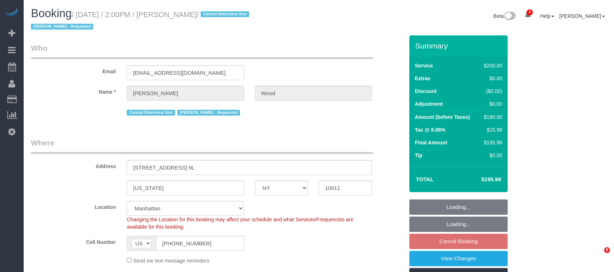
select select "NY"
select select "150"
select select "number:89"
select select "number:90"
select select "number:15"
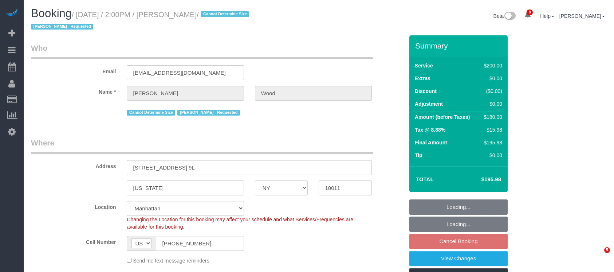
select select "number:6"
select select "spot65"
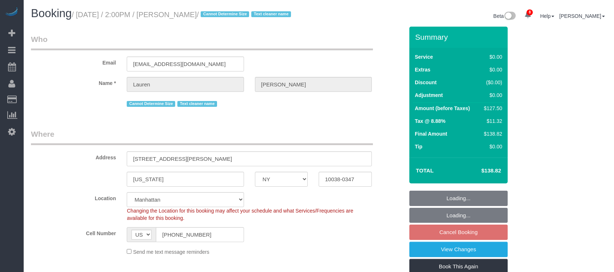
select select "NY"
select select "spot7"
select select "number:89"
select select "number:90"
select select "number:15"
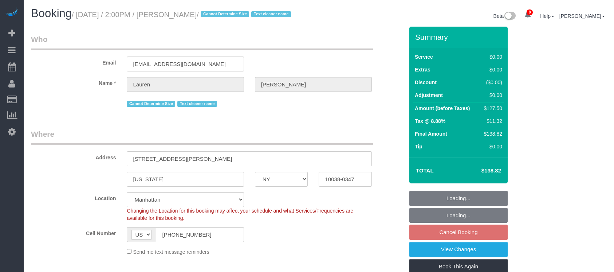
select select "number:5"
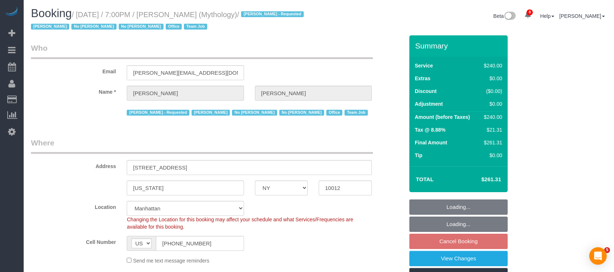
select select "NY"
select select "2"
select select "120"
select select "number:89"
select select "number:90"
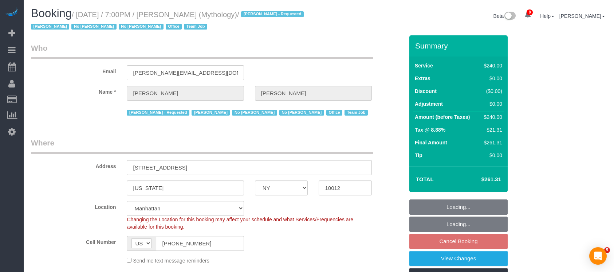
select select "number:15"
select select "number:7"
select select "spot70"
